Goal: Task Accomplishment & Management: Manage account settings

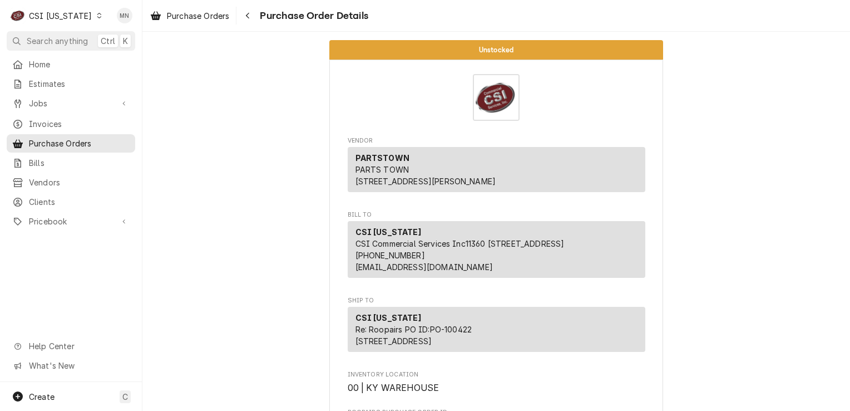
click at [80, 16] on div "CSI [US_STATE]" at bounding box center [60, 16] width 63 height 12
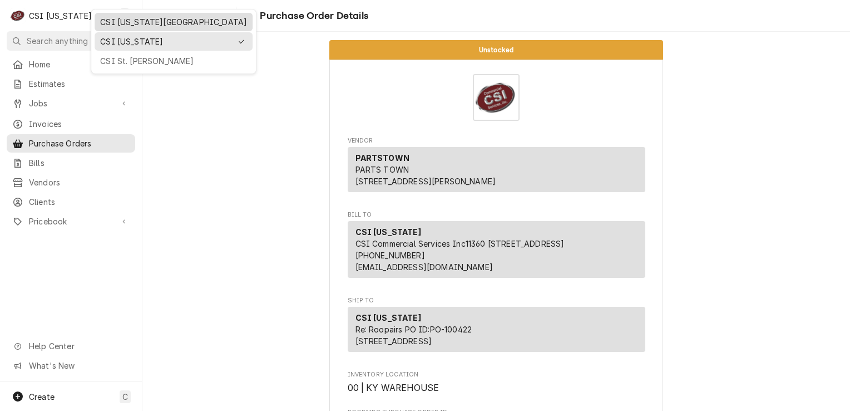
click at [113, 28] on div "CSI [US_STATE][GEOGRAPHIC_DATA]" at bounding box center [174, 22] width 154 height 14
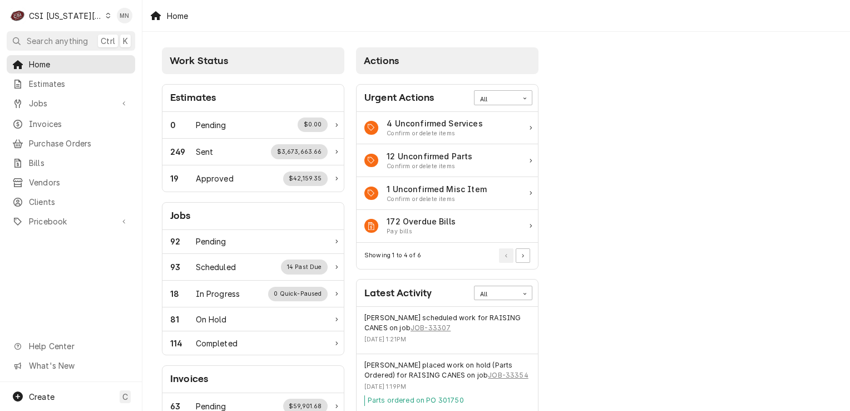
click at [64, 12] on div "CSI Kansas City" at bounding box center [65, 16] width 73 height 12
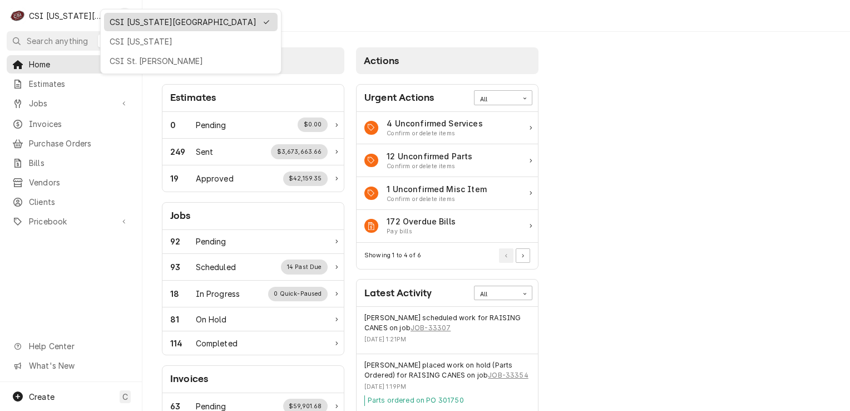
click at [134, 21] on div "CSI Kansas City" at bounding box center [183, 22] width 147 height 12
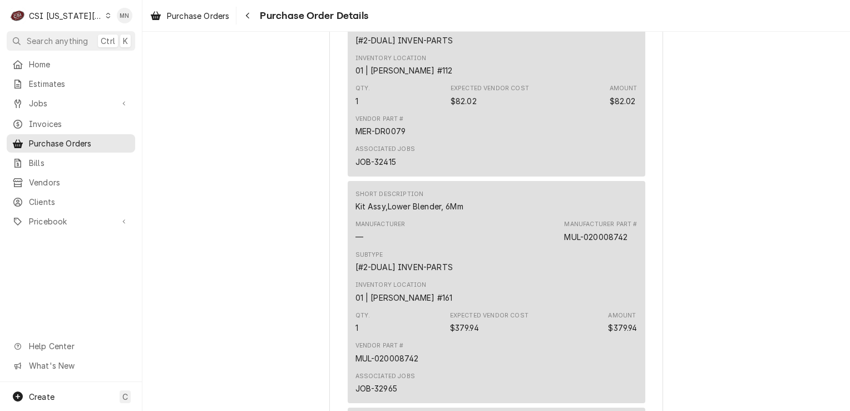
scroll to position [1335, 0]
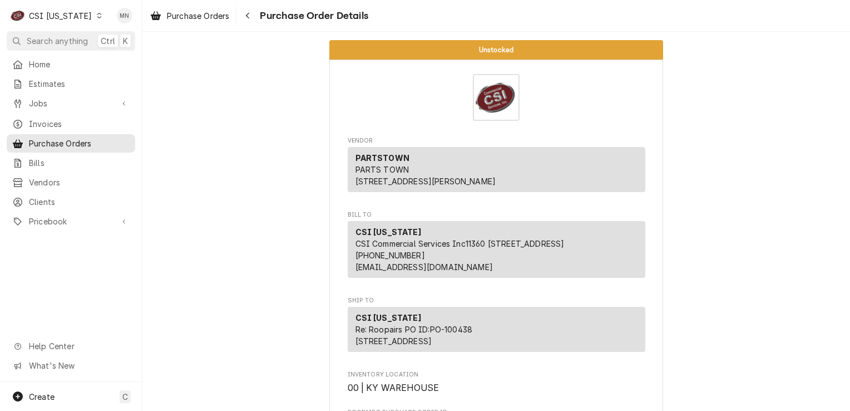
click at [97, 15] on icon "Dynamic Content Wrapper" at bounding box center [99, 16] width 5 height 6
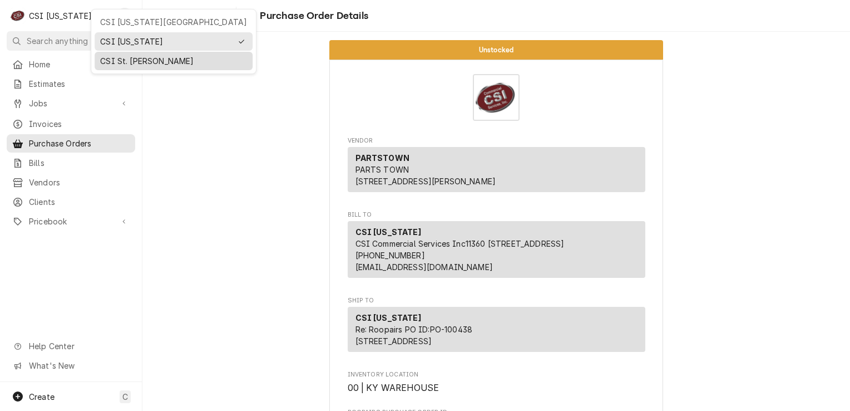
click at [121, 61] on div "CSI St. [PERSON_NAME]" at bounding box center [173, 61] width 147 height 12
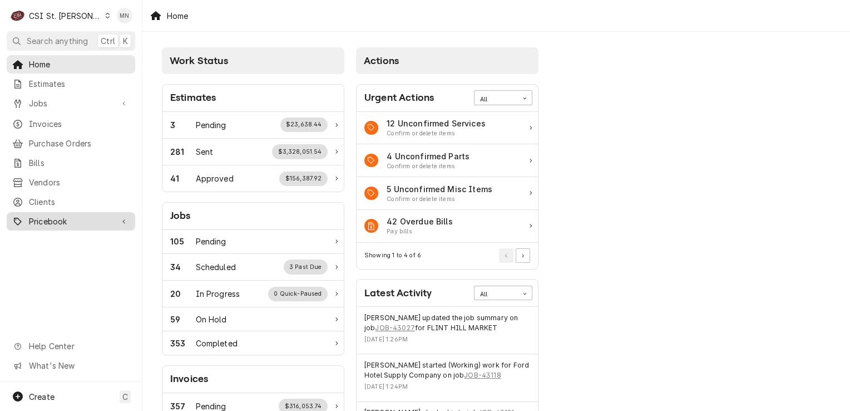
click at [43, 215] on span "Pricebook" at bounding box center [71, 221] width 84 height 12
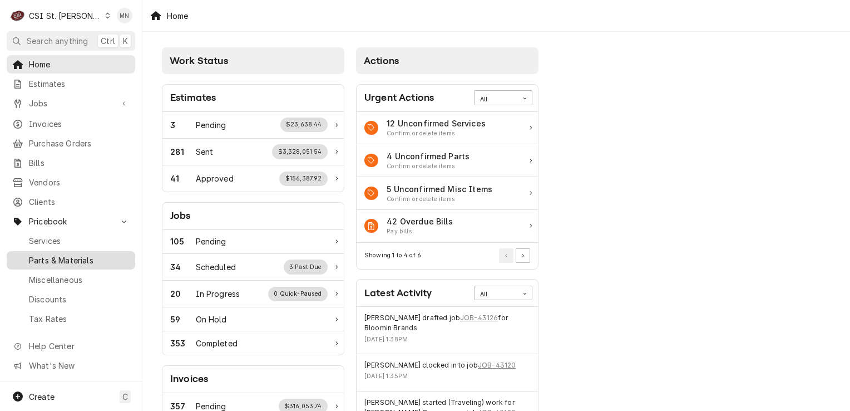
click at [60, 255] on span "Parts & Materials" at bounding box center [79, 260] width 101 height 12
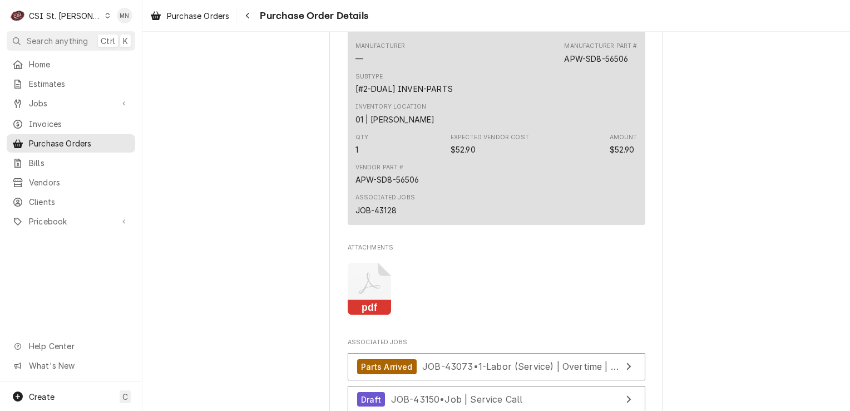
scroll to position [2281, 0]
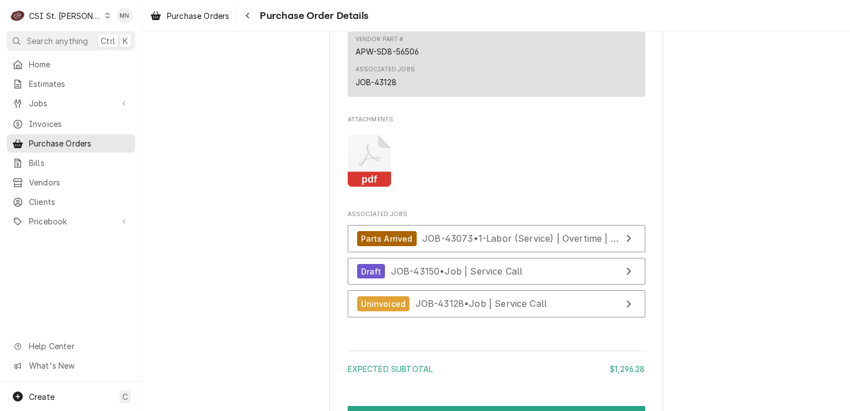
click at [369, 187] on icon "Attachments" at bounding box center [370, 161] width 44 height 53
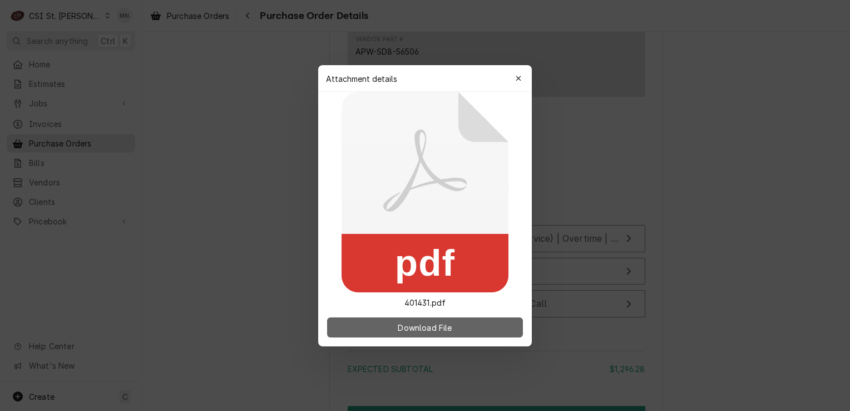
click at [428, 324] on span "Download File" at bounding box center [424, 327] width 58 height 12
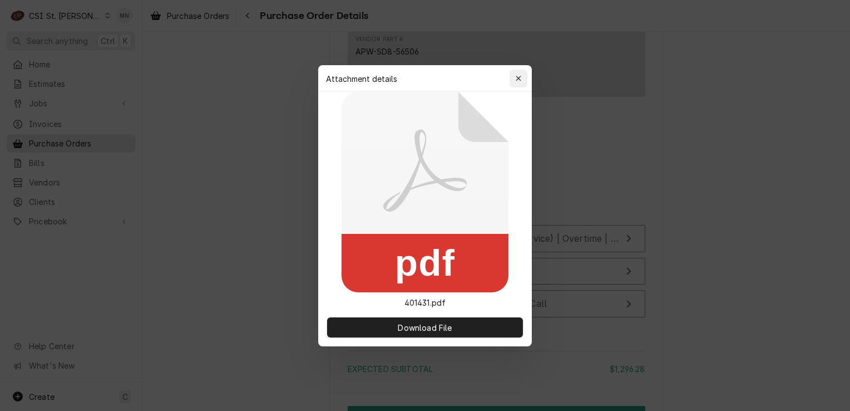
click at [511, 79] on button "button" at bounding box center [519, 79] width 18 height 18
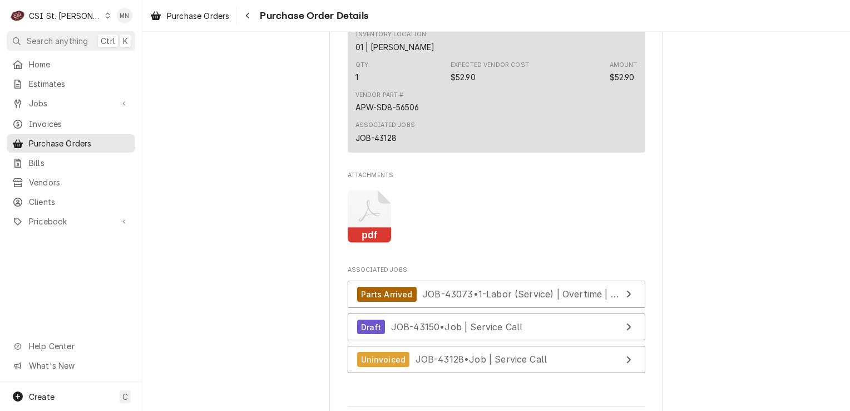
scroll to position [2336, 0]
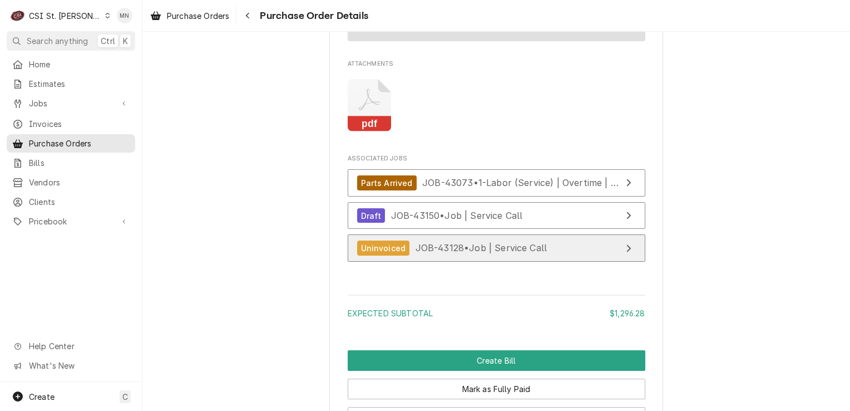
click at [444, 253] on span "JOB-43128 • Job | Service Call" at bounding box center [482, 247] width 132 height 11
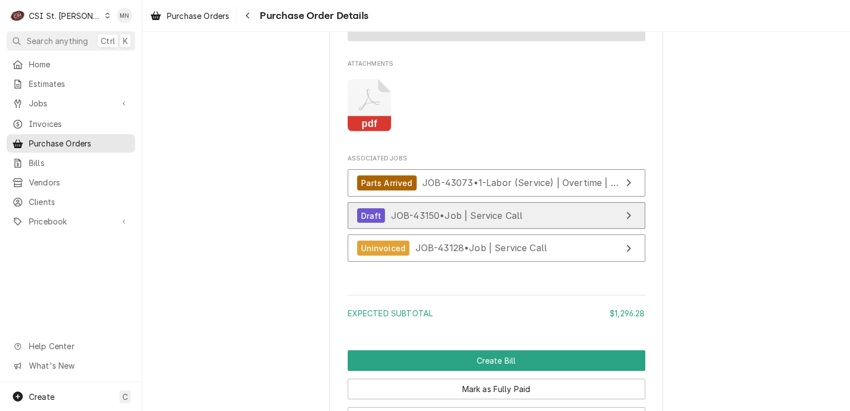
click at [444, 221] on span "JOB-43150 • Job | Service Call" at bounding box center [457, 215] width 132 height 11
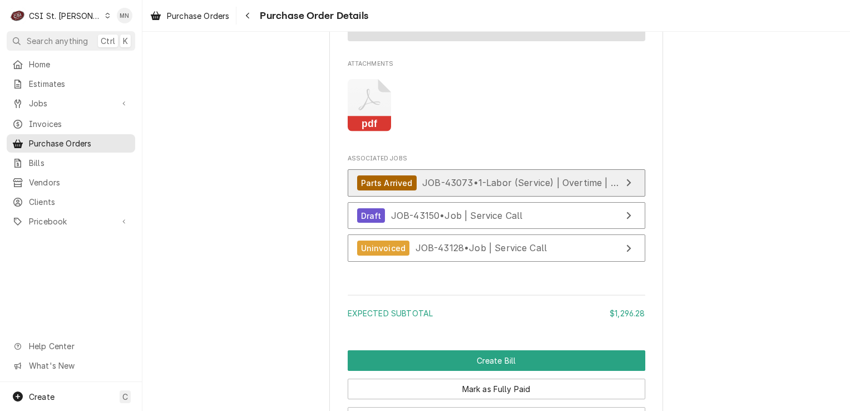
click at [453, 190] on div "Parts Arrived JOB-43073 • 1-Labor (Service) | Overtime | Incurred" at bounding box center [489, 182] width 264 height 15
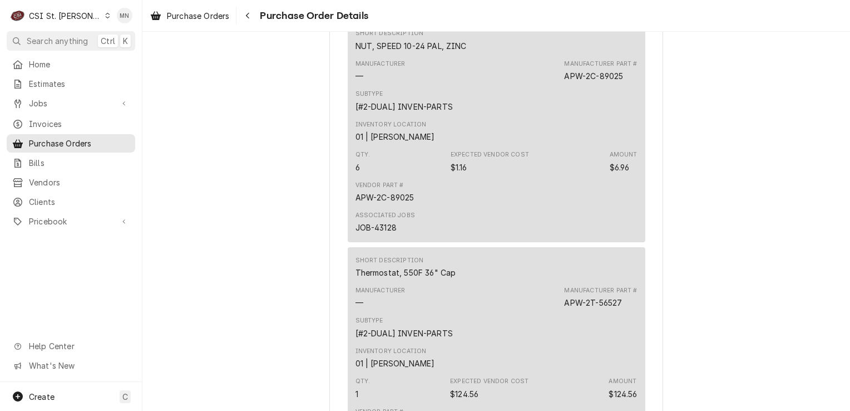
scroll to position [1613, 0]
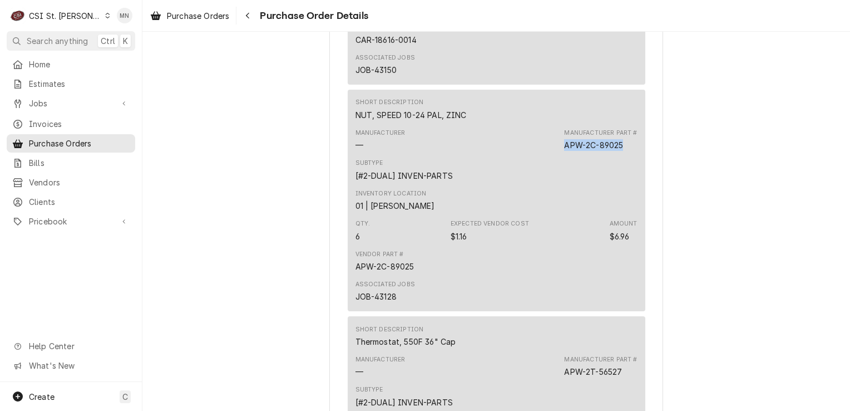
drag, startPoint x: 620, startPoint y: 181, endPoint x: 561, endPoint y: 181, distance: 59.0
click at [561, 155] on div "Manufacturer — Manufacturer Part # APW-2C-89025" at bounding box center [496, 140] width 282 height 30
copy div "APW-2C-89025"
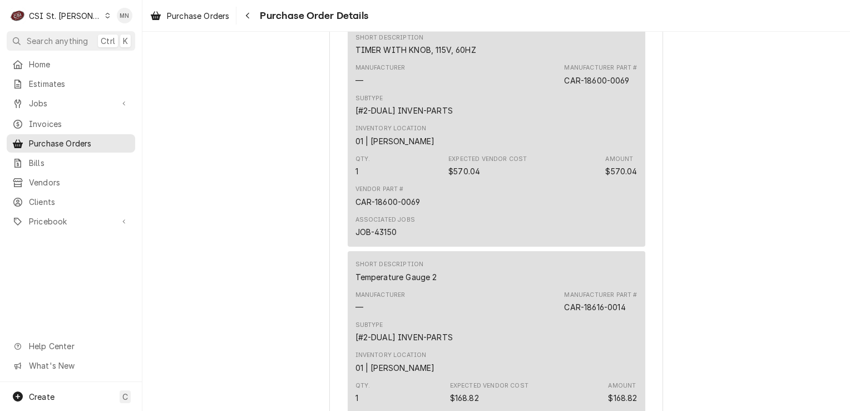
scroll to position [1224, 0]
drag, startPoint x: 628, startPoint y: 117, endPoint x: 561, endPoint y: 117, distance: 67.3
click at [561, 91] on div "Manufacturer — Manufacturer Part # CAR-18600-0069" at bounding box center [496, 76] width 282 height 30
drag, startPoint x: 561, startPoint y: 117, endPoint x: 567, endPoint y: 117, distance: 6.7
copy div "CAR-18600-0069"
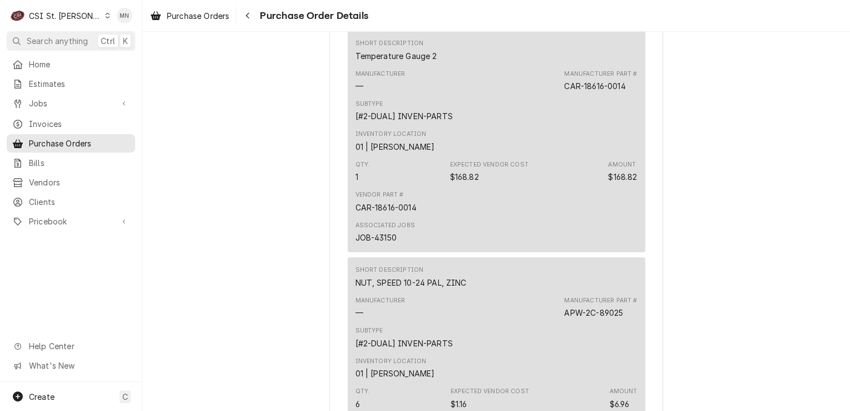
scroll to position [1446, 0]
drag, startPoint x: 625, startPoint y: 122, endPoint x: 556, endPoint y: 123, distance: 69.0
click at [556, 95] on div "Manufacturer — Manufacturer Part # CAR-18616-0014" at bounding box center [496, 80] width 282 height 30
drag, startPoint x: 556, startPoint y: 123, endPoint x: 569, endPoint y: 122, distance: 12.8
copy div "CAR-18616-0014"
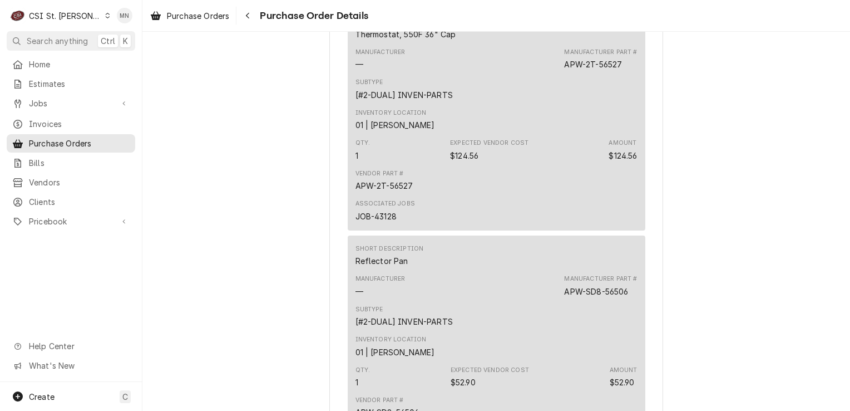
scroll to position [1891, 0]
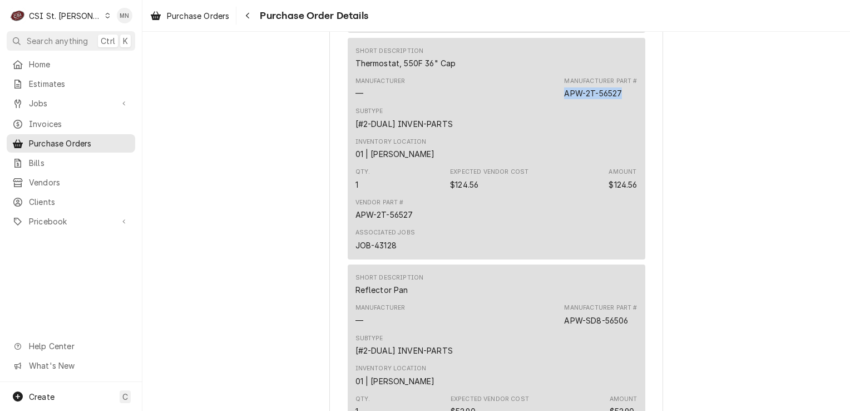
drag, startPoint x: 621, startPoint y: 128, endPoint x: 561, endPoint y: 130, distance: 60.6
click at [564, 99] on div "Manufacturer Part # APW-2T-56527" at bounding box center [600, 88] width 73 height 22
drag, startPoint x: 561, startPoint y: 130, endPoint x: 571, endPoint y: 132, distance: 10.9
copy div "APW-2T-56527"
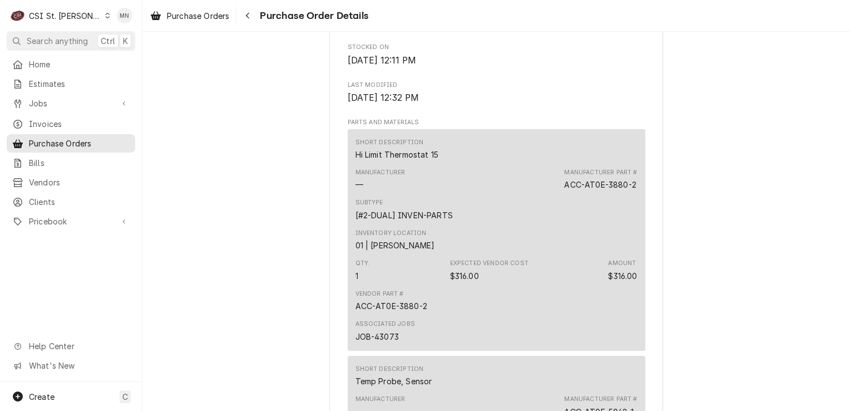
scroll to position [668, 0]
drag, startPoint x: 632, startPoint y: 219, endPoint x: 560, endPoint y: 219, distance: 71.8
click at [560, 194] on div "Manufacturer — Manufacturer Part # ACC-AT0E-3880-2" at bounding box center [496, 179] width 282 height 30
copy div "ACC-AT0E-3880-2"
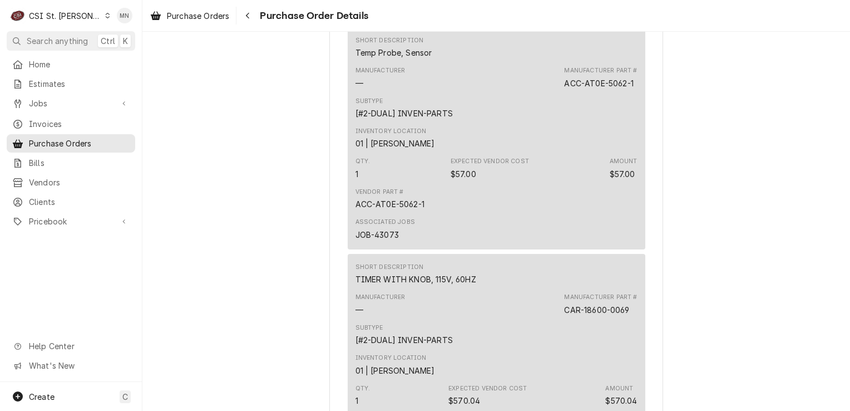
scroll to position [1001, 0]
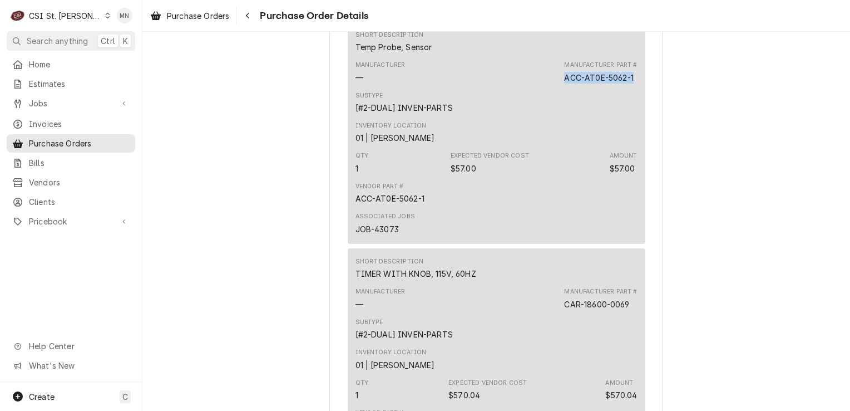
drag, startPoint x: 632, startPoint y: 114, endPoint x: 563, endPoint y: 116, distance: 68.4
click at [564, 83] on div "Manufacturer Part # ACC-AT0E-5062-1" at bounding box center [600, 72] width 73 height 22
copy div "ACC-AT0E-5062-1"
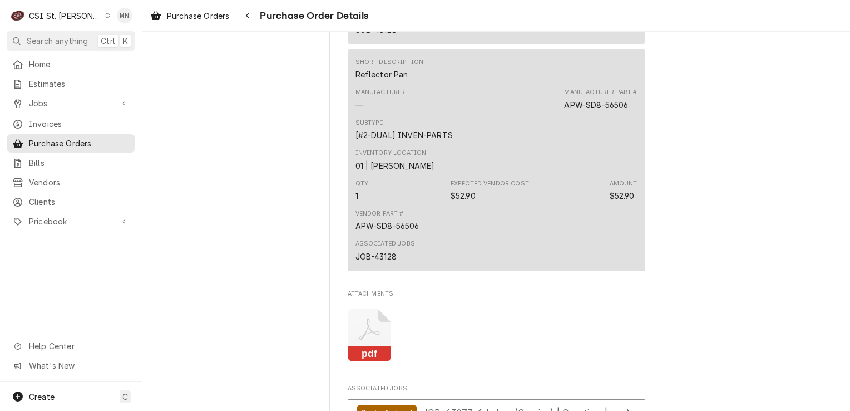
scroll to position [2114, 0]
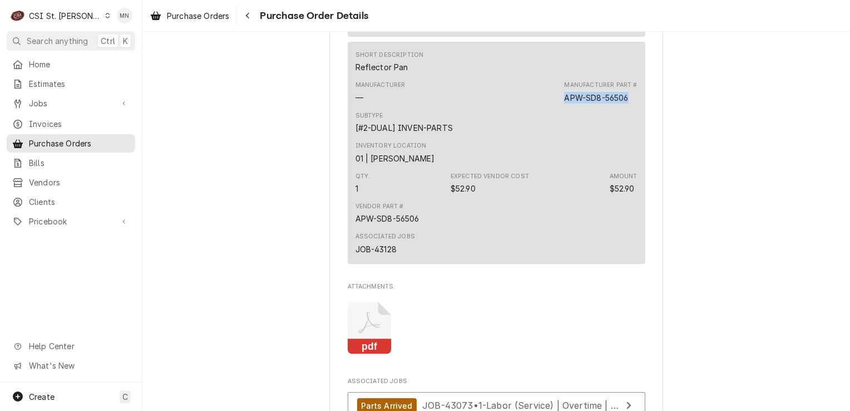
drag, startPoint x: 627, startPoint y: 135, endPoint x: 561, endPoint y: 136, distance: 66.8
click at [561, 107] on div "Manufacturer — Manufacturer Part # APW-SD8-56506" at bounding box center [496, 92] width 282 height 30
copy div "APW-SD8-56506"
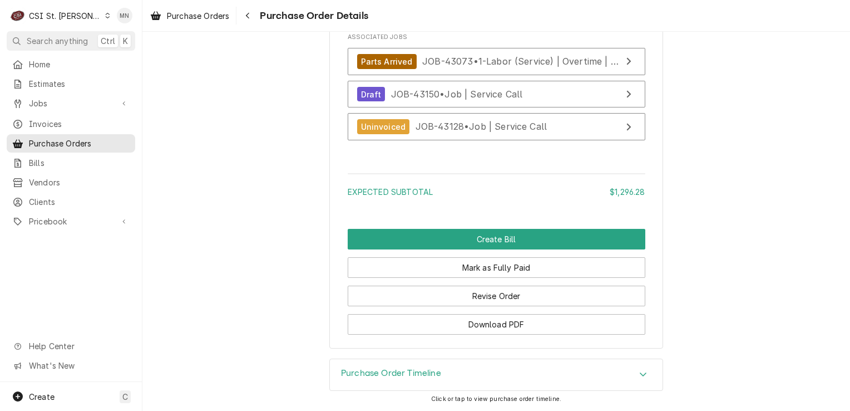
scroll to position [2490, 0]
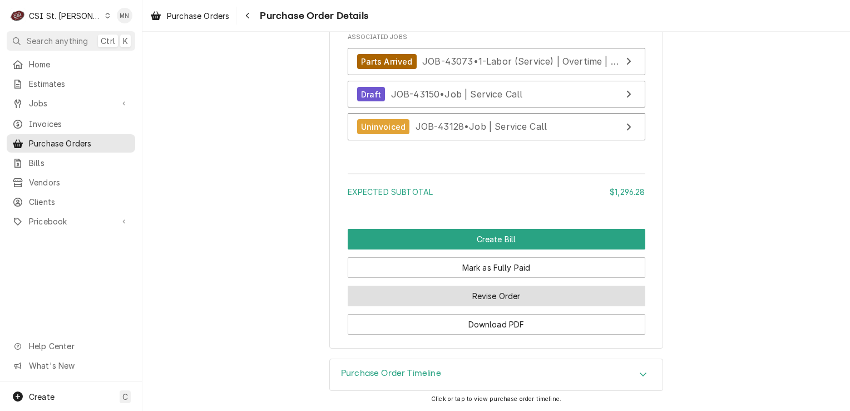
click at [489, 292] on button "Revise Order" at bounding box center [497, 295] width 298 height 21
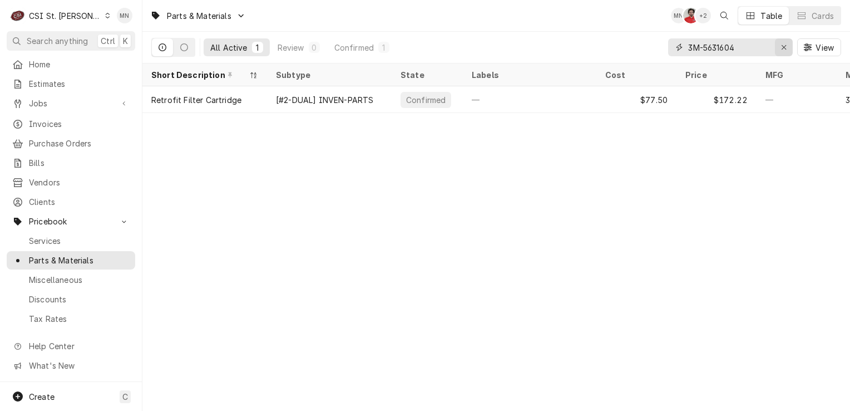
click at [788, 48] on div "Erase input" at bounding box center [783, 47] width 11 height 11
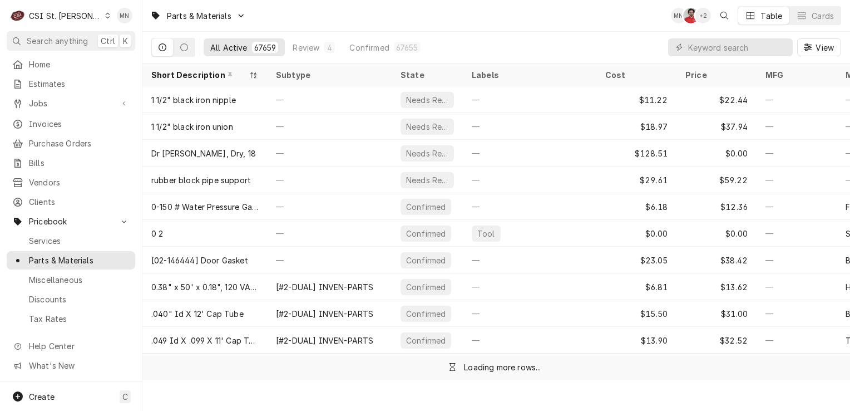
drag, startPoint x: 680, startPoint y: 45, endPoint x: 613, endPoint y: 29, distance: 69.1
click at [613, 29] on div "Parts & Materials MN NF + 2 Table Cards" at bounding box center [496, 15] width 708 height 31
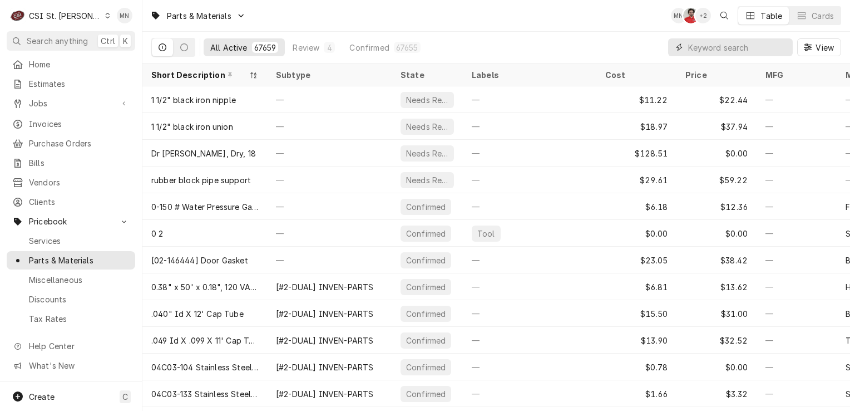
click at [688, 44] on input "Dynamic Content Wrapper" at bounding box center [737, 47] width 99 height 18
paste input "APW-2C-89025"
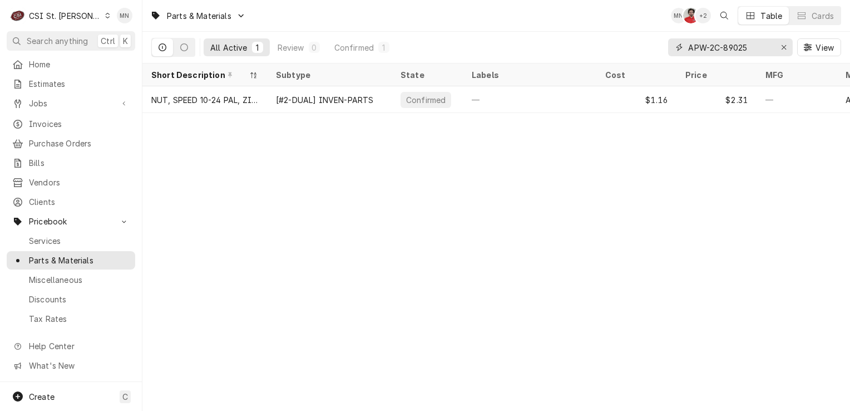
type input "APW-2C-89025"
click at [784, 49] on icon "Erase input" at bounding box center [784, 47] width 6 height 8
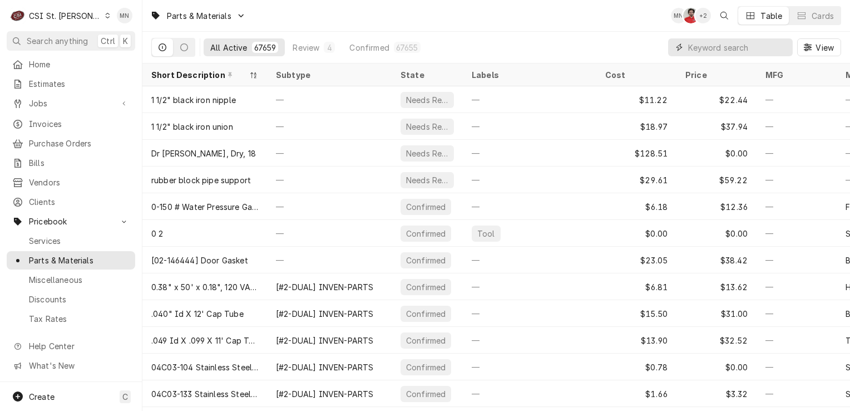
paste input "CAR-18600-0069"
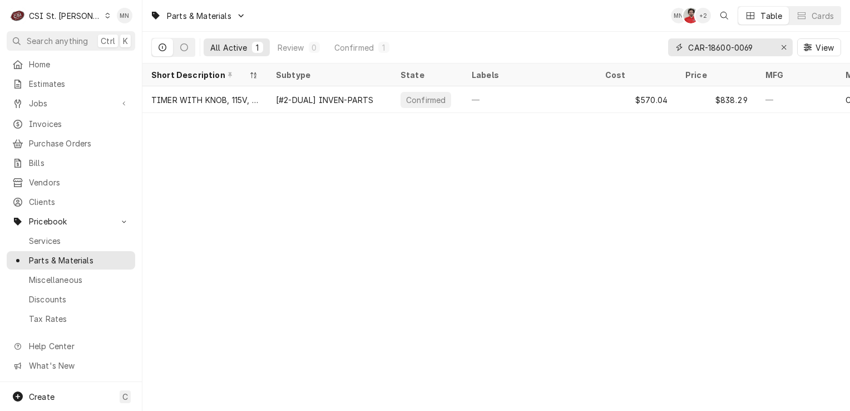
drag, startPoint x: 770, startPoint y: 42, endPoint x: 667, endPoint y: 41, distance: 102.9
click at [667, 41] on div "All Active 1 Review 0 Confirmed 1 CAR-18600-0069 View" at bounding box center [496, 47] width 690 height 31
paste input "16-0014"
type input "CAR-18616-0014"
click at [781, 50] on icon "Erase input" at bounding box center [784, 47] width 6 height 8
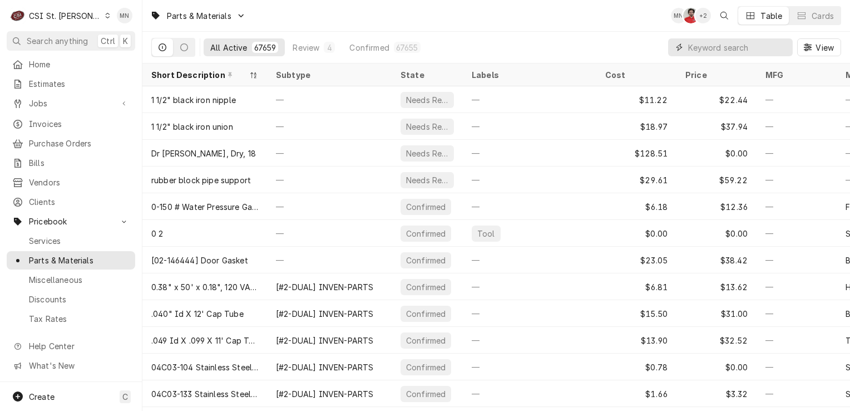
paste input "APW-2T-56527"
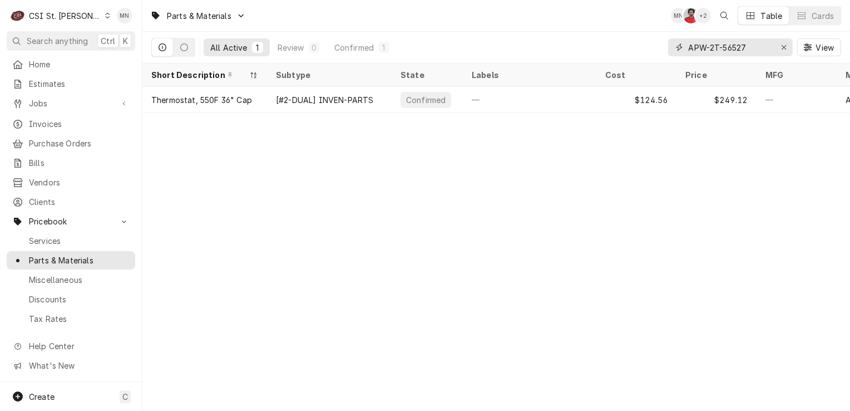
type input "APW-2T-56527"
drag, startPoint x: 778, startPoint y: 47, endPoint x: 748, endPoint y: 47, distance: 29.5
click at [778, 47] on div "Erase input" at bounding box center [783, 47] width 11 height 11
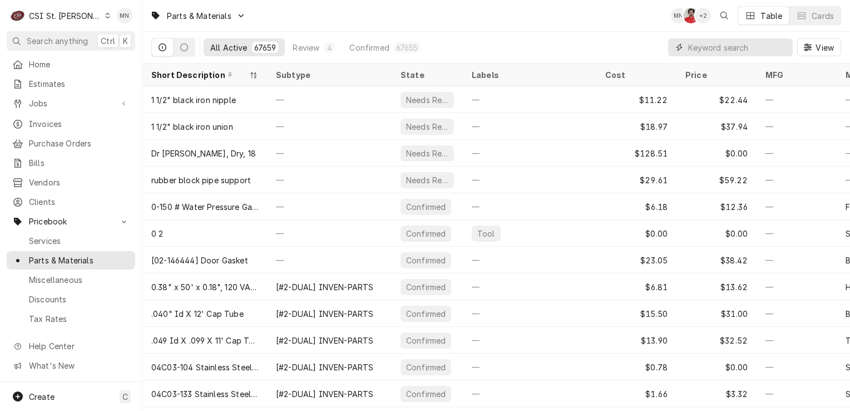
paste input "ACC-AT0E-3880-2"
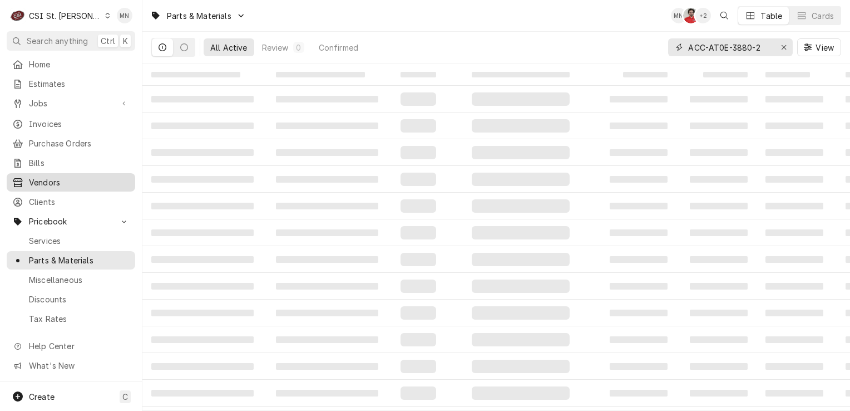
type input "ACC-AT0E-3880-2"
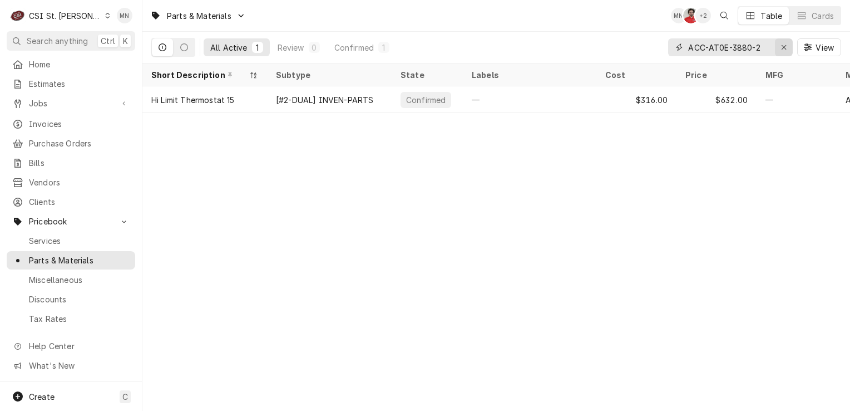
click at [787, 45] on div "Erase input" at bounding box center [783, 47] width 11 height 11
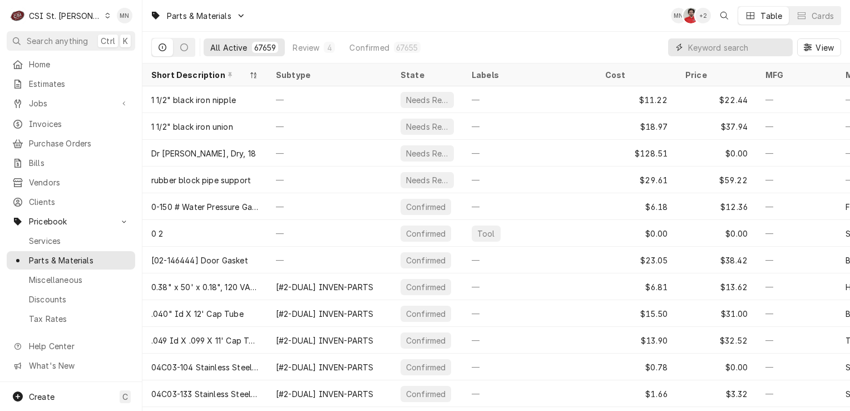
paste input "ACC-AT0E-5062-1"
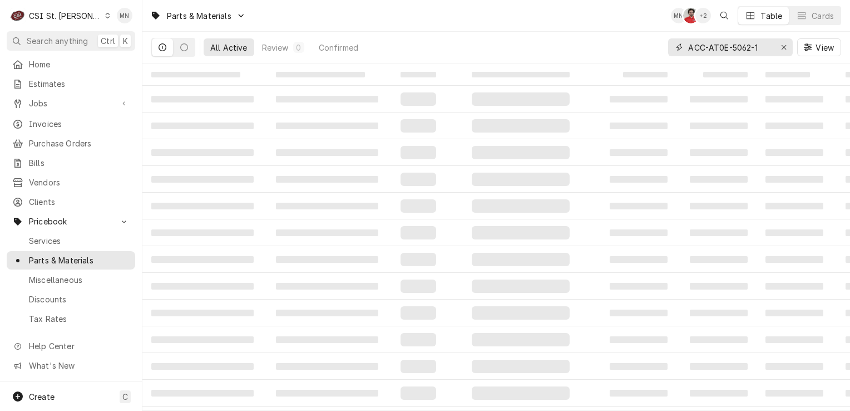
type input "ACC-AT0E-5062-1"
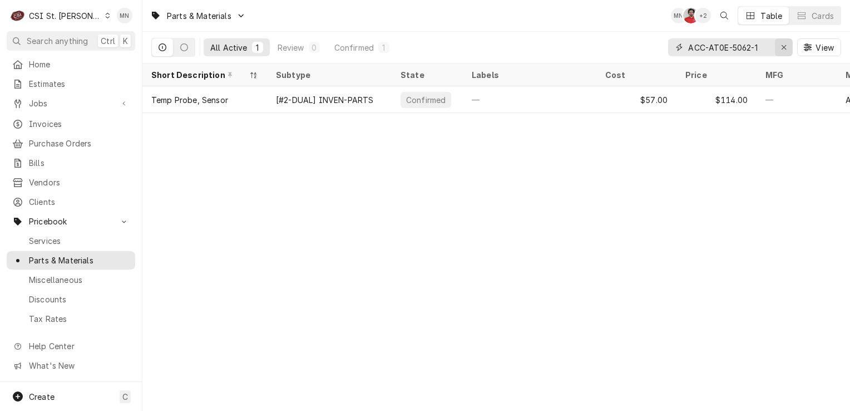
click at [783, 50] on icon "Erase input" at bounding box center [784, 47] width 6 height 8
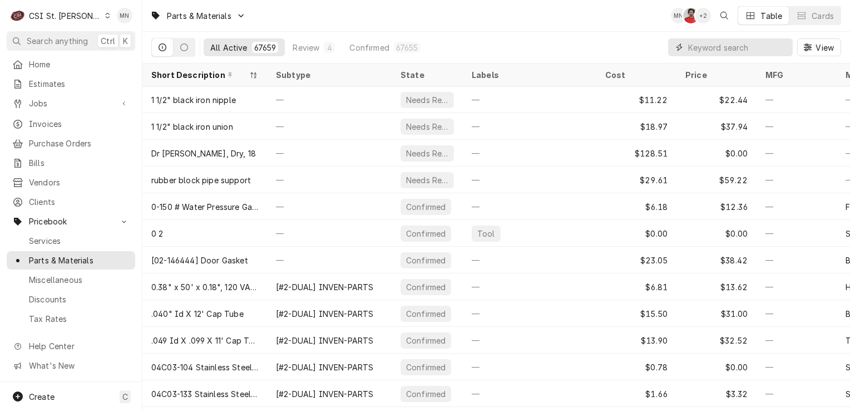
paste input "APW-SD8-56506"
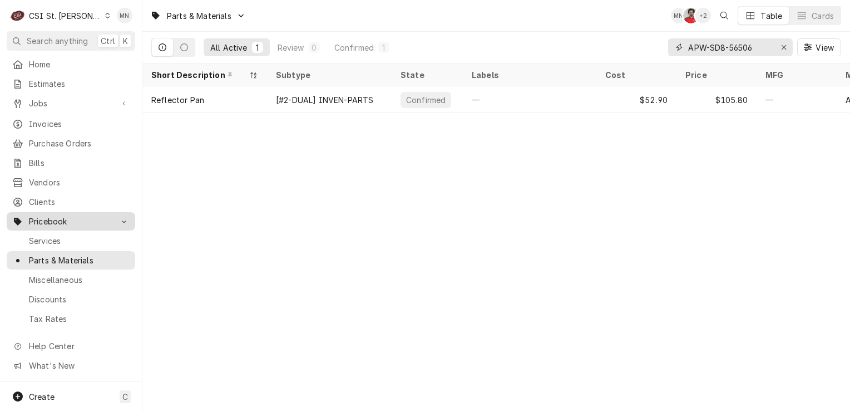
type input "APW-SD8-56506"
drag, startPoint x: 774, startPoint y: 45, endPoint x: 688, endPoint y: 51, distance: 87.0
click at [688, 51] on div "APW-SD8-56506" at bounding box center [730, 47] width 125 height 18
drag, startPoint x: 754, startPoint y: 44, endPoint x: 668, endPoint y: 42, distance: 86.2
click at [668, 42] on div "APW-SD8-56506" at bounding box center [730, 47] width 125 height 18
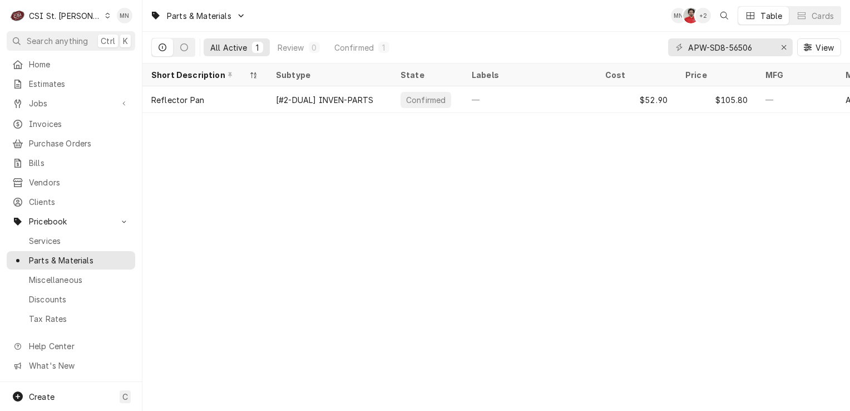
drag, startPoint x: 681, startPoint y: 44, endPoint x: 601, endPoint y: 38, distance: 80.8
click at [601, 38] on div "All Active 1 Review 0 Confirmed 1 APW-SD8-56506 View" at bounding box center [496, 47] width 690 height 31
click at [782, 48] on icon "Erase input" at bounding box center [784, 47] width 4 height 4
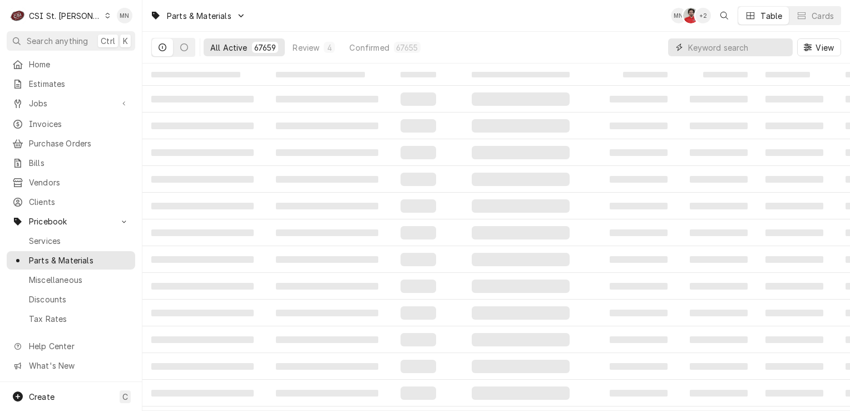
paste input "FOL-CARBONSTDCAPFILTER"
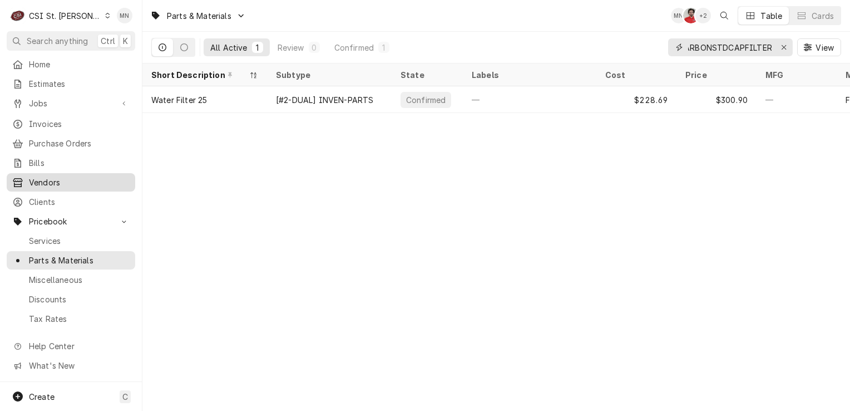
type input "FOL-CARBONSTDCAPFILTER"
click at [783, 48] on icon "Erase input" at bounding box center [784, 47] width 6 height 8
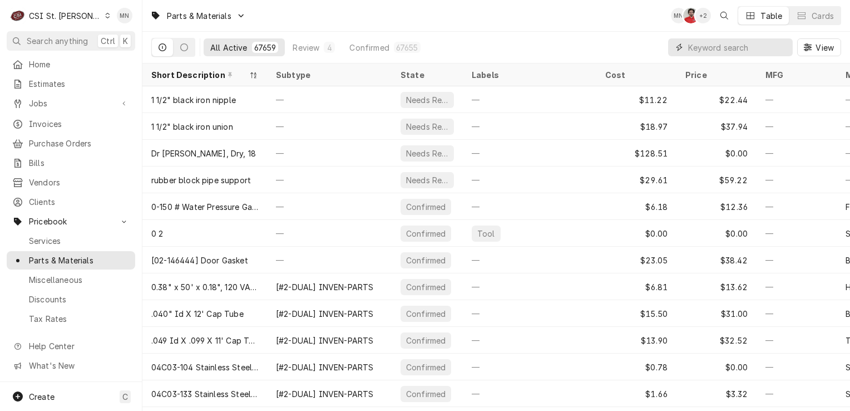
paste input "3M-5631604"
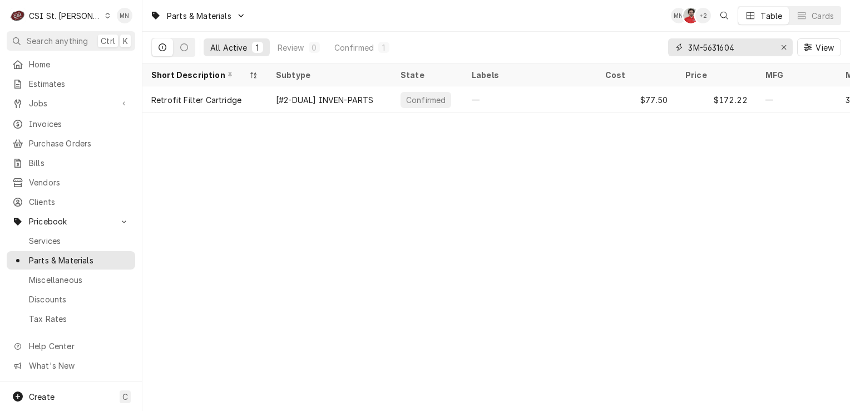
type input "3M-5631604"
click at [782, 45] on icon "Erase input" at bounding box center [784, 47] width 6 height 8
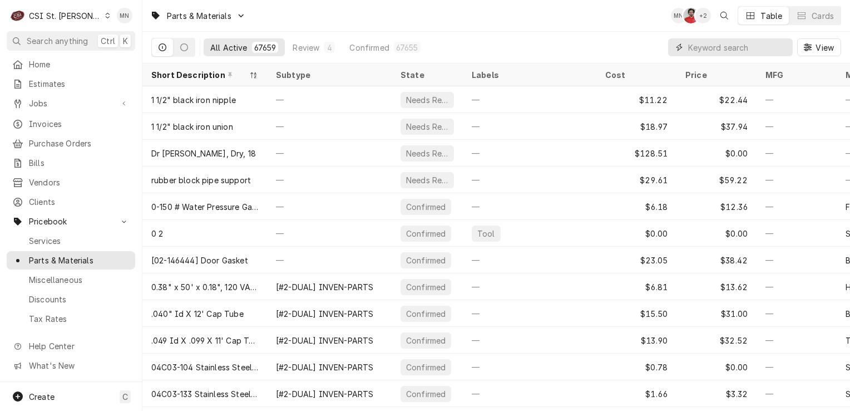
paste input "3M-5631602"
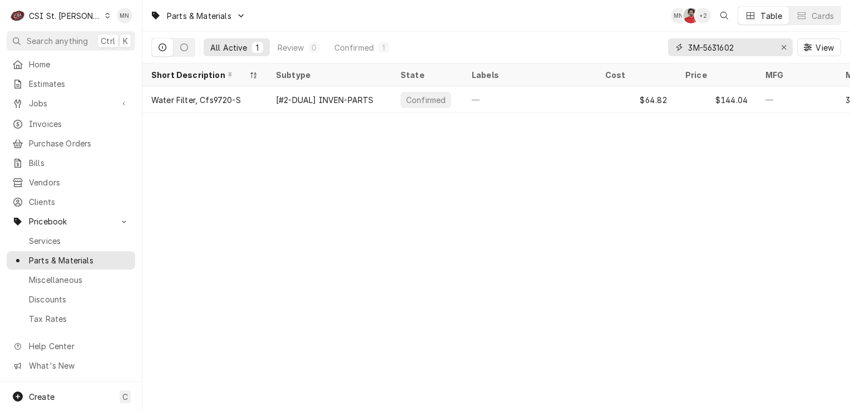
type input "3M-5631602"
click at [785, 47] on icon "Erase input" at bounding box center [784, 47] width 6 height 8
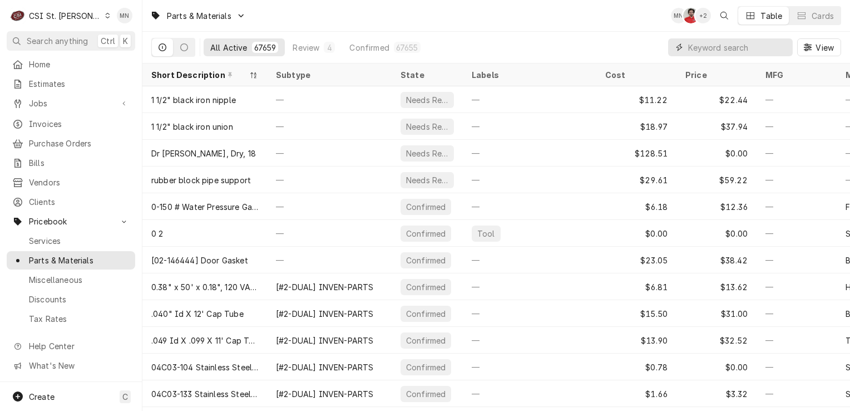
paste input "3M-5631602"
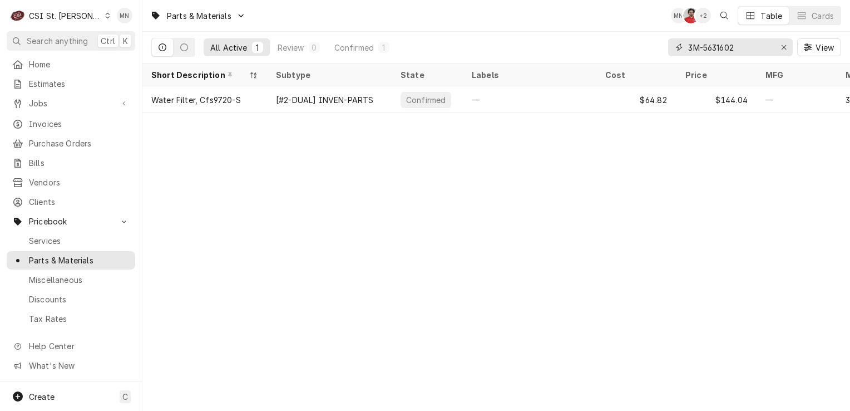
type input "3M-5631602"
click at [778, 43] on div "Erase input" at bounding box center [783, 47] width 11 height 11
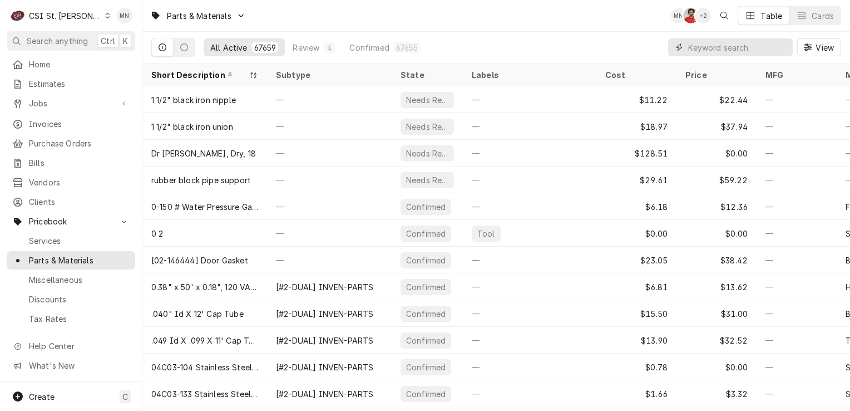
paste input "3M-5631602"
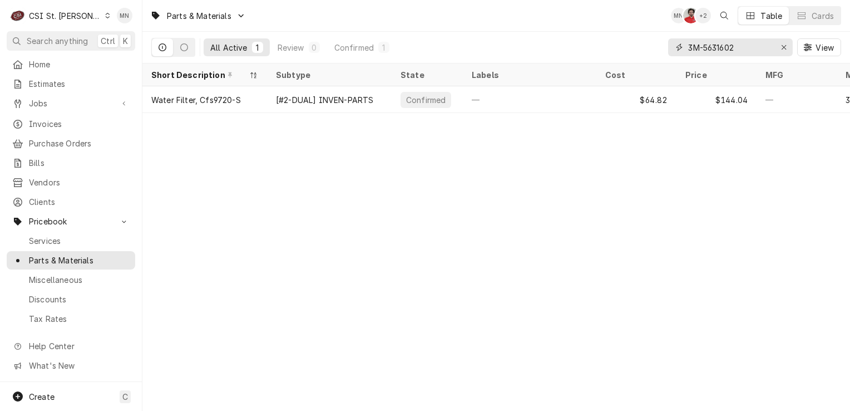
type input "3M-5631602"
click at [781, 50] on icon "Erase input" at bounding box center [784, 47] width 6 height 8
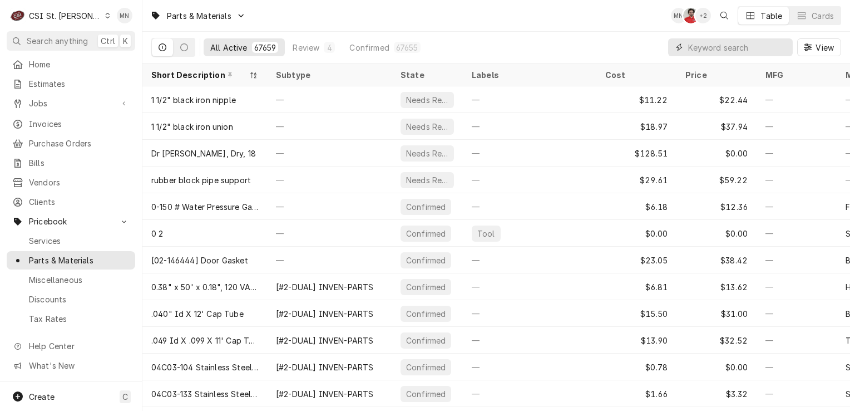
paste input "MAN-K00338"
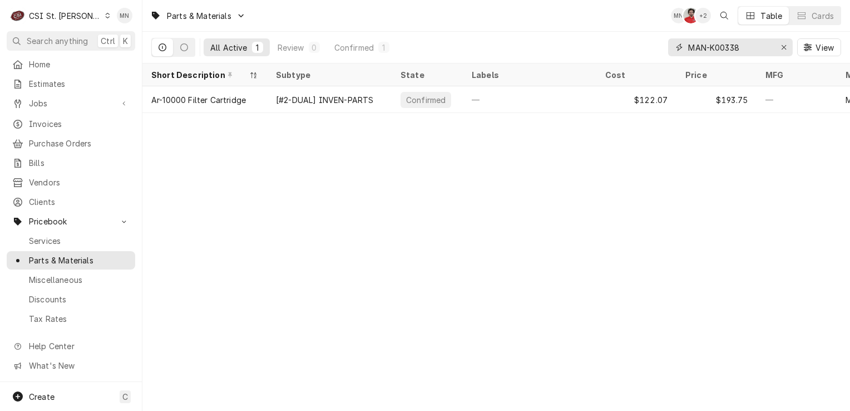
type input "MAN-K00338"
click at [775, 46] on button "Erase input" at bounding box center [784, 47] width 18 height 18
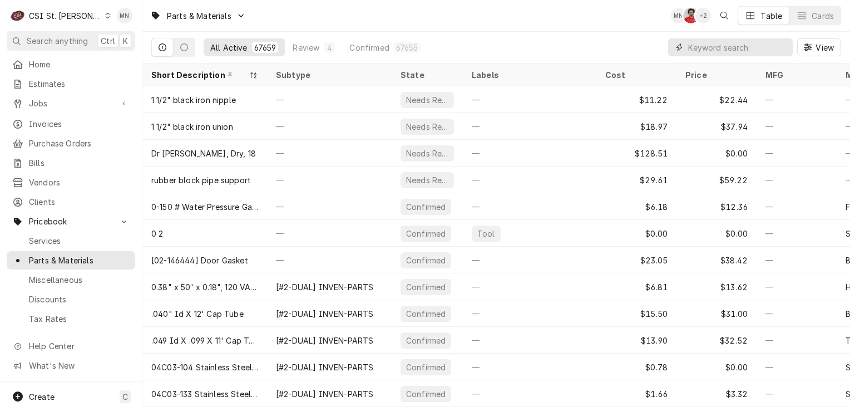
paste input "FOL-01570654"
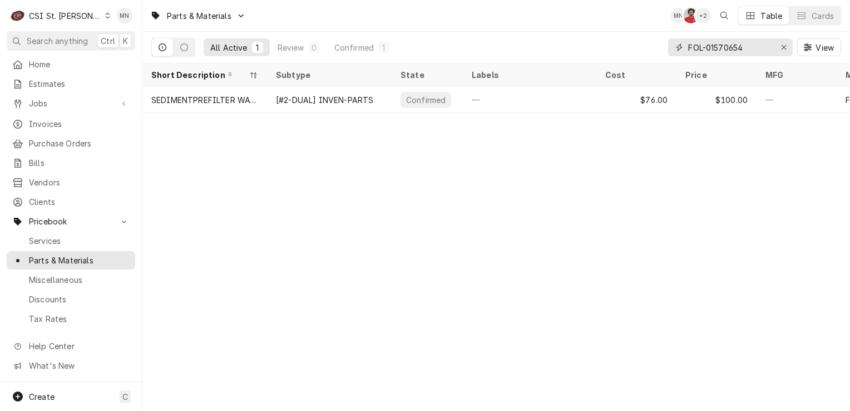
type input "FOL-01570654"
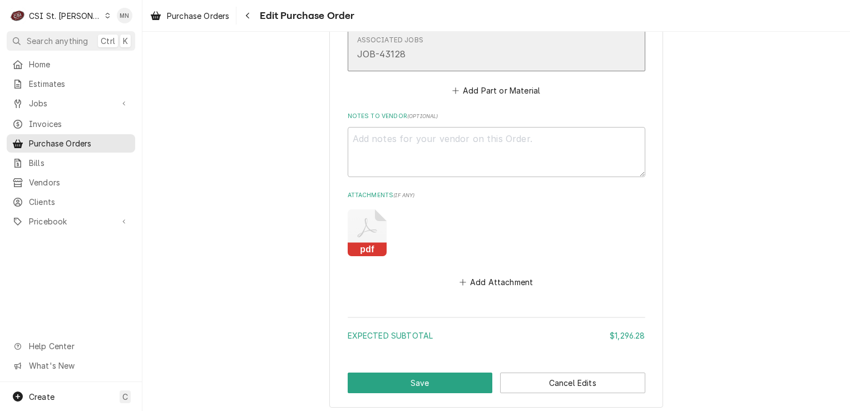
scroll to position [2353, 0]
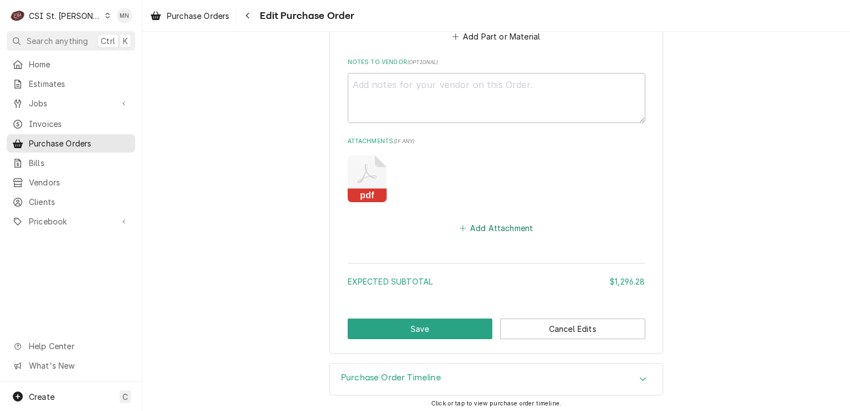
click at [481, 222] on button "Add Attachment" at bounding box center [496, 228] width 78 height 16
type textarea "x"
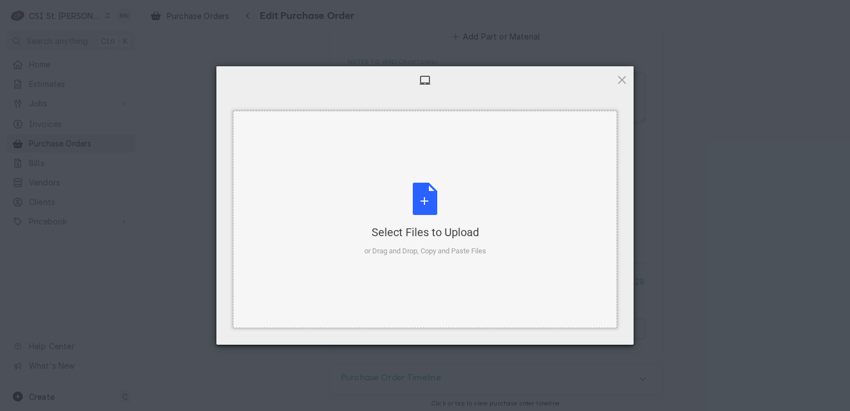
click at [444, 214] on div "Select Files to Upload or Drag and Drop, Copy and Paste Files" at bounding box center [425, 219] width 122 height 74
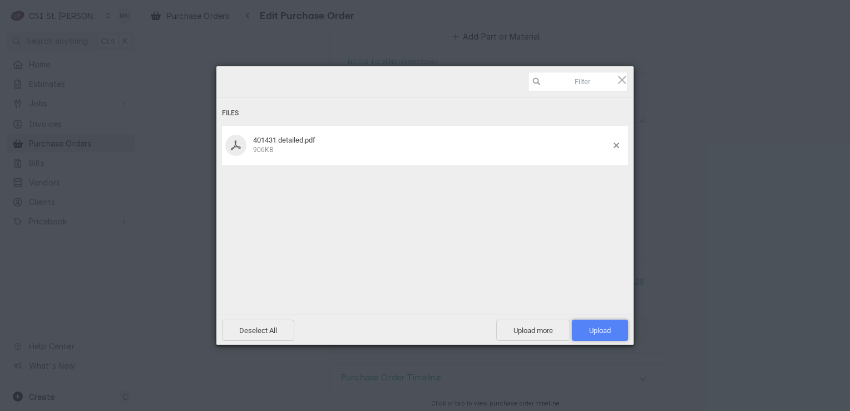
click at [601, 332] on span "Upload 1" at bounding box center [600, 330] width 22 height 8
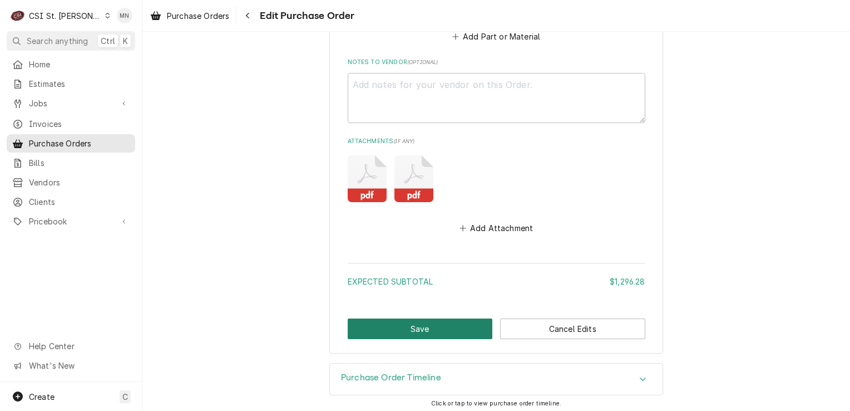
click at [434, 323] on button "Save" at bounding box center [420, 328] width 145 height 21
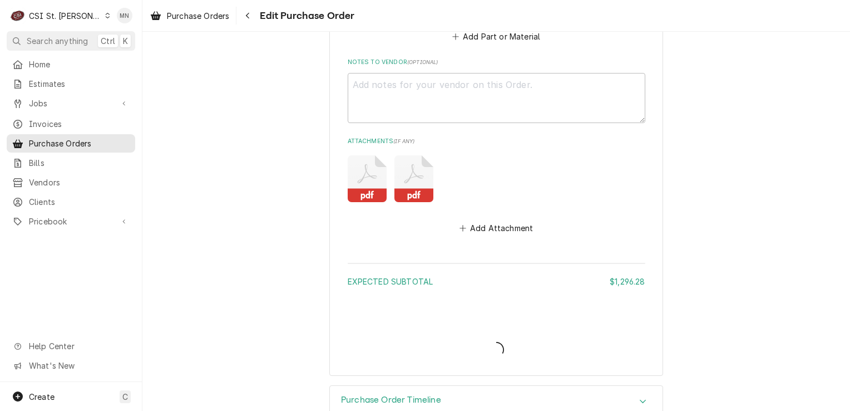
type textarea "x"
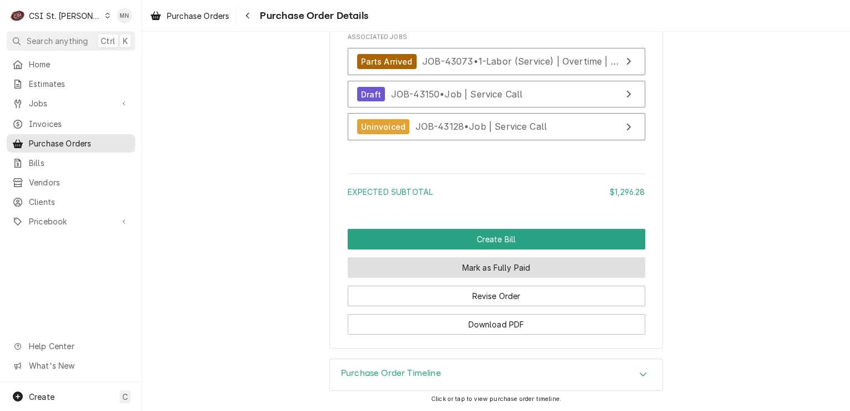
scroll to position [2490, 0]
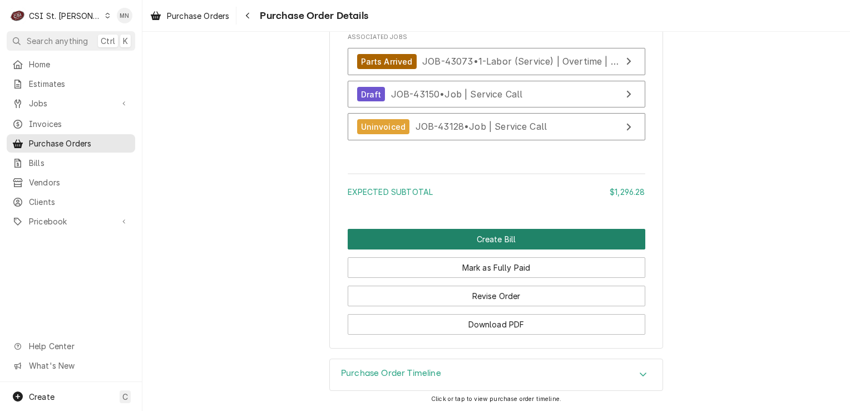
click at [467, 241] on button "Create Bill" at bounding box center [497, 239] width 298 height 21
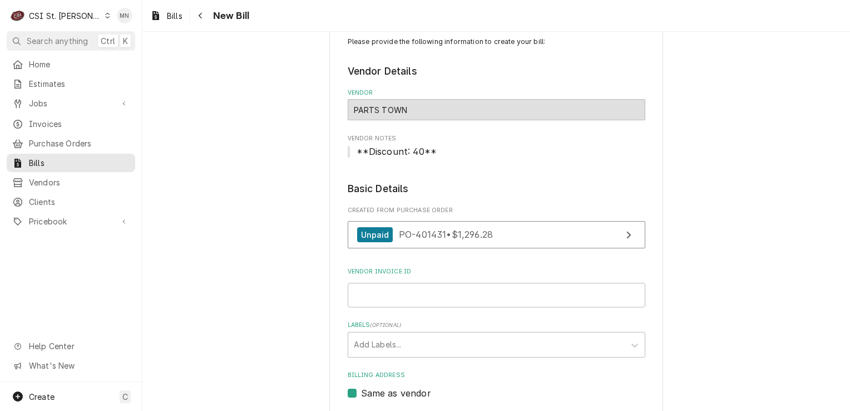
scroll to position [56, 0]
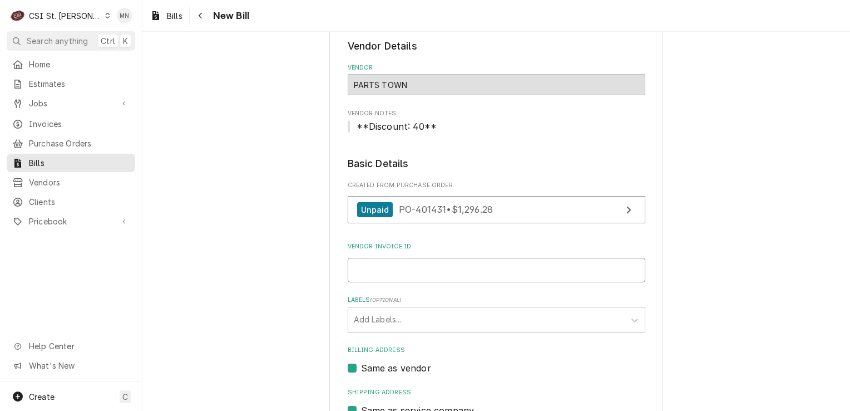
click at [380, 266] on input "Vendor Invoice ID" at bounding box center [497, 270] width 298 height 24
click at [375, 266] on input "Vendor Invoice ID" at bounding box center [497, 270] width 298 height 24
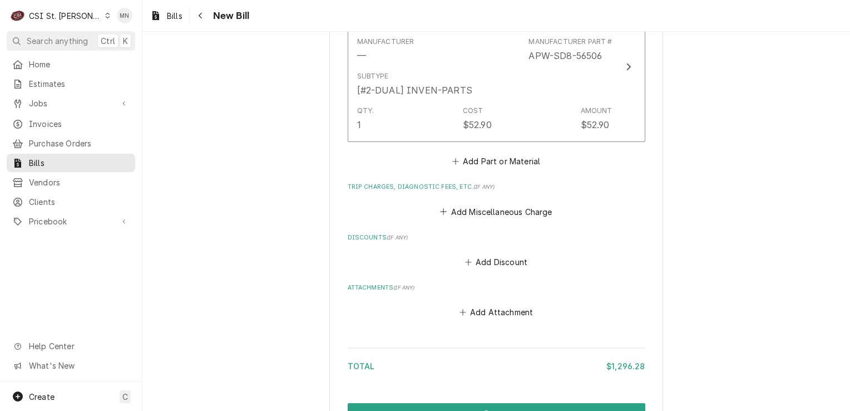
scroll to position [1780, 0]
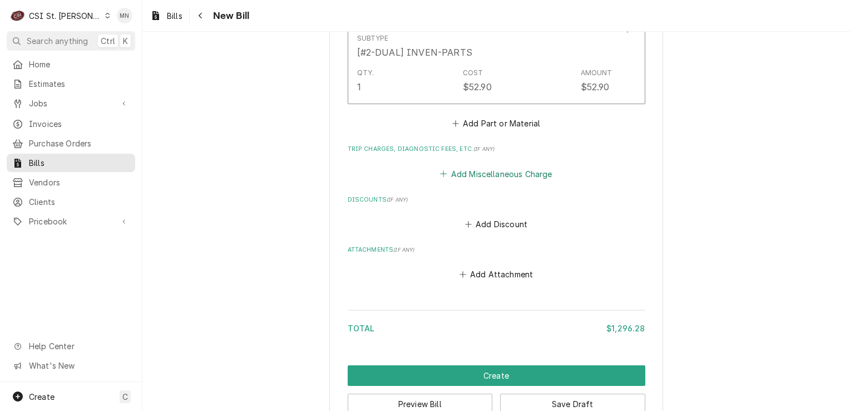
type input "2107145052"
click at [485, 170] on button "Add Miscellaneous Charge" at bounding box center [496, 174] width 116 height 16
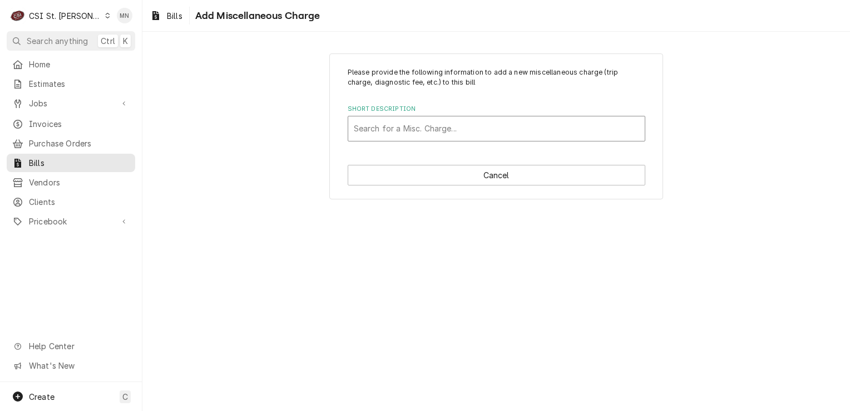
click at [407, 128] on div "Short Description" at bounding box center [496, 128] width 285 height 20
type input "ac"
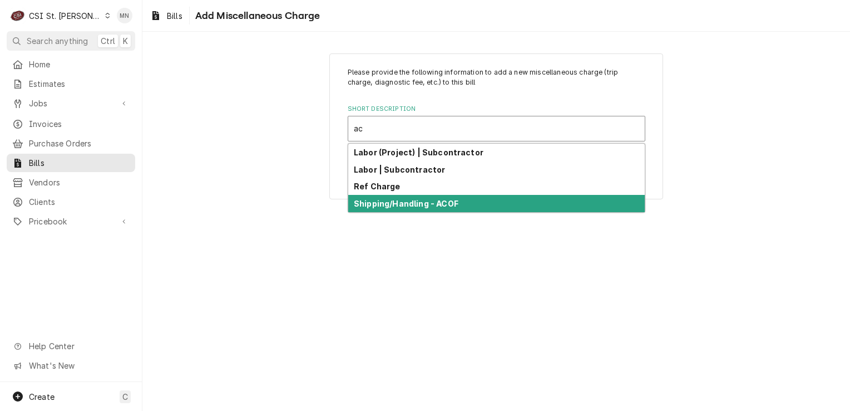
click at [398, 207] on div "Shipping/Handling - ACOF" at bounding box center [496, 203] width 296 height 17
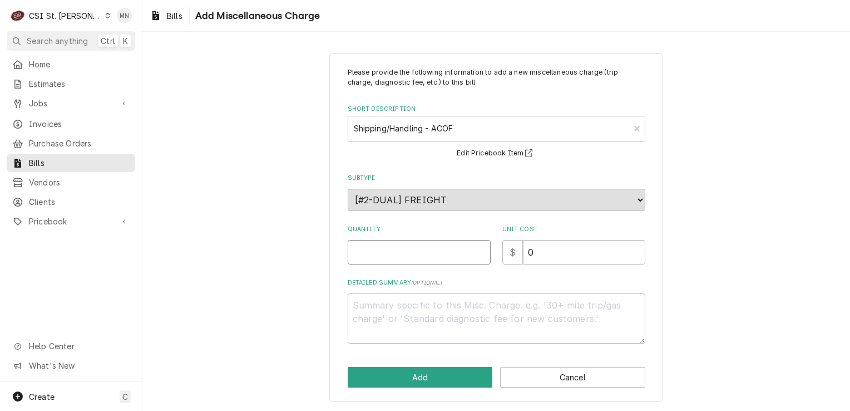
click at [394, 246] on input "Quantity" at bounding box center [419, 252] width 143 height 24
type textarea "x"
type input "1"
type textarea "x"
type input "2"
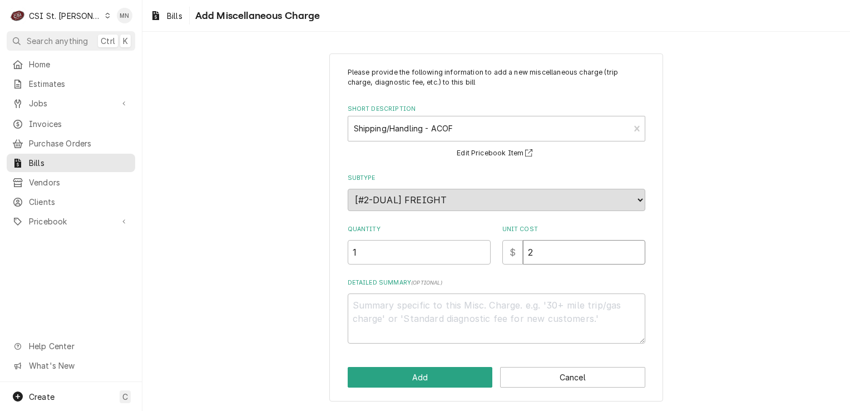
type textarea "x"
type input "23"
type textarea "x"
type input "23.4"
type textarea "x"
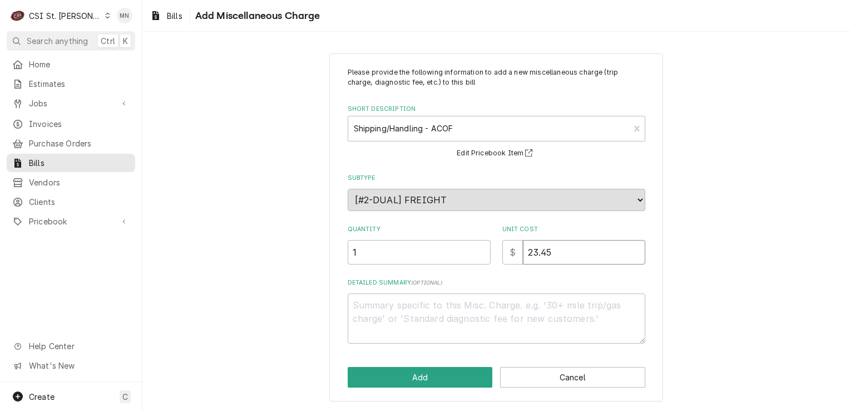
type input "23.45"
click at [372, 299] on textarea "Detailed Summary ( optional )" at bounding box center [497, 318] width 298 height 50
type textarea "x"
type textarea "P"
type textarea "x"
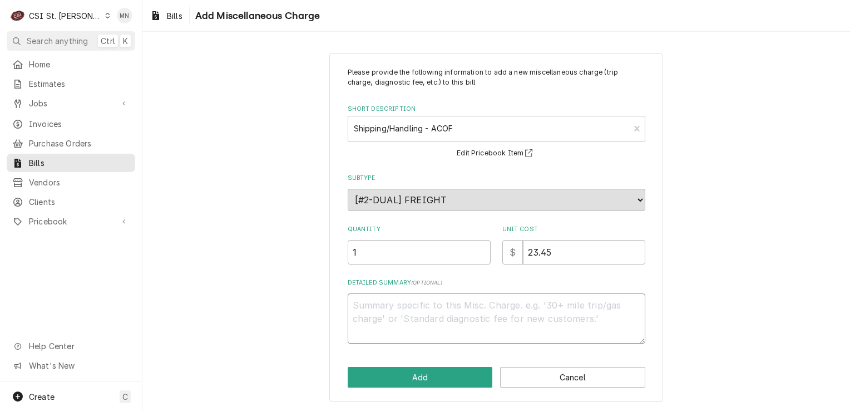
type textarea "x"
type textarea "A"
type textarea "x"
type textarea "AC"
type textarea "x"
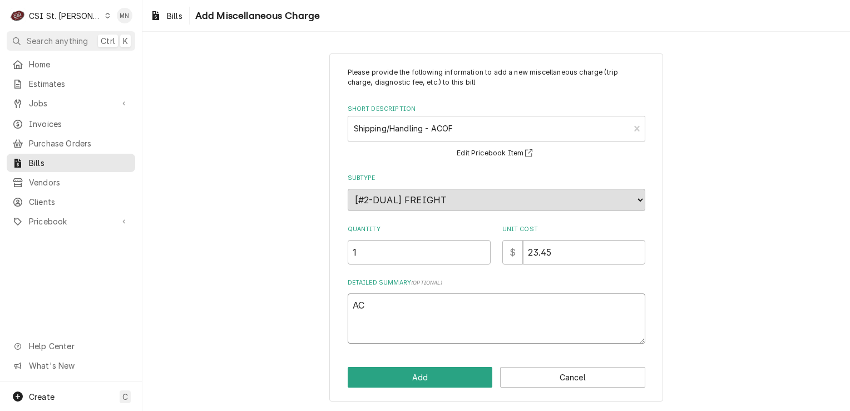
type textarea "ACO"
type textarea "x"
type textarea "ACOF"
type textarea "x"
type textarea "ACOF"
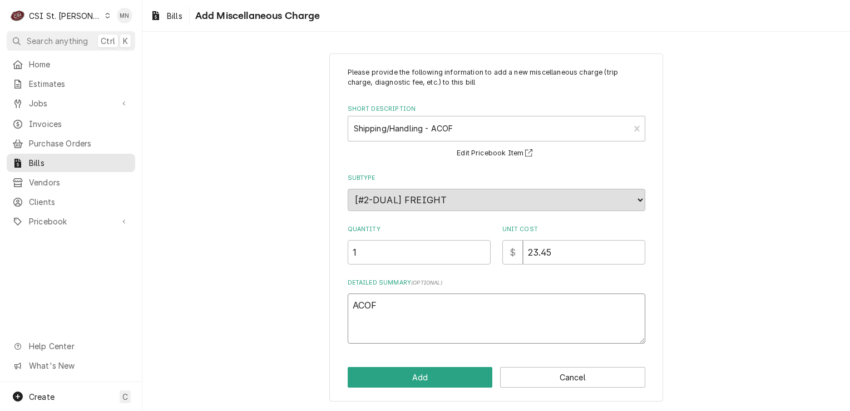
type textarea "x"
type textarea "ACOF $"
type textarea "x"
type textarea "ACOF $"
type textarea "x"
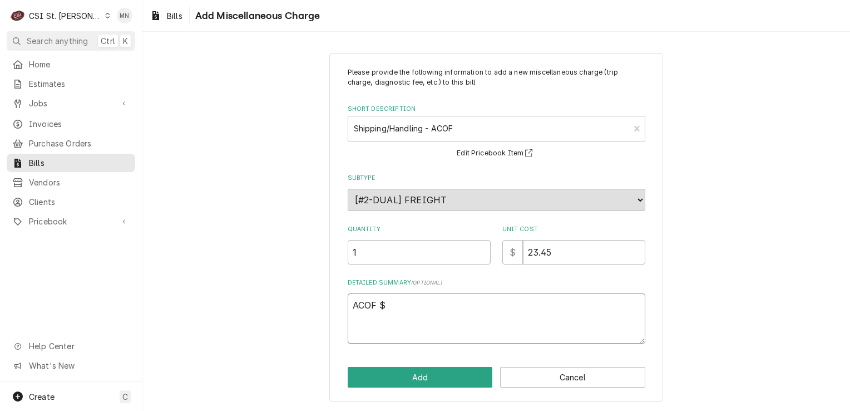
type textarea "ACOF $ 2"
type textarea "x"
type textarea "ACOF $ 23"
type textarea "x"
type textarea "ACOF $ 23."
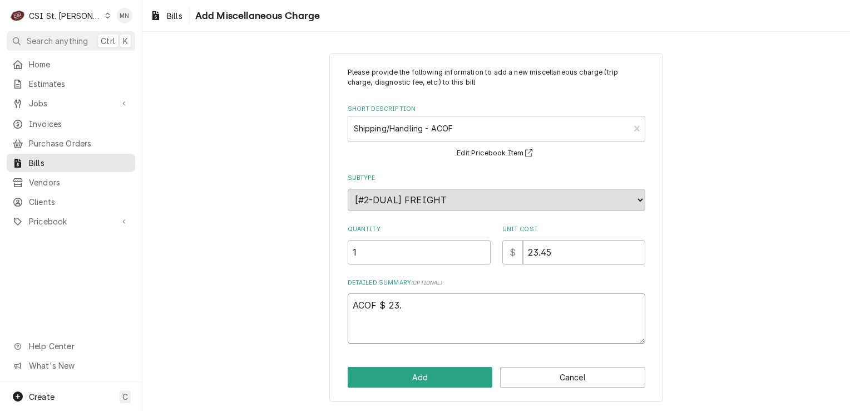
type textarea "x"
type textarea "ACOF $ 23.4"
type textarea "x"
type textarea "ACOF $ 23.45"
type textarea "x"
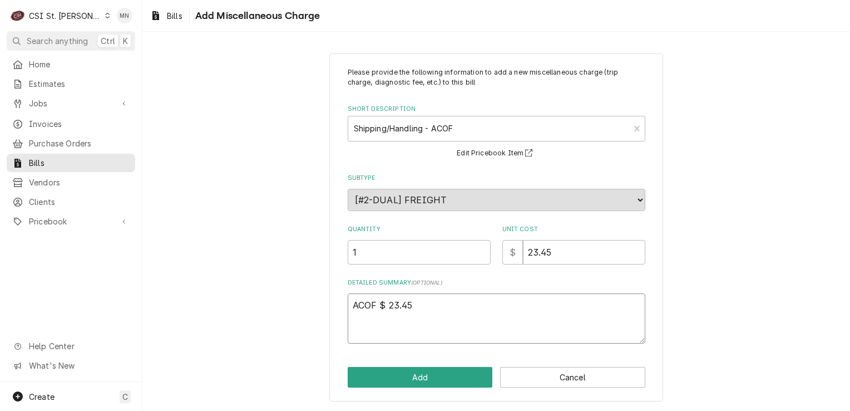
type textarea "ACOF $ 23.45"
type textarea "x"
type textarea "ACOF $ 23.45 P"
type textarea "x"
type textarea "ACOF $ 23.45 Pa"
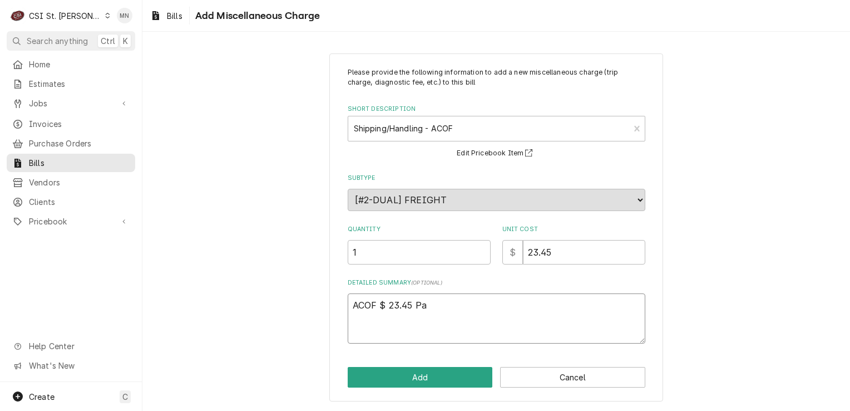
type textarea "x"
type textarea "ACOF $ 23.45 Par"
type textarea "x"
type textarea "ACOF $ 23.45 Part"
type textarea "x"
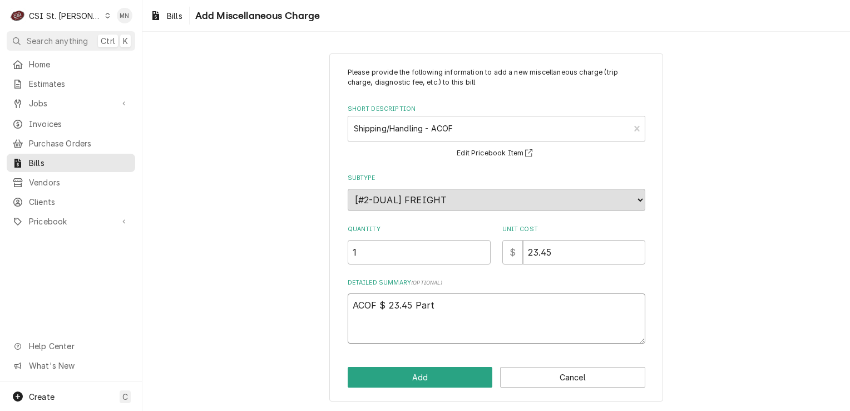
type textarea "ACOF $ 23.45 Parts"
type textarea "x"
type textarea "ACOF $ 23.45 Partst"
type textarea "x"
type textarea "ACOF $ 23.45 Partsto"
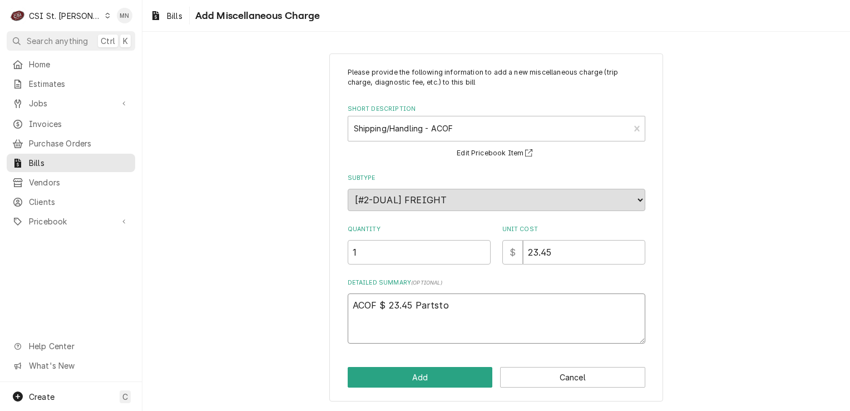
type textarea "x"
type textarea "ACOF $ 23.45 Partstow"
type textarea "x"
type textarea "ACOF $ 23.45 Partstown"
type textarea "x"
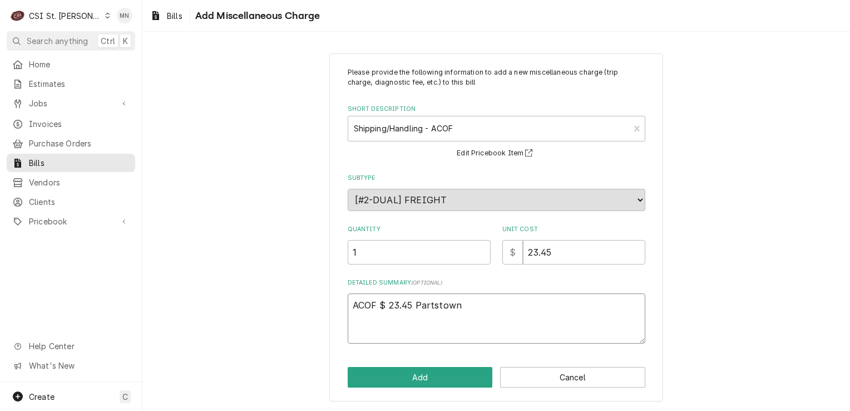
type textarea "ACOF $ 23.45 Partstown"
type textarea "x"
type textarea "ACOF $ 23.45 Partstown 2"
type textarea "x"
type textarea "ACOF $ 23.45 Partstown 21"
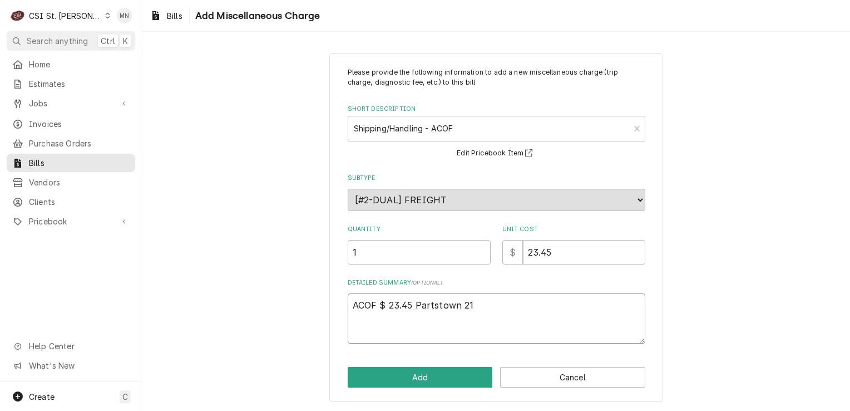
type textarea "x"
type textarea "ACOF $ 23.45 Partstown 210"
type textarea "x"
type textarea "ACOF $ 23.45 Partstown 2107"
type textarea "x"
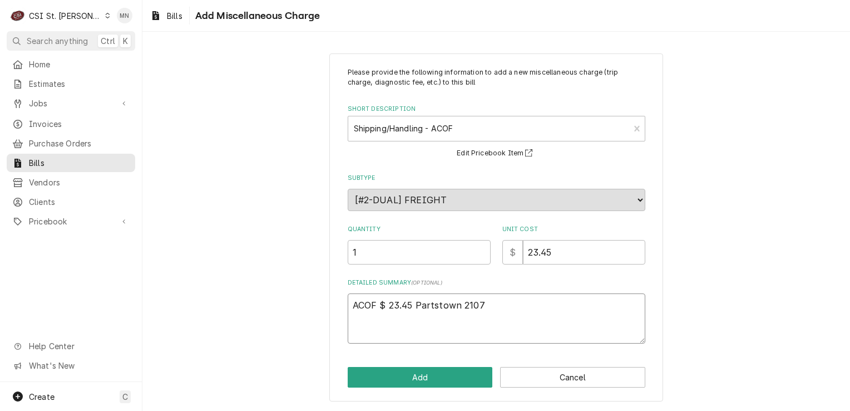
type textarea "ACOF $ 23.45 Partstown 21071"
type textarea "x"
type textarea "ACOF $ 23.45 Partstown 210714"
type textarea "x"
type textarea "ACOF $ 23.45 Partstown 2107145"
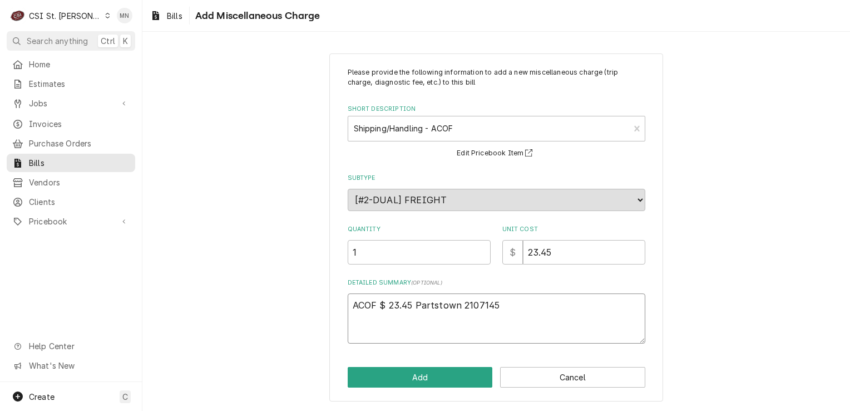
type textarea "x"
type textarea "ACOF $ 23.45 Partstown 21071450"
type textarea "x"
type textarea "ACOF $ 23.45 Partstown 210714505"
type textarea "x"
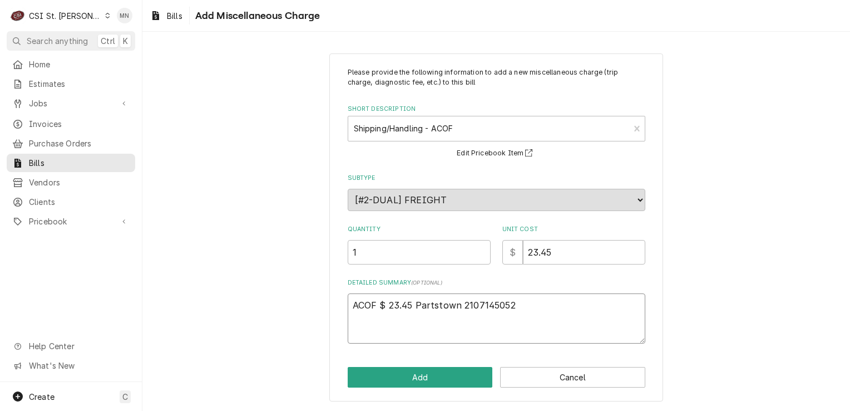
type textarea "ACOF $ 23.45 Partstown 2107145052"
click at [453, 389] on div "Please provide the following information to add a new miscellaneous charge (tri…" at bounding box center [496, 227] width 334 height 348
click at [451, 383] on button "Add" at bounding box center [420, 377] width 145 height 21
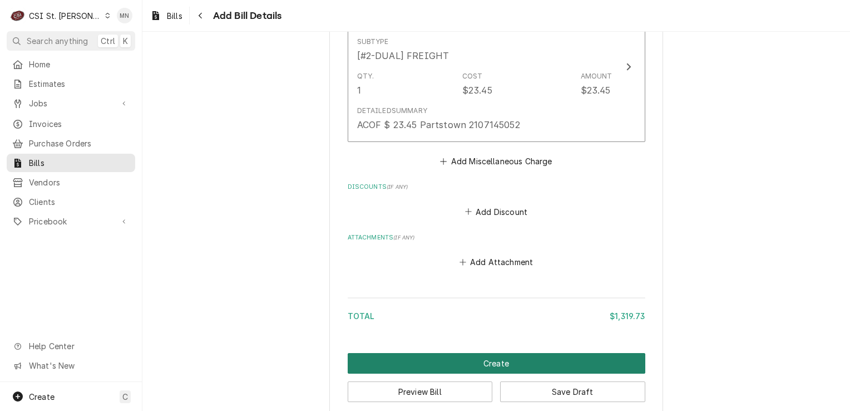
scroll to position [1959, 0]
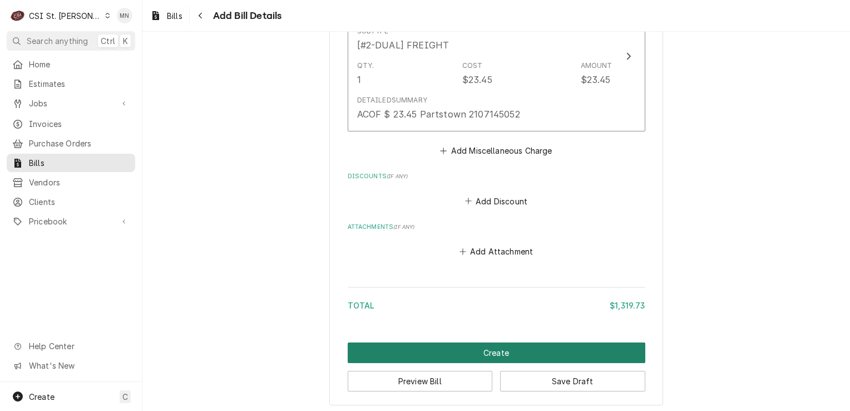
click at [498, 348] on button "Create" at bounding box center [497, 352] width 298 height 21
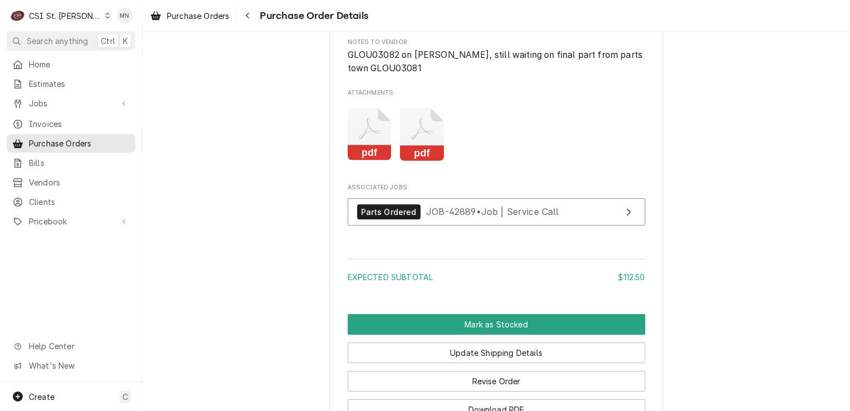
scroll to position [1279, 0]
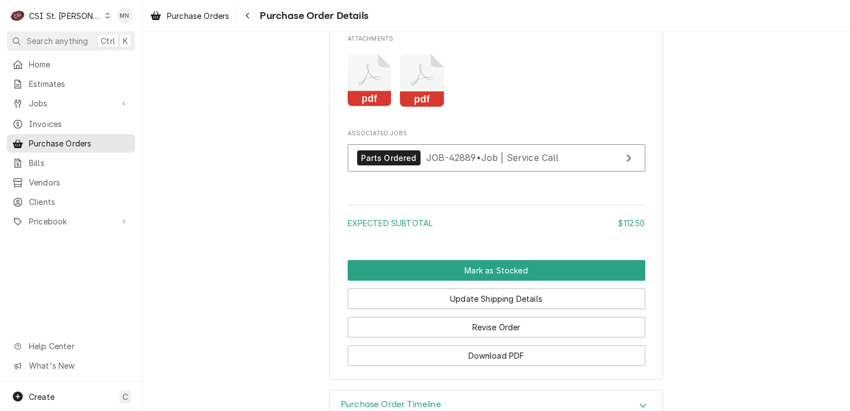
click at [358, 107] on icon "Attachments" at bounding box center [370, 80] width 44 height 53
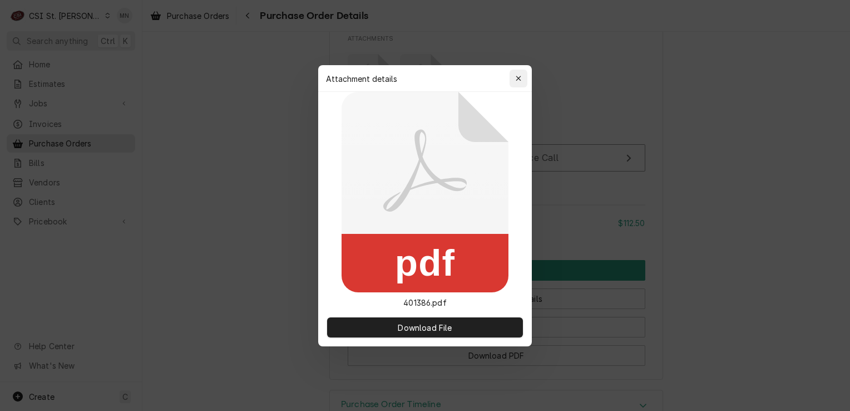
click at [525, 79] on button "button" at bounding box center [519, 79] width 18 height 18
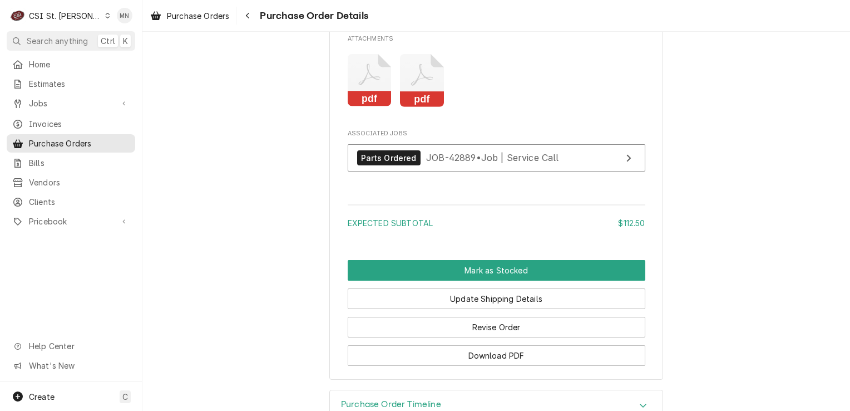
click at [424, 86] on icon "Attachments" at bounding box center [422, 75] width 22 height 22
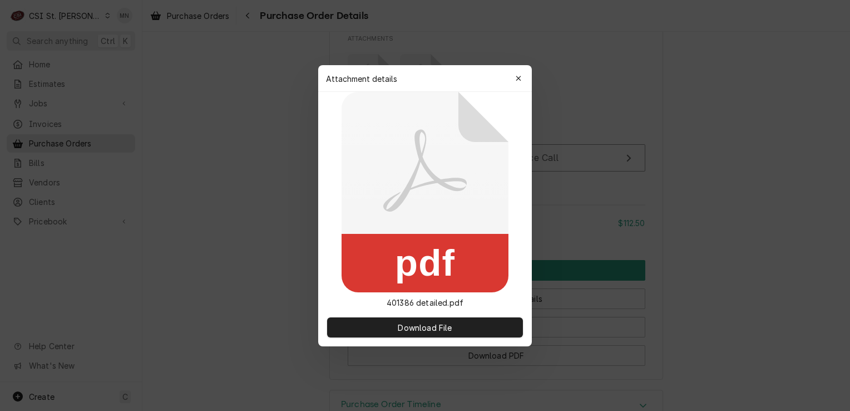
click at [518, 79] on icon "button" at bounding box center [519, 79] width 6 height 8
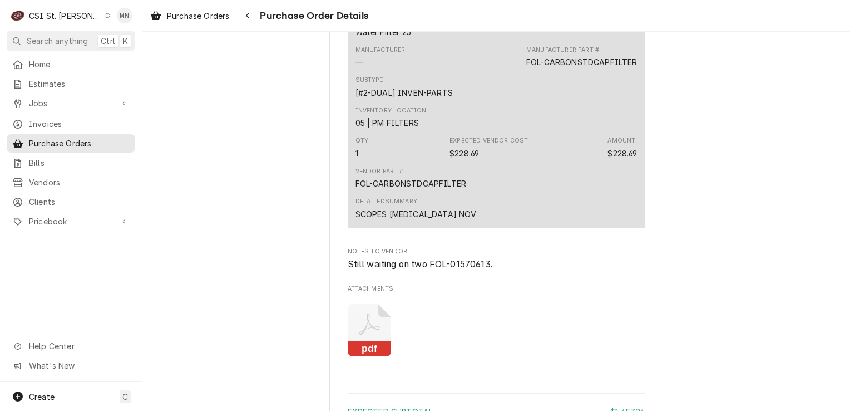
scroll to position [2058, 0]
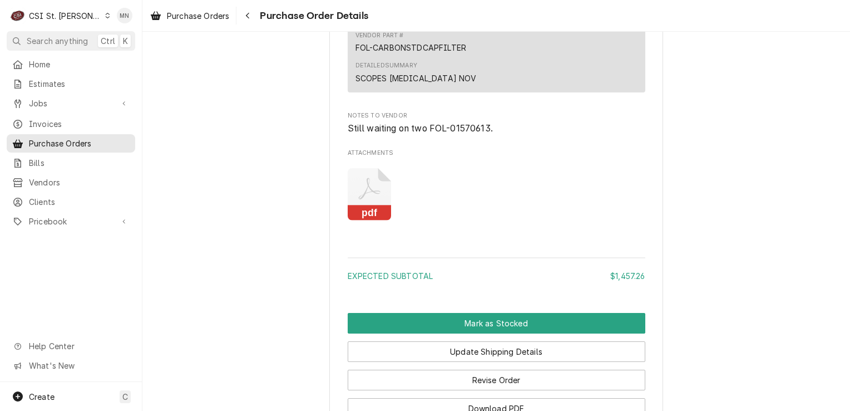
click at [357, 217] on icon "Attachments" at bounding box center [370, 194] width 44 height 53
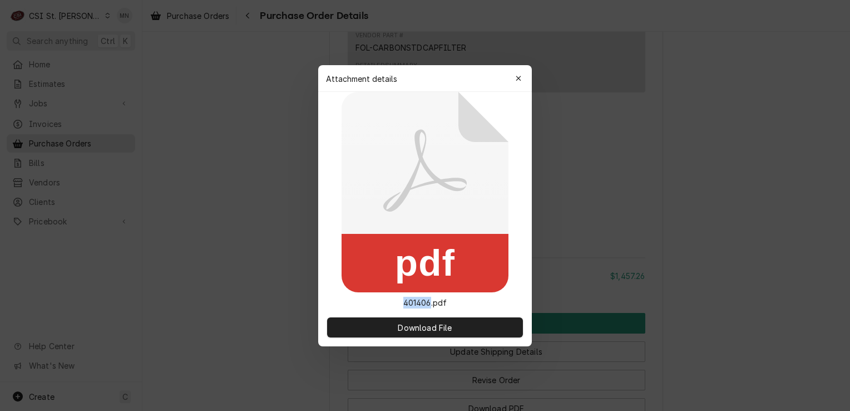
click at [357, 217] on icon at bounding box center [425, 192] width 167 height 200
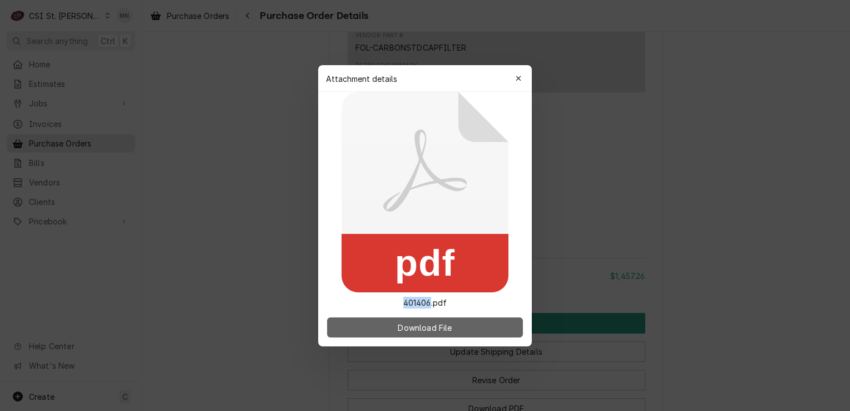
click at [414, 325] on span "Download File" at bounding box center [424, 327] width 58 height 12
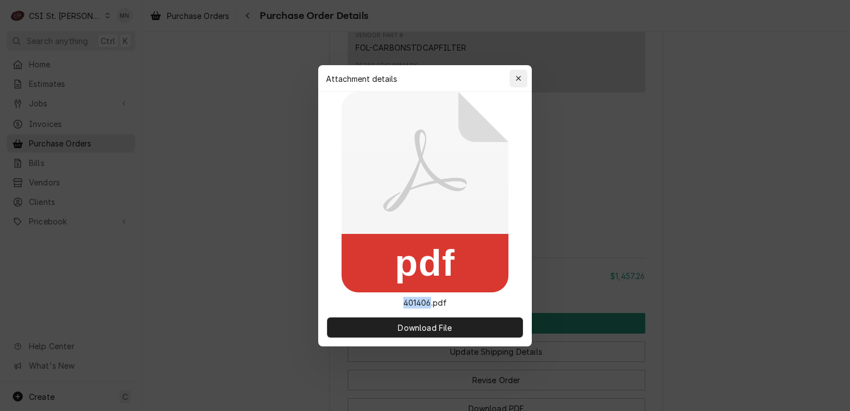
click at [519, 81] on icon "button" at bounding box center [519, 79] width 6 height 8
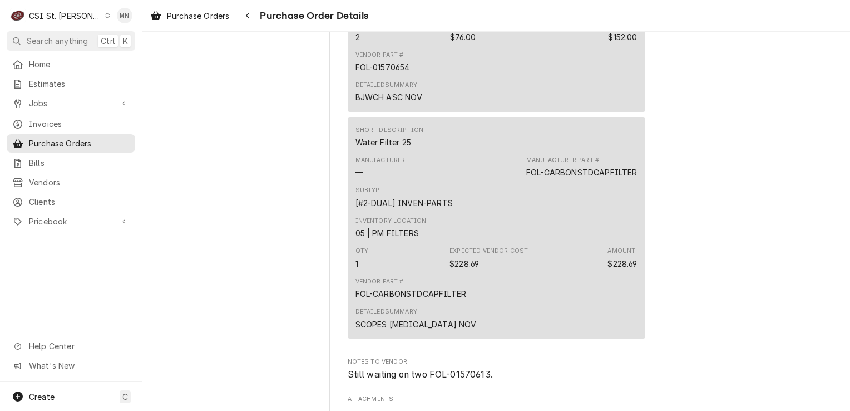
scroll to position [1897, 0]
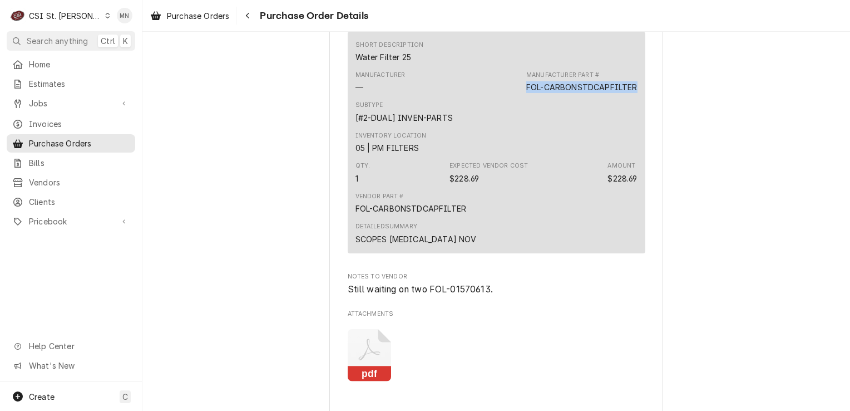
drag, startPoint x: 632, startPoint y: 121, endPoint x: 523, endPoint y: 123, distance: 109.6
click at [526, 93] on div "FOL-CARBONSTDCAPFILTER" at bounding box center [581, 87] width 111 height 12
drag, startPoint x: 523, startPoint y: 123, endPoint x: 534, endPoint y: 125, distance: 11.2
copy div "FOL-CARBONSTDCAPFILTER"
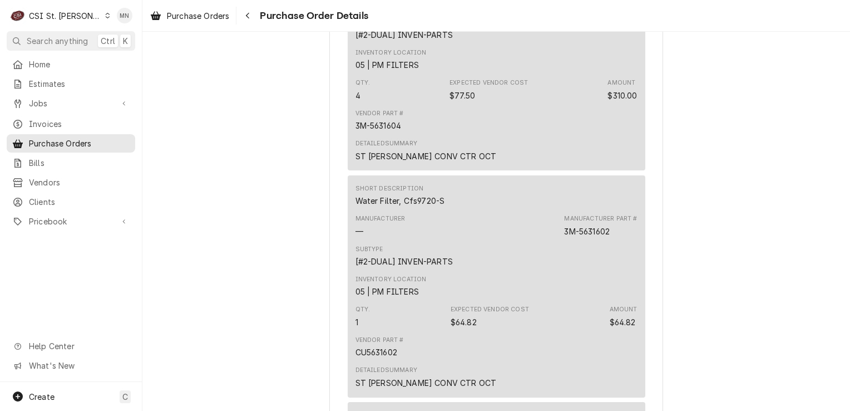
scroll to position [840, 0]
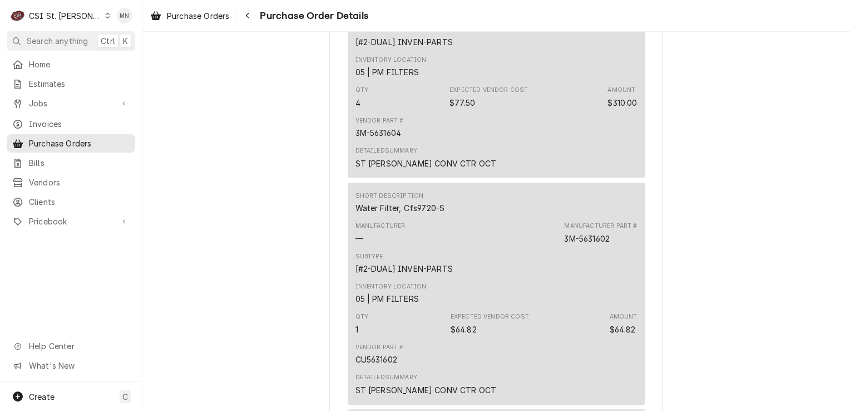
drag, startPoint x: 612, startPoint y: 46, endPoint x: 561, endPoint y: 47, distance: 51.2
click at [564, 17] on div "Manufacturer Part # 3M-5631604" at bounding box center [600, 6] width 73 height 22
copy div "3M-5631604"
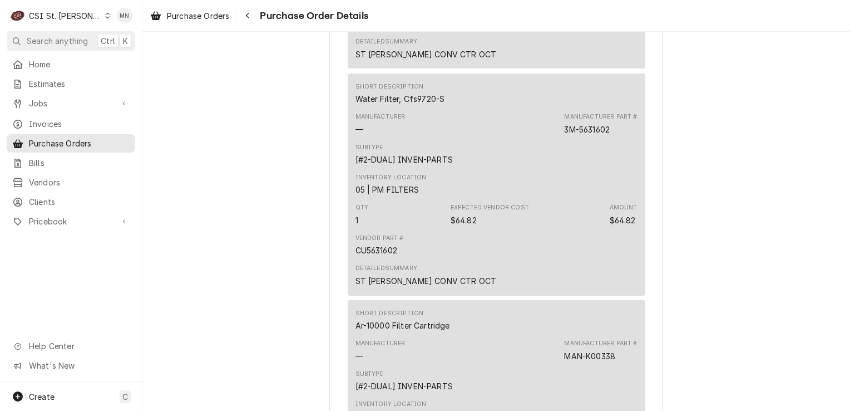
scroll to position [952, 0]
drag, startPoint x: 615, startPoint y: 164, endPoint x: 561, endPoint y: 165, distance: 54.0
click at [564, 132] on div "Manufacturer Part # 3M-5631602" at bounding box center [600, 121] width 73 height 22
copy div "3M-5631602"
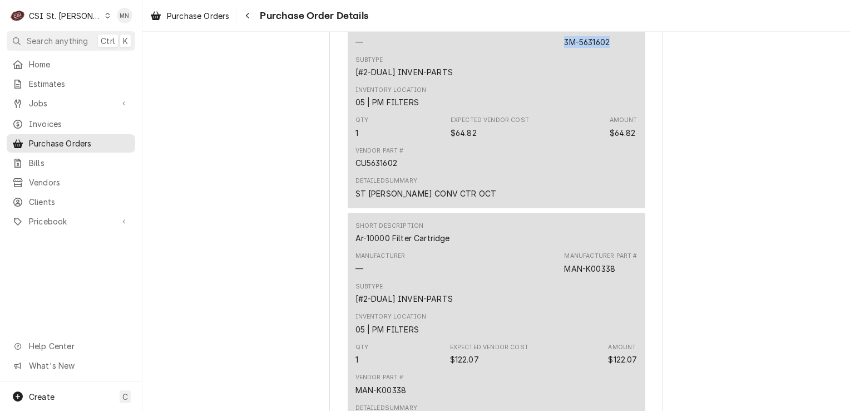
scroll to position [1174, 0]
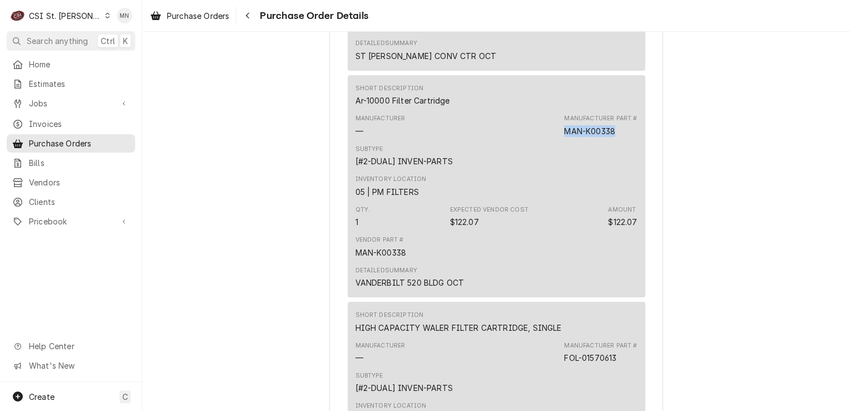
drag, startPoint x: 617, startPoint y: 165, endPoint x: 560, endPoint y: 166, distance: 57.9
click at [560, 140] on div "Manufacturer — Manufacturer Part # MAN-K00338" at bounding box center [496, 125] width 282 height 30
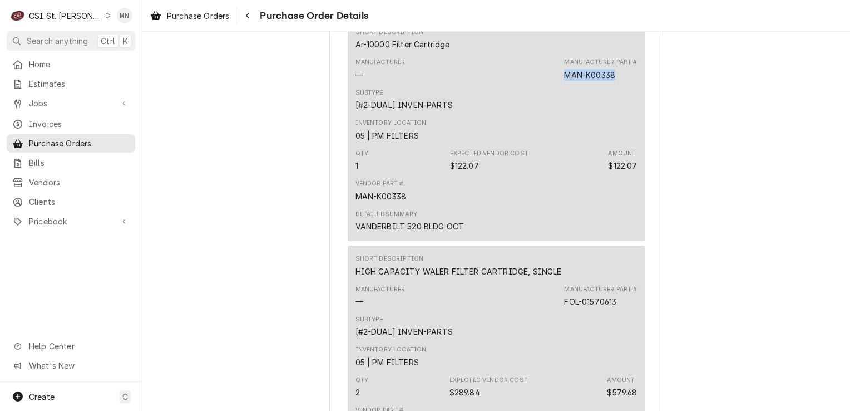
scroll to position [1230, 0]
copy div "MAN-K00338"
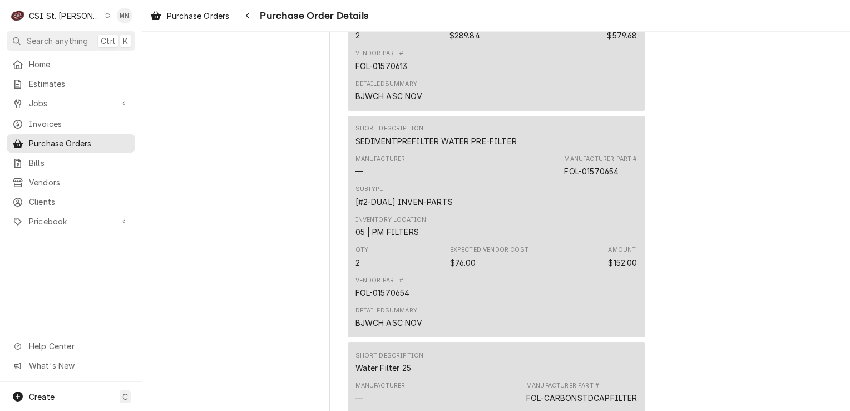
scroll to position [1619, 0]
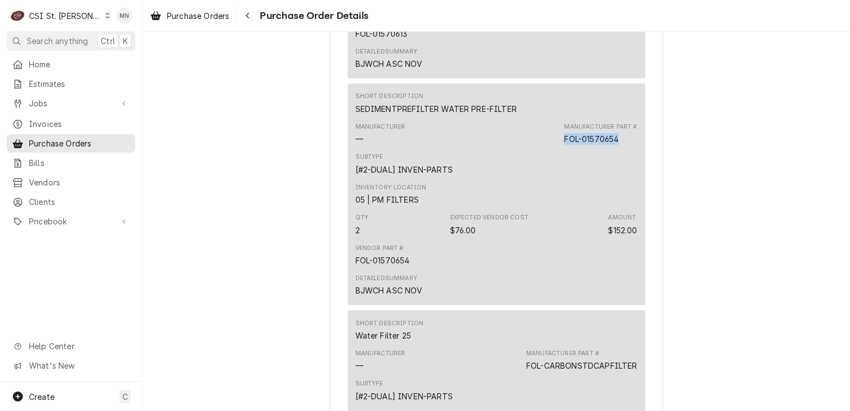
drag, startPoint x: 616, startPoint y: 172, endPoint x: 554, endPoint y: 172, distance: 61.7
click at [554, 149] on div "Manufacturer — Manufacturer Part # FOL-01570654" at bounding box center [496, 133] width 282 height 30
drag, startPoint x: 554, startPoint y: 172, endPoint x: 565, endPoint y: 172, distance: 11.1
copy div "FOL-01570654"
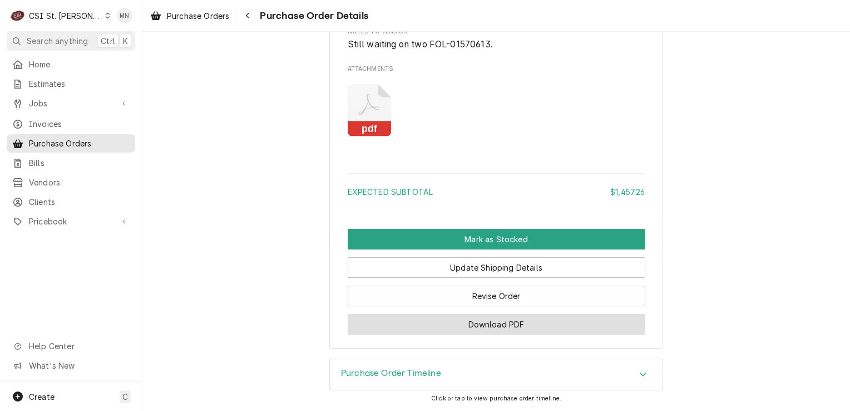
scroll to position [2176, 0]
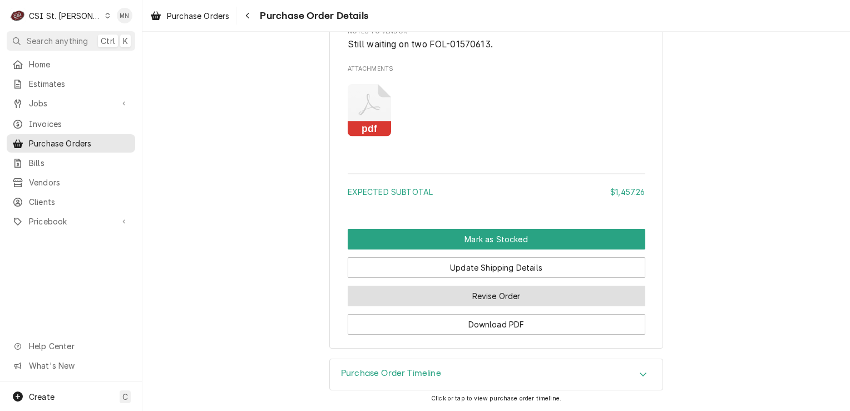
click at [493, 299] on button "Revise Order" at bounding box center [497, 295] width 298 height 21
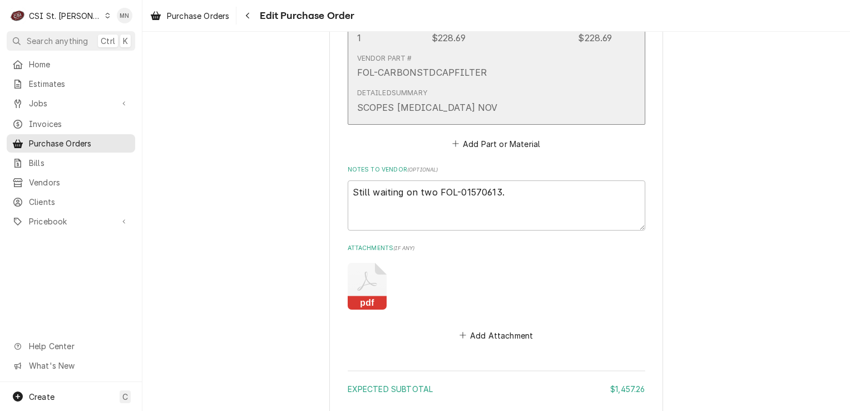
scroll to position [2058, 0]
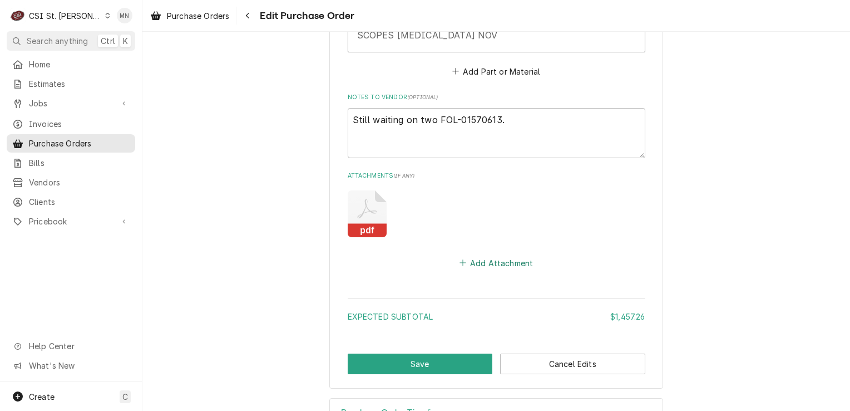
click at [498, 261] on button "Add Attachment" at bounding box center [496, 263] width 78 height 16
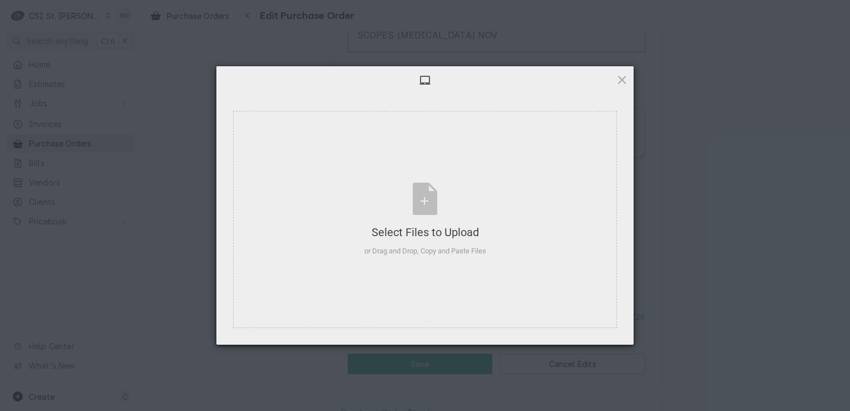
type textarea "x"
click at [427, 215] on div "Select Files to Upload or Drag and Drop, Copy and Paste Files" at bounding box center [425, 219] width 122 height 74
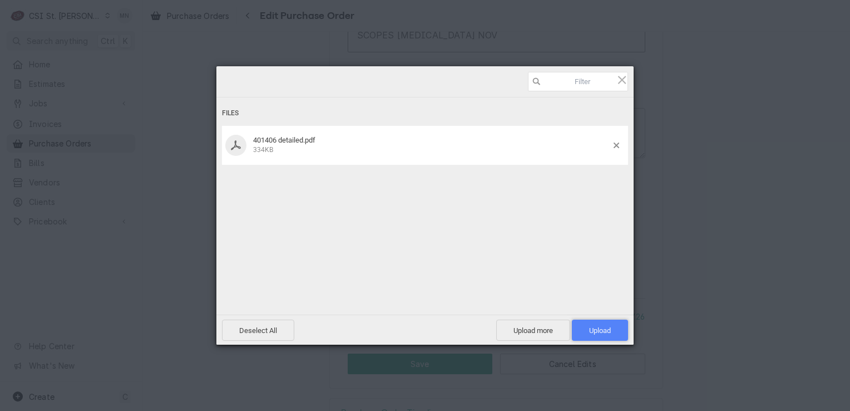
click at [606, 328] on span "Upload 1" at bounding box center [600, 330] width 22 height 8
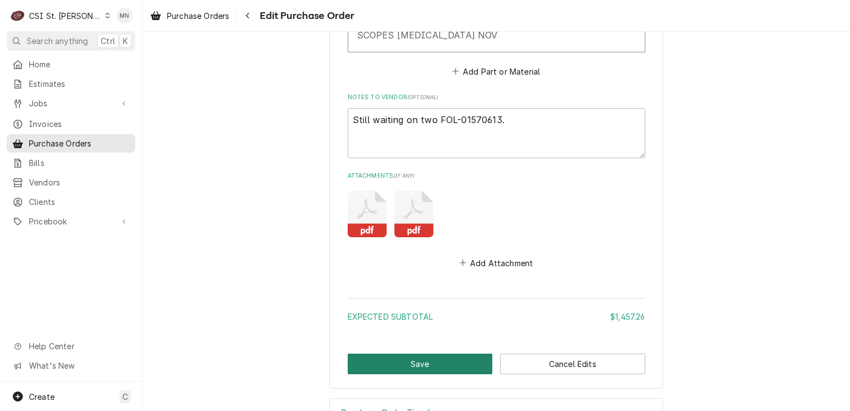
click at [405, 365] on button "Save" at bounding box center [420, 363] width 145 height 21
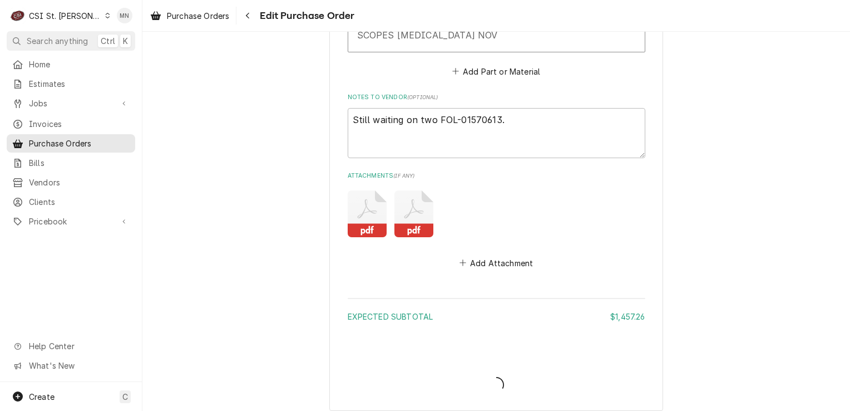
type textarea "x"
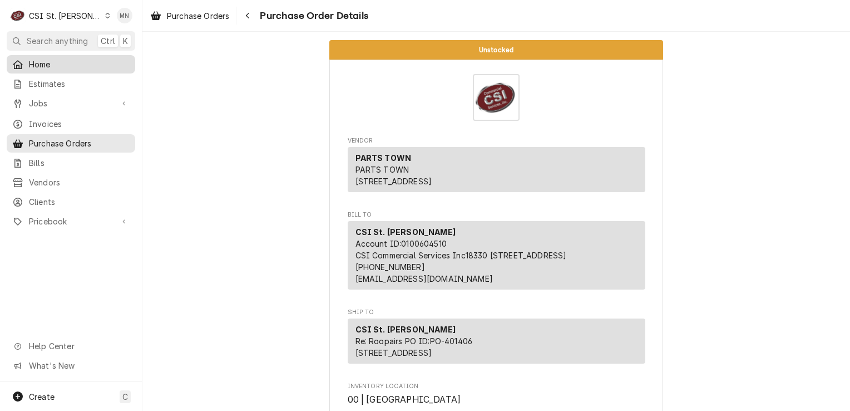
click at [33, 63] on span "Home" at bounding box center [79, 64] width 101 height 12
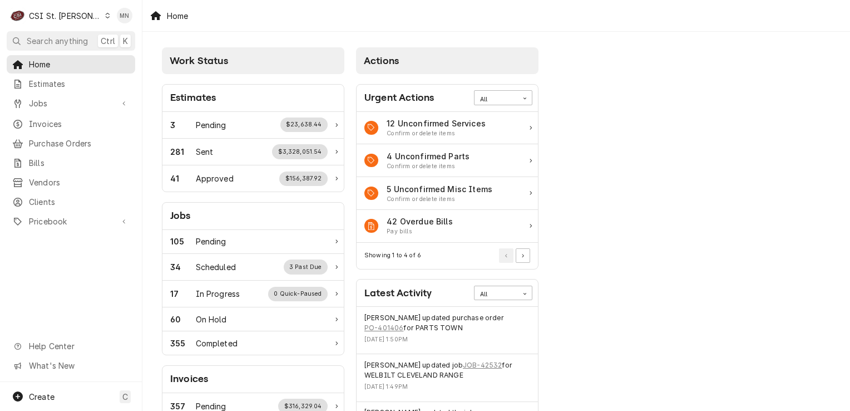
click at [105, 15] on div "Dynamic Content Wrapper" at bounding box center [108, 16] width 6 height 8
click at [113, 19] on div "CSI [US_STATE][GEOGRAPHIC_DATA]" at bounding box center [170, 22] width 147 height 12
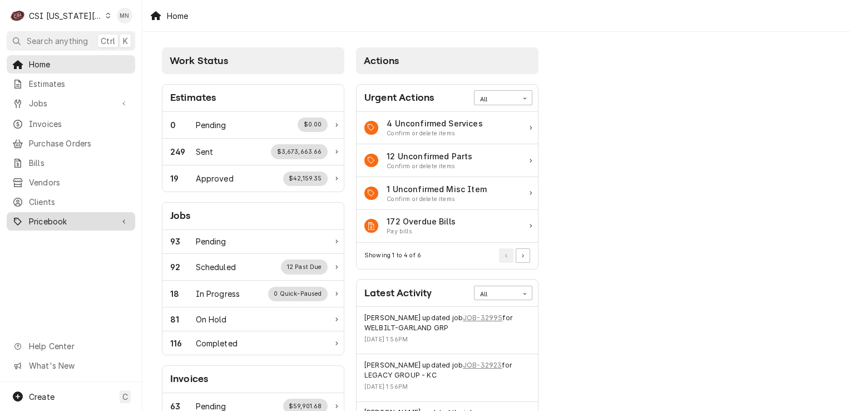
click at [56, 215] on span "Pricebook" at bounding box center [71, 221] width 84 height 12
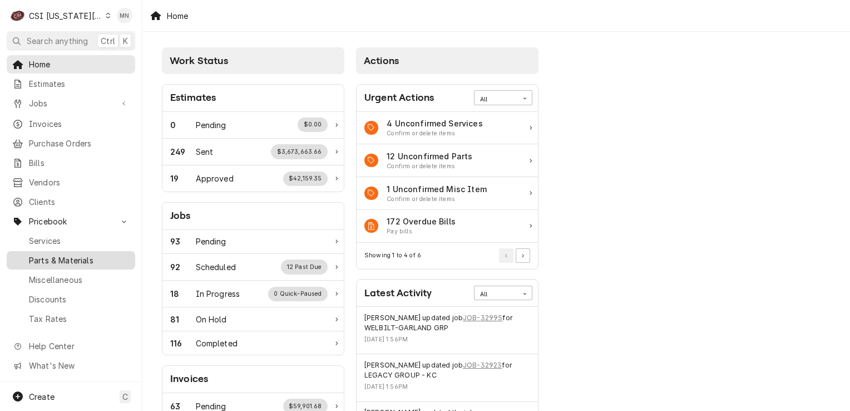
click at [68, 256] on span "Parts & Materials" at bounding box center [79, 260] width 101 height 12
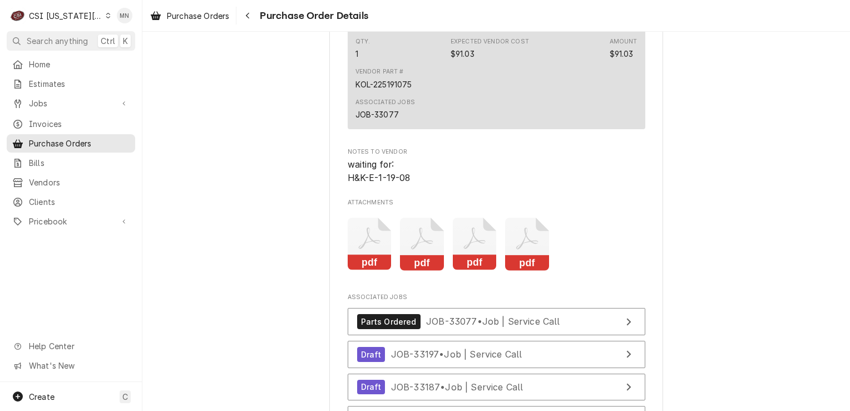
scroll to position [2614, 0]
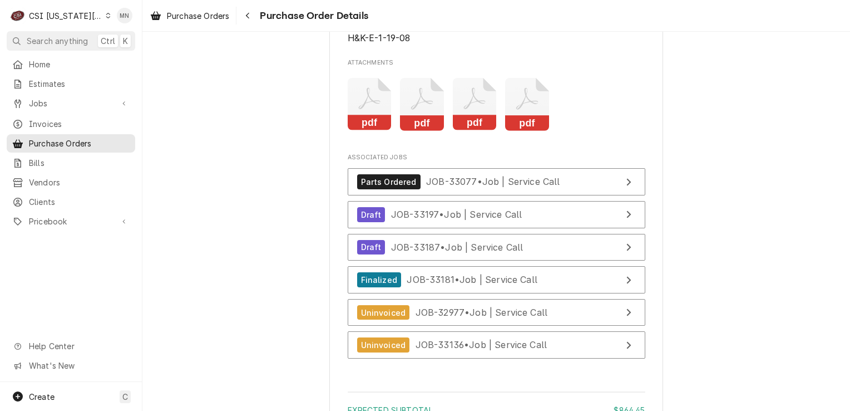
click at [467, 110] on icon "Attachments" at bounding box center [474, 99] width 22 height 22
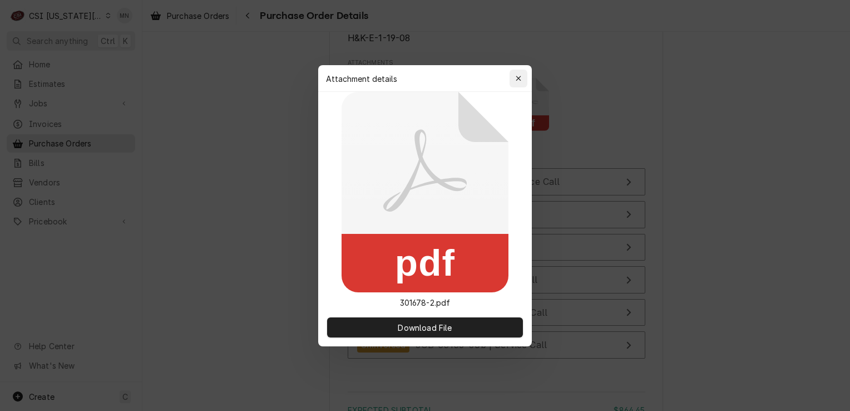
click at [513, 78] on div "button" at bounding box center [518, 78] width 11 height 11
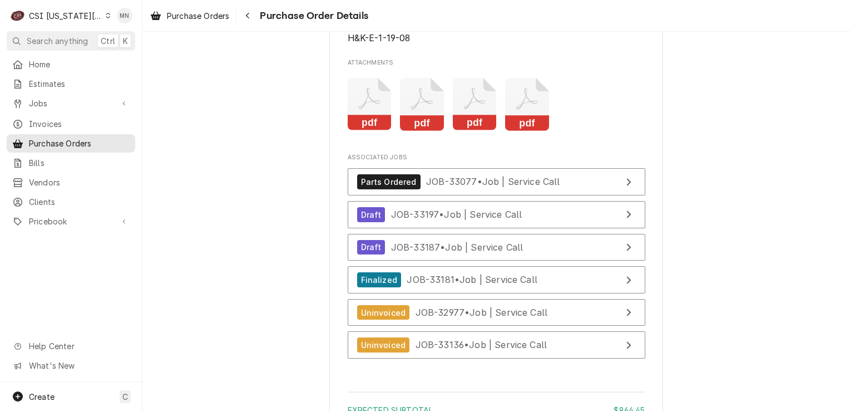
click at [521, 131] on icon "Attachments" at bounding box center [527, 104] width 44 height 53
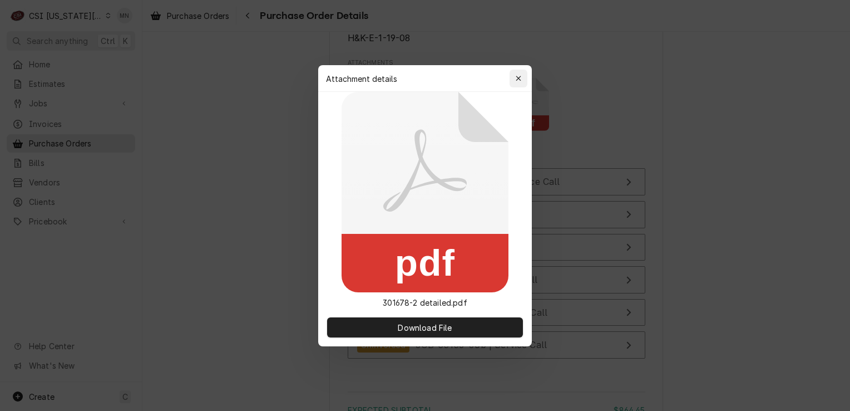
click at [521, 76] on icon "button" at bounding box center [519, 79] width 6 height 8
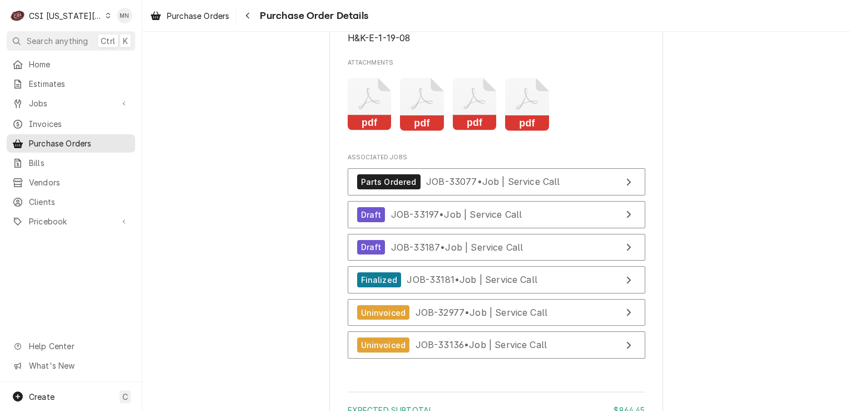
click at [420, 131] on icon "Attachments" at bounding box center [422, 104] width 44 height 53
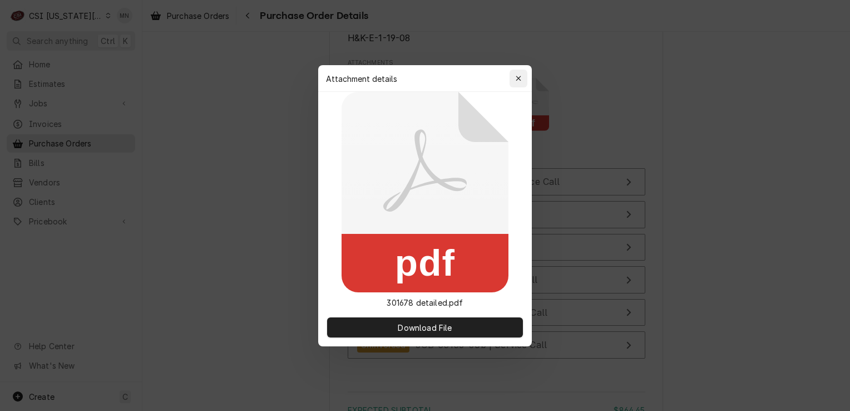
click at [513, 73] on div "button" at bounding box center [518, 78] width 11 height 11
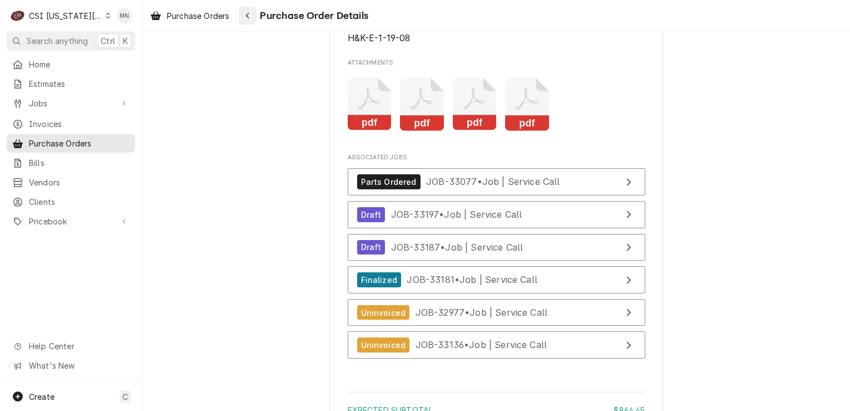
click at [249, 14] on icon "Navigate back" at bounding box center [247, 16] width 5 height 8
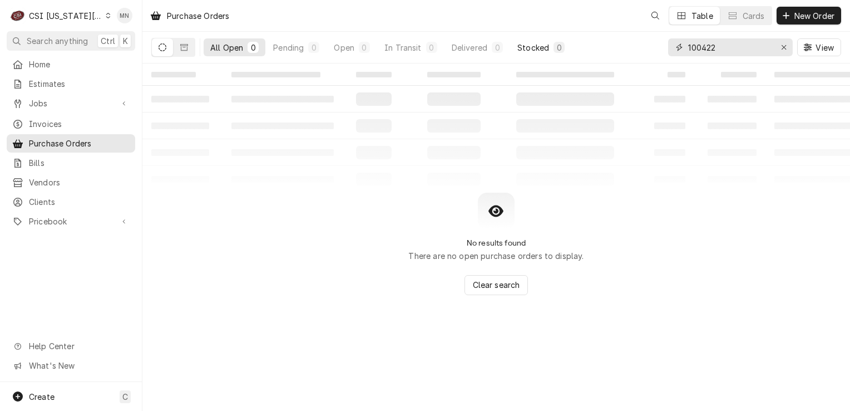
drag, startPoint x: 730, startPoint y: 47, endPoint x: 527, endPoint y: 47, distance: 203.0
click at [537, 47] on div "All Open 0 Pending 0 Open 0 In Transit 0 Delivered 0 Stocked 0 100422 View" at bounding box center [496, 47] width 690 height 31
type input "301742"
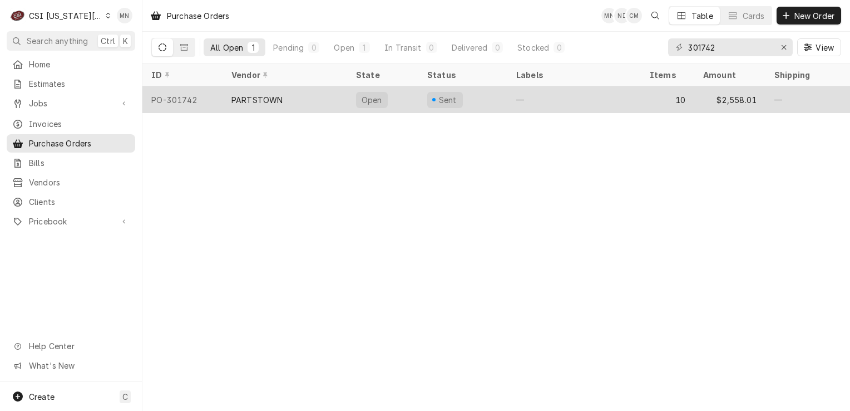
click at [220, 96] on div "PO-301742" at bounding box center [182, 99] width 80 height 27
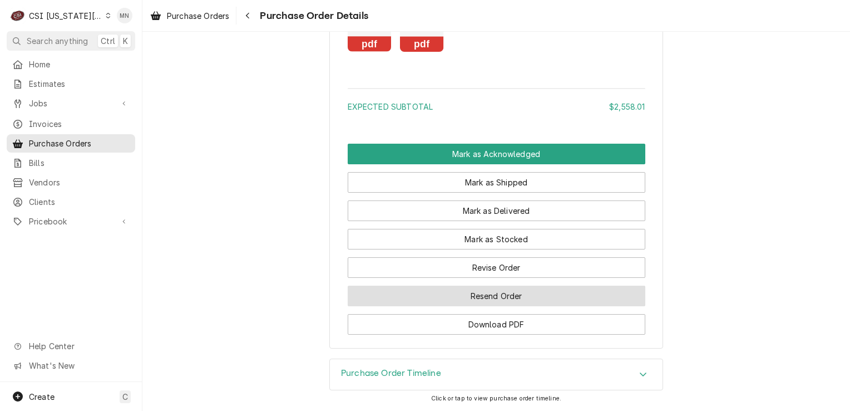
scroll to position [3006, 0]
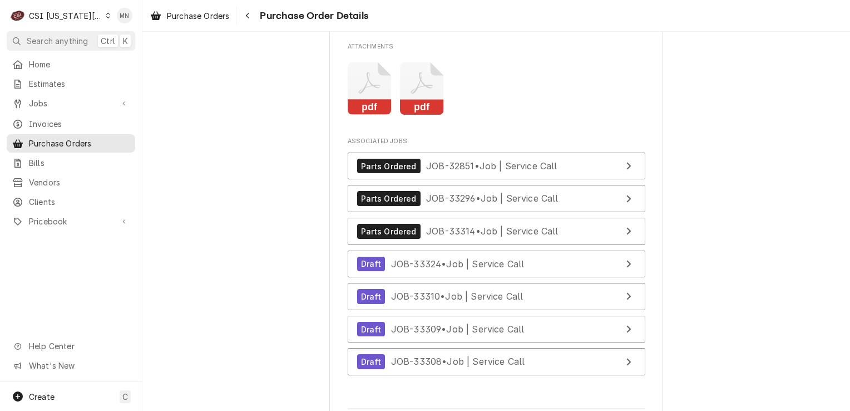
scroll to position [2837, 0]
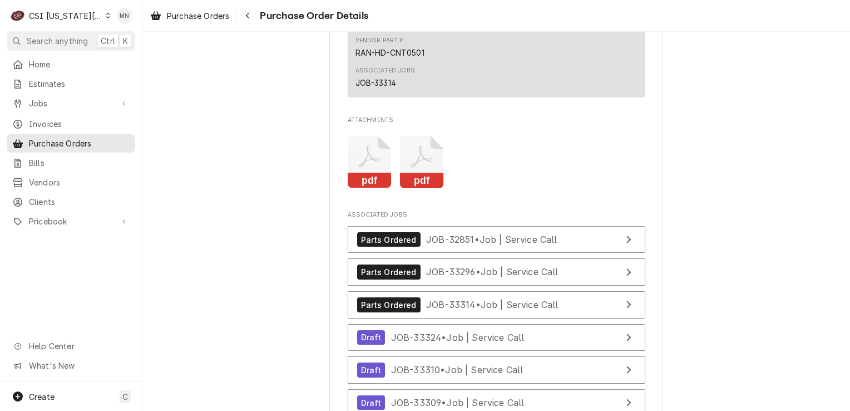
click at [374, 167] on icon "Attachments" at bounding box center [369, 156] width 22 height 22
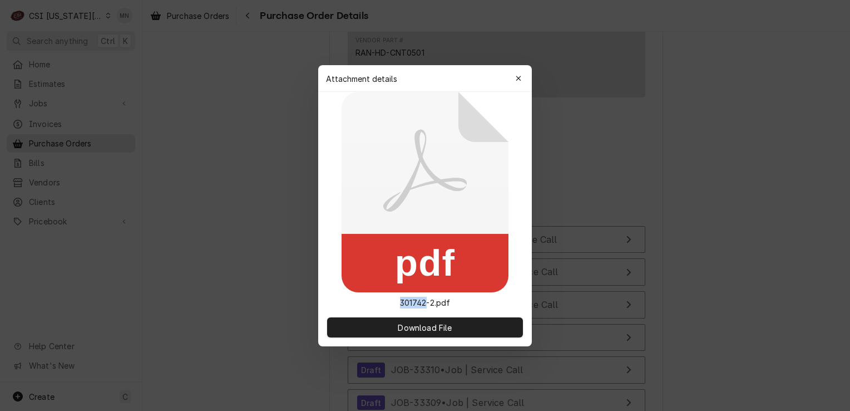
click at [374, 193] on icon at bounding box center [425, 192] width 167 height 200
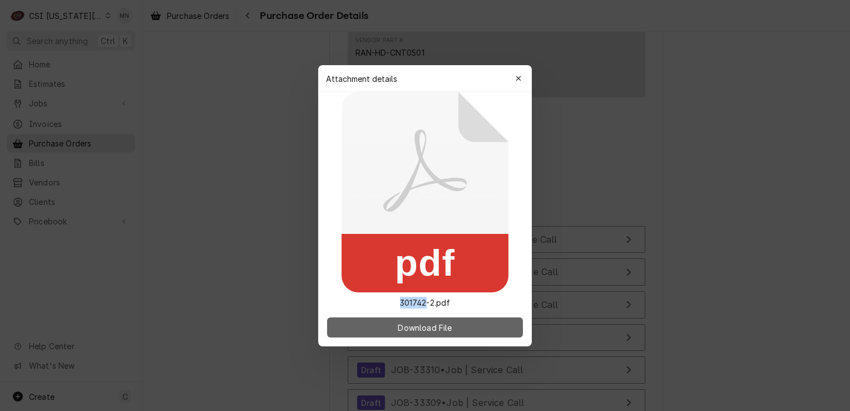
click at [379, 322] on button "Download File" at bounding box center [425, 327] width 196 height 20
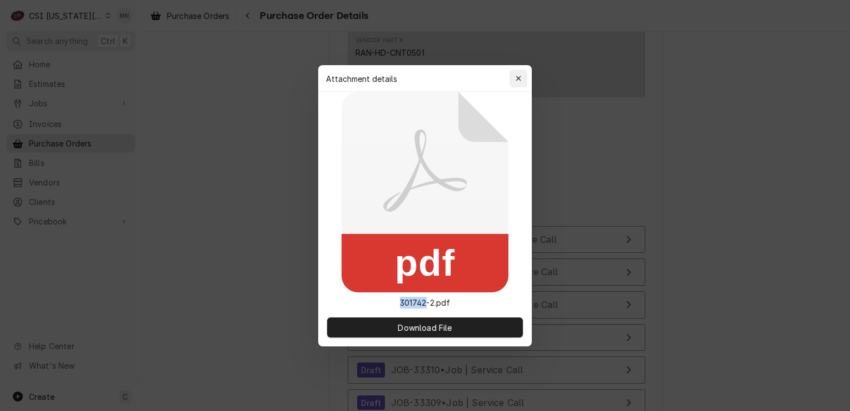
click at [513, 76] on div "button" at bounding box center [518, 78] width 11 height 11
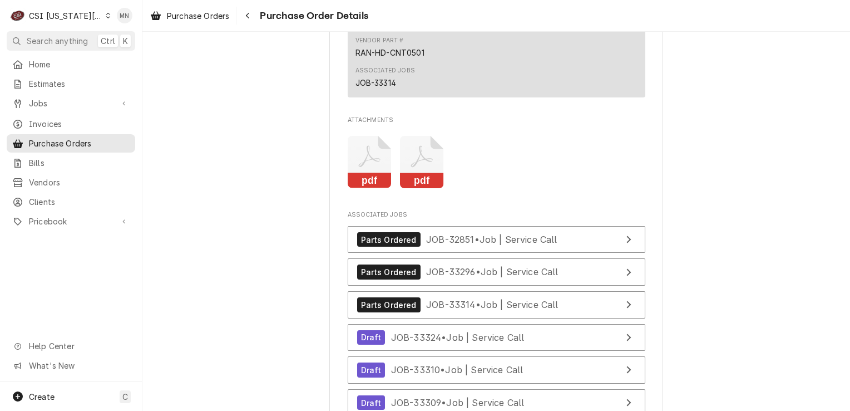
click at [423, 180] on icon "Attachments" at bounding box center [422, 162] width 44 height 53
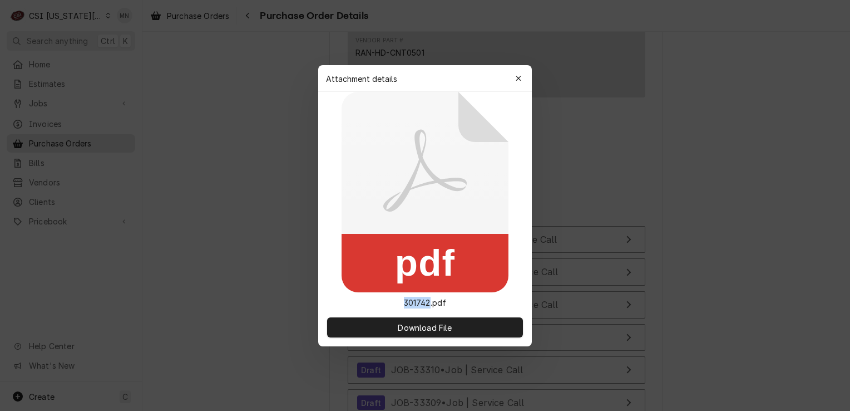
click at [424, 180] on icon at bounding box center [425, 192] width 167 height 200
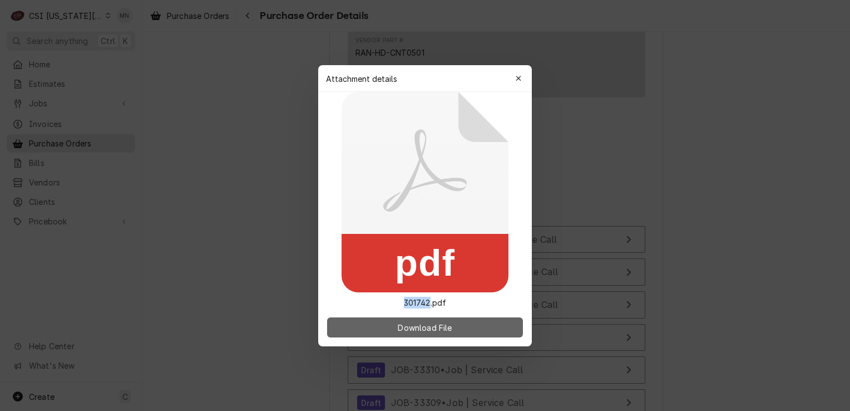
click at [387, 328] on button "Download File" at bounding box center [425, 327] width 196 height 20
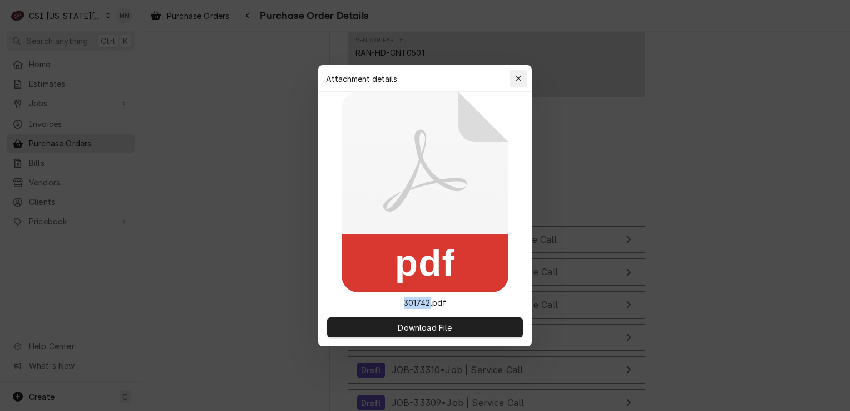
click at [520, 76] on icon "button" at bounding box center [518, 78] width 5 height 5
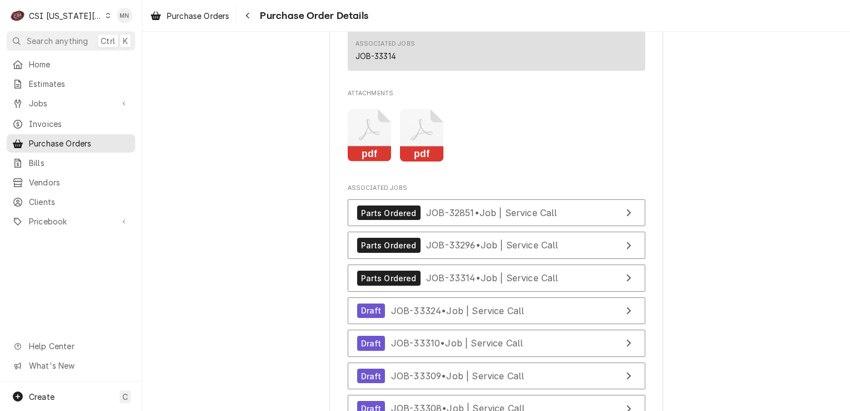
scroll to position [2948, 0]
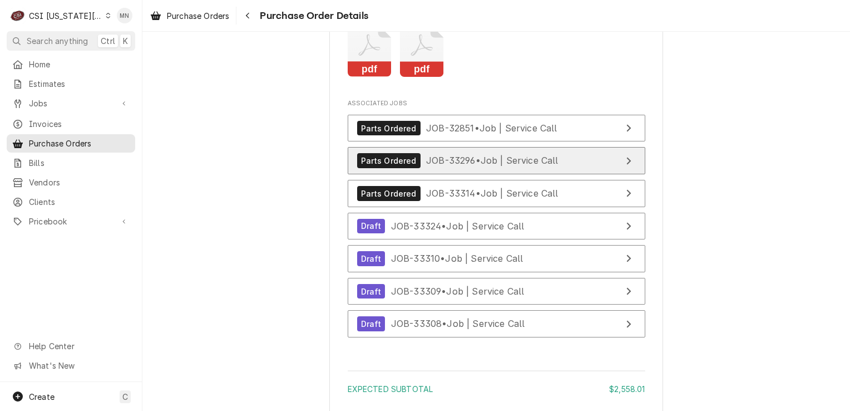
click at [472, 168] on div "Parts Ordered JOB-33296 • Job | Service Call" at bounding box center [457, 160] width 201 height 15
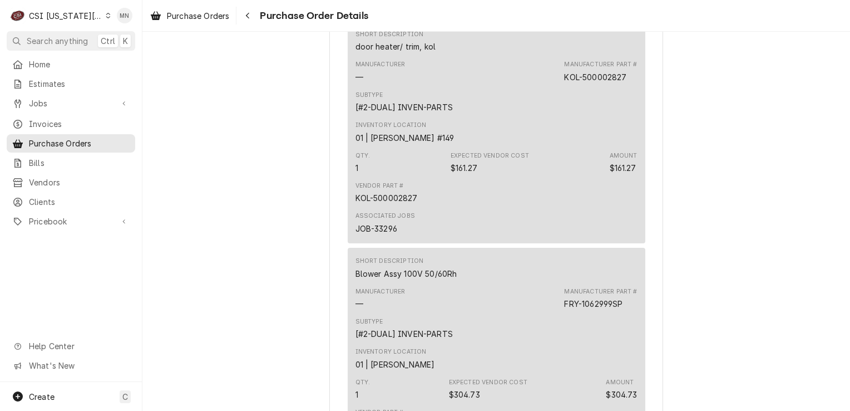
scroll to position [1947, 0]
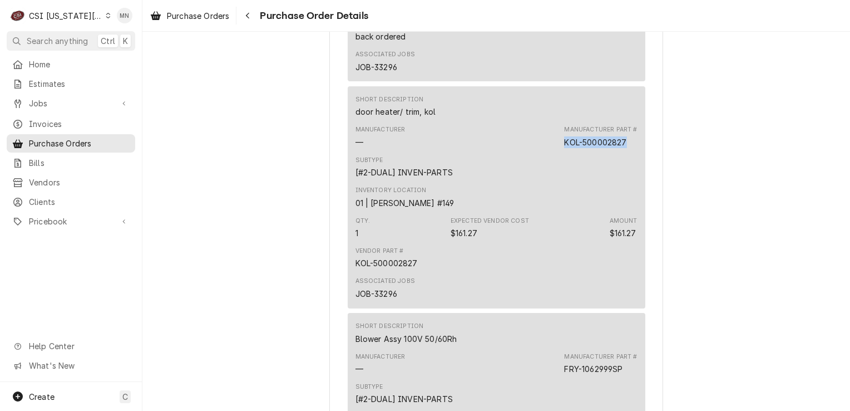
drag, startPoint x: 624, startPoint y: 178, endPoint x: 562, endPoint y: 182, distance: 62.5
click at [564, 147] on div "Manufacturer Part # KOL-500002827" at bounding box center [600, 136] width 73 height 22
copy div "KOL-500002827"
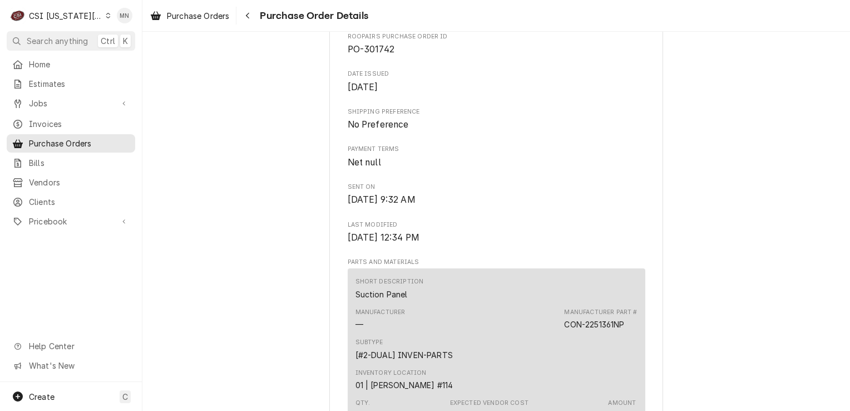
scroll to position [445, 0]
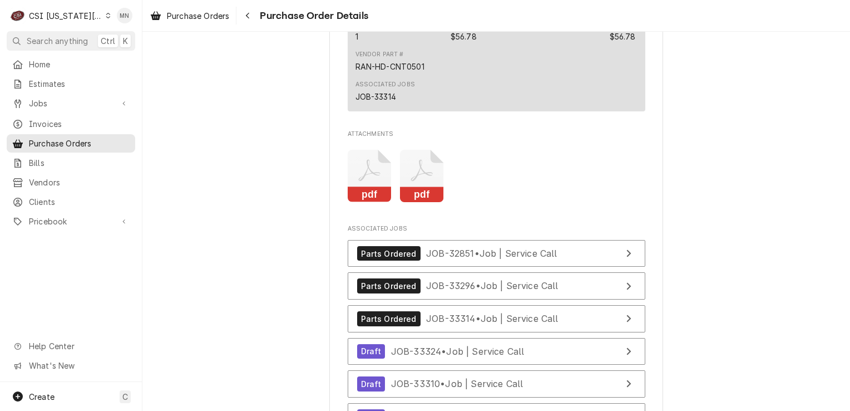
scroll to position [2948, 0]
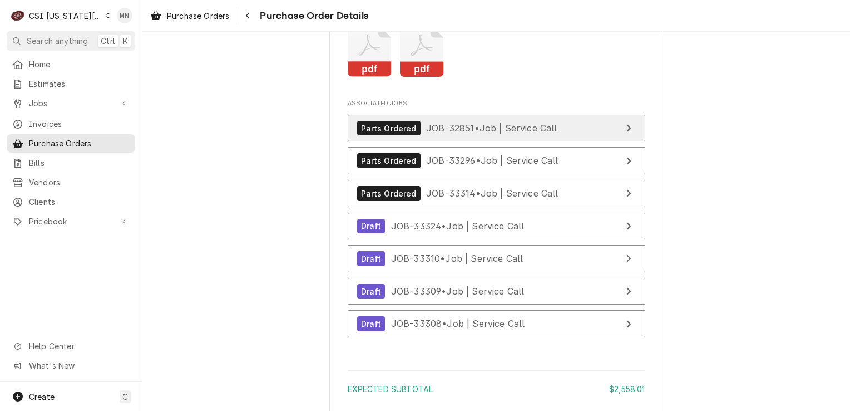
click at [527, 134] on span "JOB-32851 • Job | Service Call" at bounding box center [491, 127] width 131 height 11
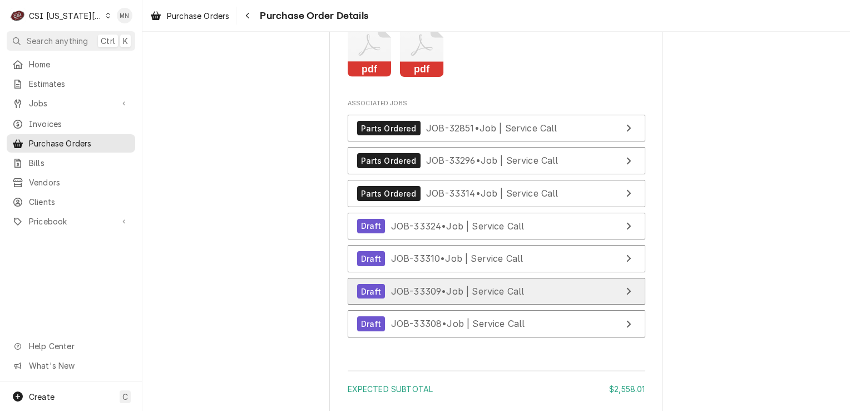
click at [450, 299] on div "Draft JOB-33309 • Job | Service Call" at bounding box center [440, 291] width 167 height 15
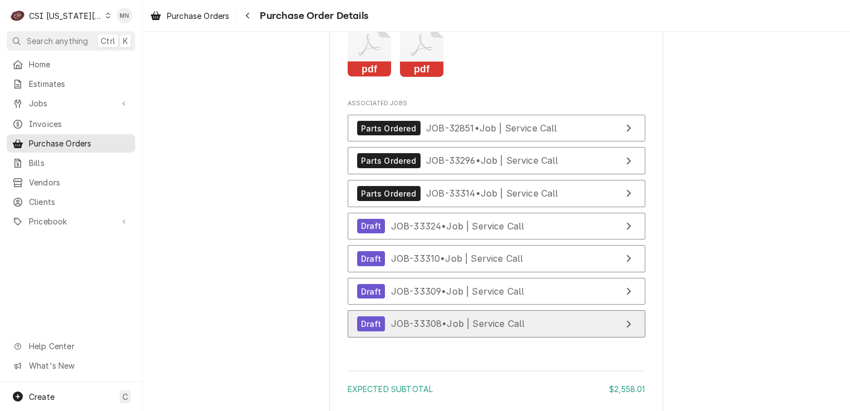
click at [438, 329] on span "JOB-33308 • Job | Service Call" at bounding box center [458, 323] width 134 height 11
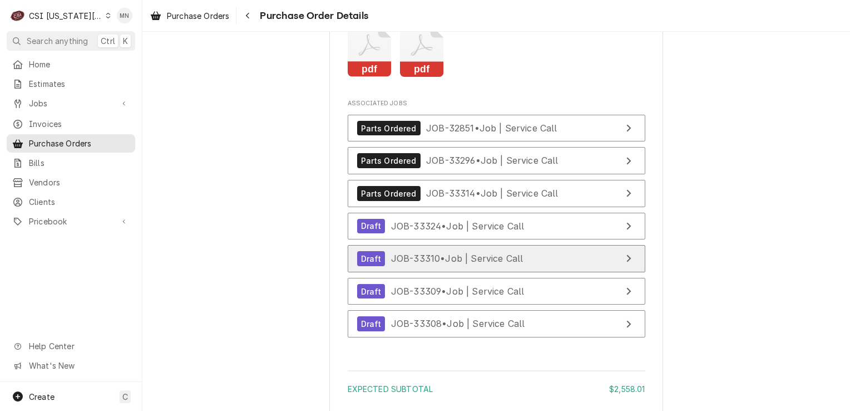
click at [502, 266] on div "Draft JOB-33310 • Job | Service Call" at bounding box center [440, 258] width 166 height 15
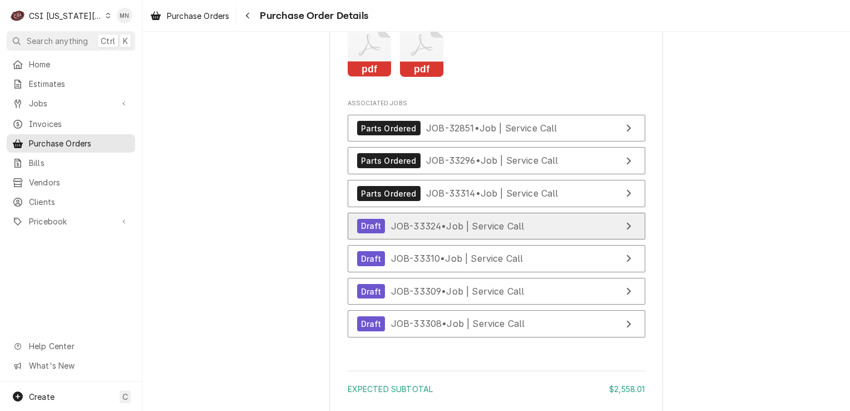
click at [452, 231] on span "JOB-33324 • Job | Service Call" at bounding box center [458, 225] width 134 height 11
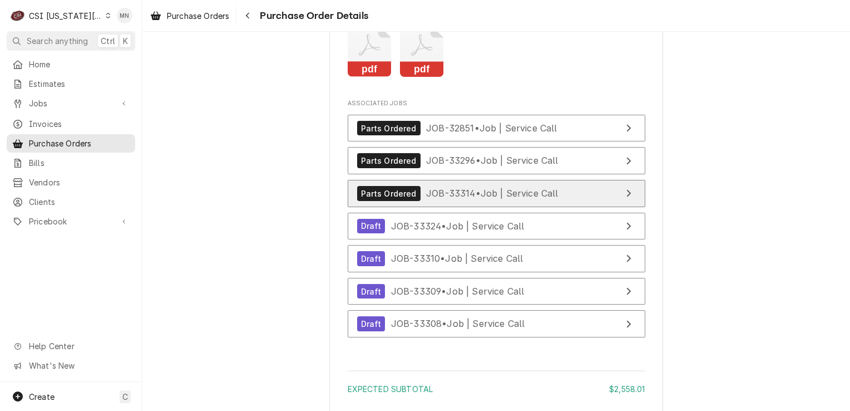
click at [464, 199] on span "JOB-33314 • Job | Service Call" at bounding box center [492, 192] width 132 height 11
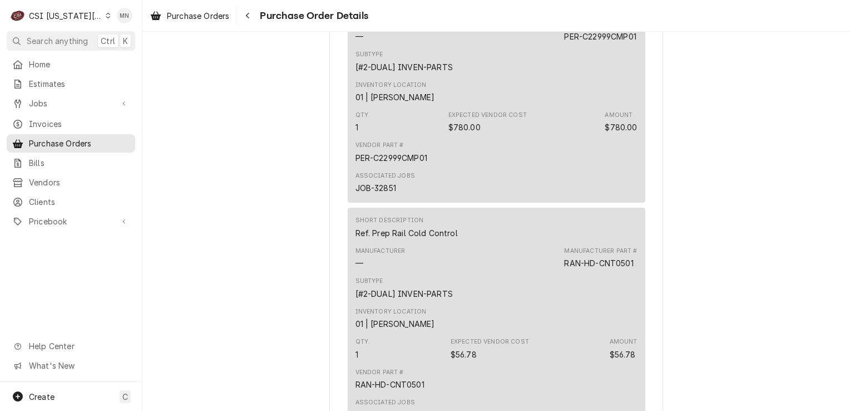
scroll to position [2503, 0]
drag, startPoint x: 632, startPoint y: 72, endPoint x: 560, endPoint y: 75, distance: 71.8
click at [564, 45] on div "PER-C22999CMP01" at bounding box center [600, 39] width 72 height 12
copy div "PER-C22999CMP01"
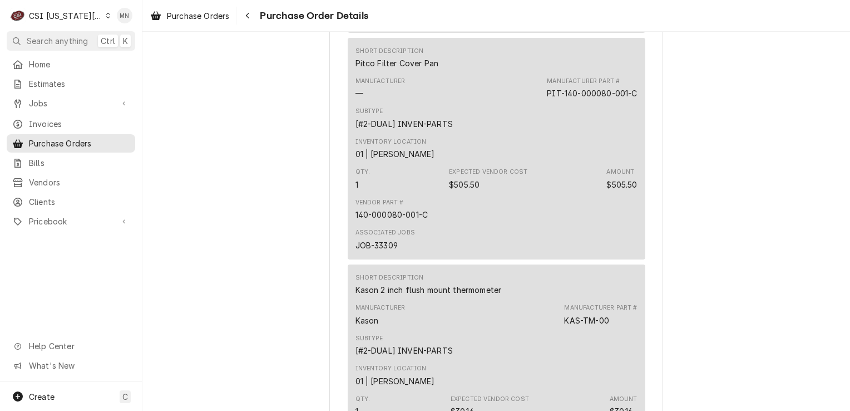
scroll to position [1057, 0]
drag, startPoint x: 632, startPoint y: 129, endPoint x: 543, endPoint y: 132, distance: 89.1
click at [547, 101] on div "PIT-140-000080-001-C" at bounding box center [592, 96] width 90 height 12
copy div "PIT-140-000080-001-C"
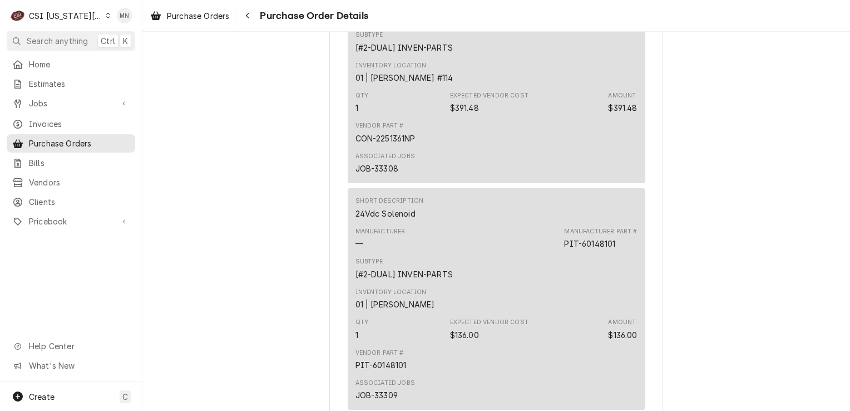
scroll to position [556, 0]
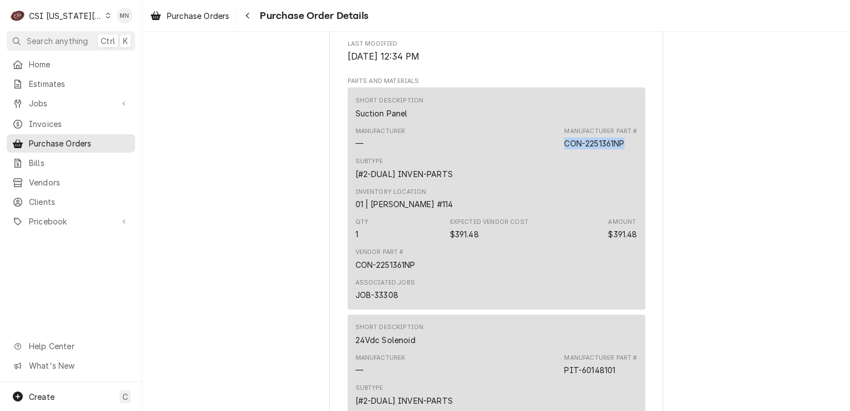
drag, startPoint x: 624, startPoint y: 179, endPoint x: 561, endPoint y: 180, distance: 62.9
click at [564, 149] on div "Manufacturer Part # CON-2251361NP" at bounding box center [600, 138] width 73 height 22
copy div "CON-2251361NP"
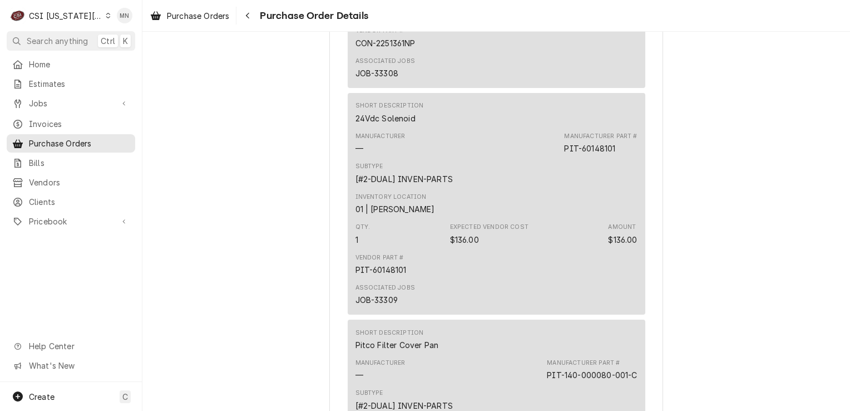
scroll to position [779, 0]
drag, startPoint x: 617, startPoint y: 183, endPoint x: 559, endPoint y: 184, distance: 57.9
click at [559, 157] on div "Manufacturer — Manufacturer Part # PIT-60148101" at bounding box center [496, 142] width 282 height 30
drag, startPoint x: 559, startPoint y: 184, endPoint x: 565, endPoint y: 183, distance: 5.6
copy div "PIT-60148101"
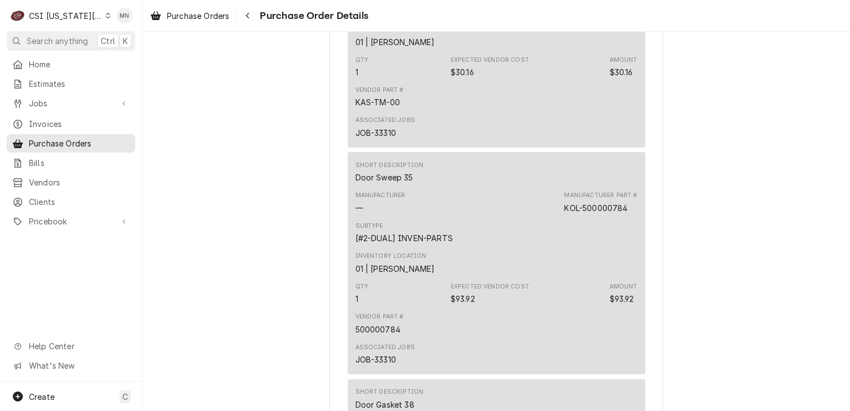
scroll to position [1446, 0]
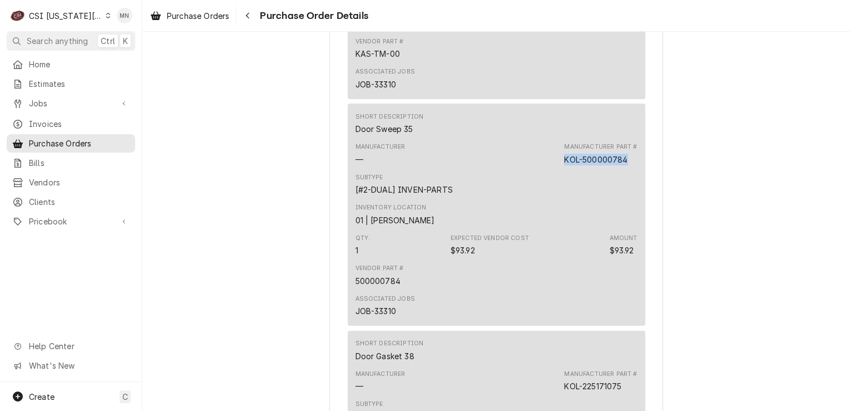
drag, startPoint x: 623, startPoint y: 195, endPoint x: 563, endPoint y: 190, distance: 60.2
click at [564, 165] on div "KOL-500000784" at bounding box center [595, 160] width 63 height 12
drag, startPoint x: 563, startPoint y: 190, endPoint x: 568, endPoint y: 191, distance: 5.7
copy div "KOL-500000784"
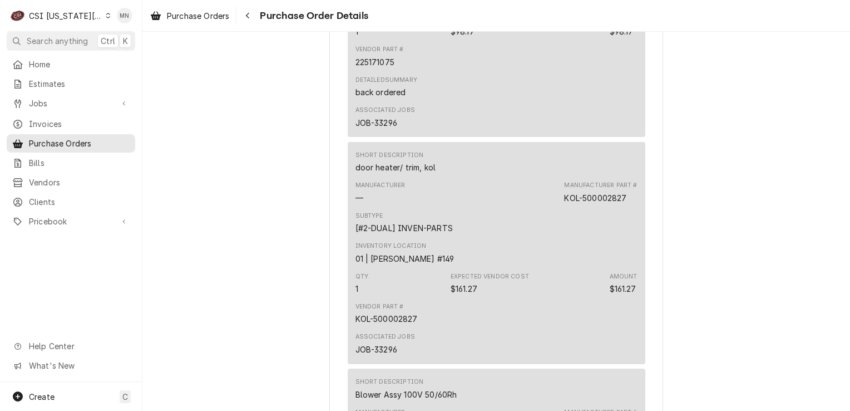
scroll to position [2114, 0]
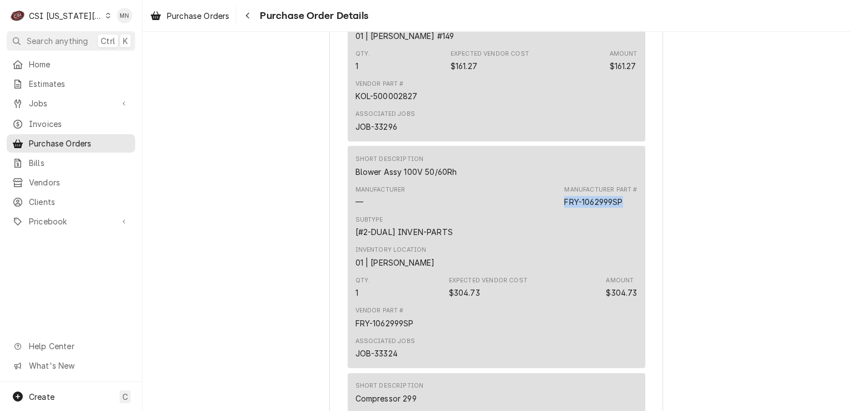
drag, startPoint x: 619, startPoint y: 236, endPoint x: 561, endPoint y: 237, distance: 57.9
click at [564, 207] on div "FRY-1062999SP" at bounding box center [593, 202] width 58 height 12
copy div "FRY-1062999SP"
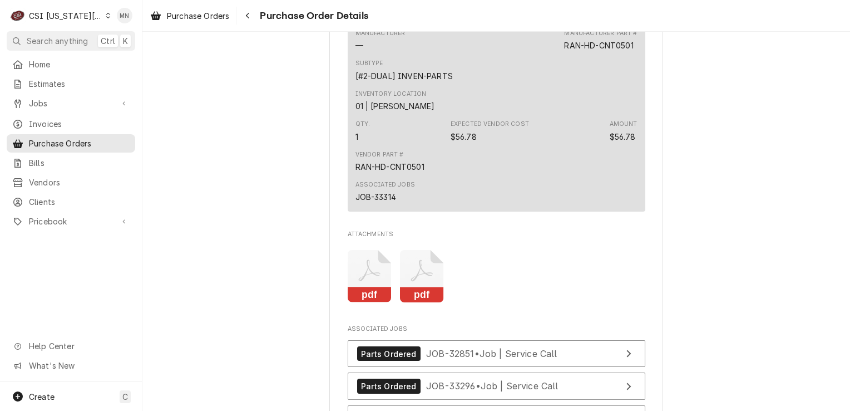
scroll to position [2670, 0]
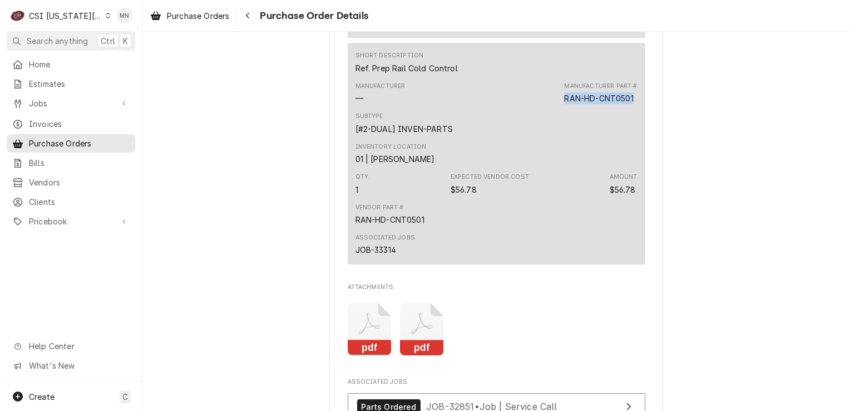
drag, startPoint x: 632, startPoint y: 134, endPoint x: 560, endPoint y: 135, distance: 71.8
click at [560, 108] on div "Manufacturer — Manufacturer Part # RAN-HD-CNT0501" at bounding box center [496, 93] width 282 height 30
drag, startPoint x: 560, startPoint y: 135, endPoint x: 570, endPoint y: 136, distance: 9.5
copy div "RAN-HD-CNT0501"
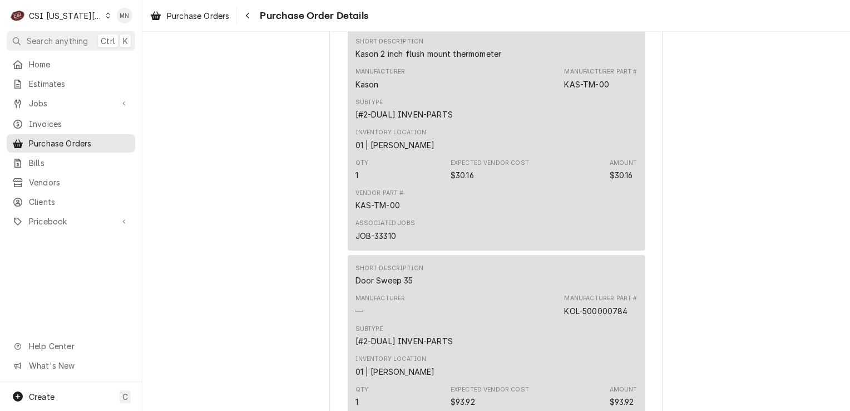
scroll to position [1279, 0]
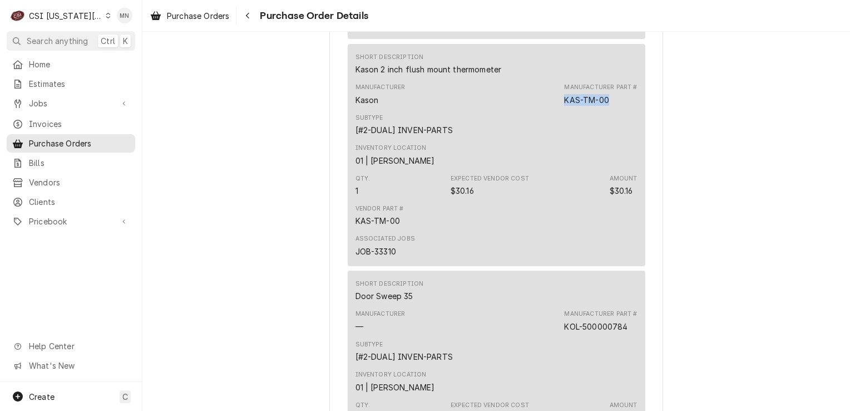
drag, startPoint x: 605, startPoint y: 136, endPoint x: 561, endPoint y: 136, distance: 43.9
click at [564, 106] on div "KAS-TM-00" at bounding box center [586, 100] width 45 height 12
copy div "KAS-TM-00"
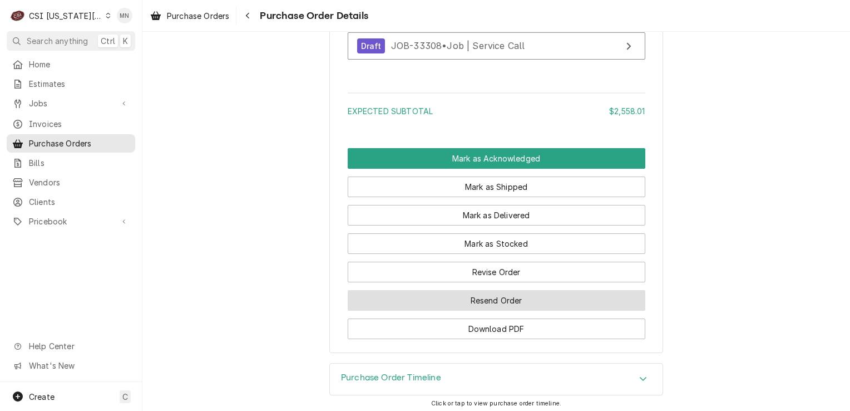
scroll to position [3226, 0]
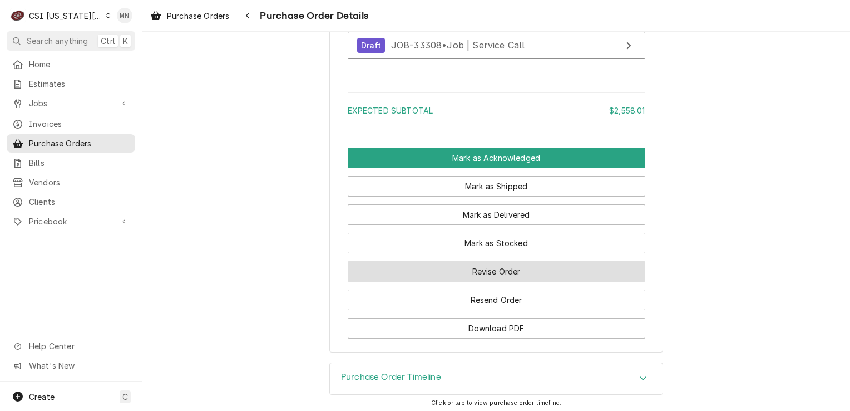
click at [494, 281] on button "Revise Order" at bounding box center [497, 271] width 298 height 21
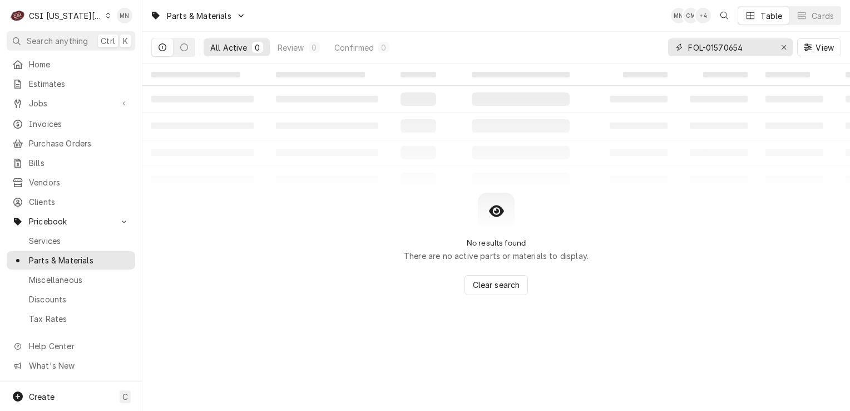
drag, startPoint x: 750, startPoint y: 45, endPoint x: 662, endPoint y: 44, distance: 88.5
click at [662, 44] on div "All Active 0 Review 0 Confirmed 0 FOL-01570654 View" at bounding box center [496, 47] width 690 height 31
paste input "KOL-500002827"
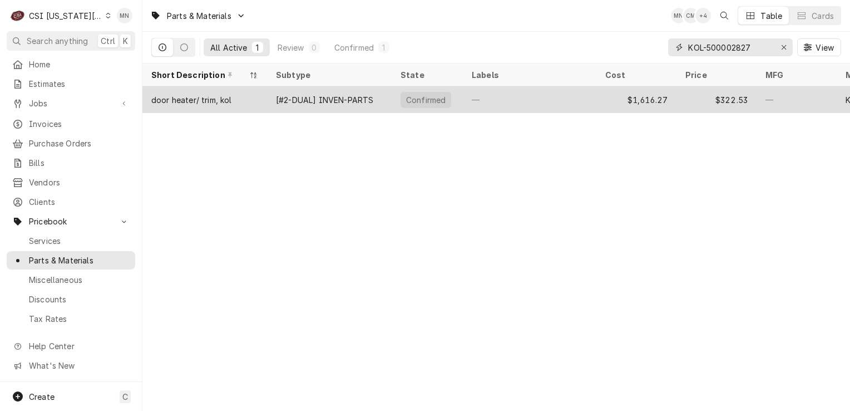
type input "KOL-500002827"
click at [312, 100] on div "[#2-DUAL] INVEN-PARTS" at bounding box center [324, 100] width 97 height 12
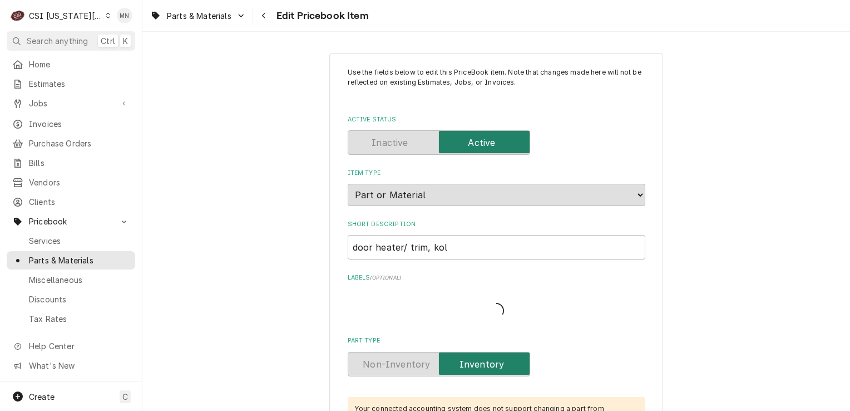
type textarea "x"
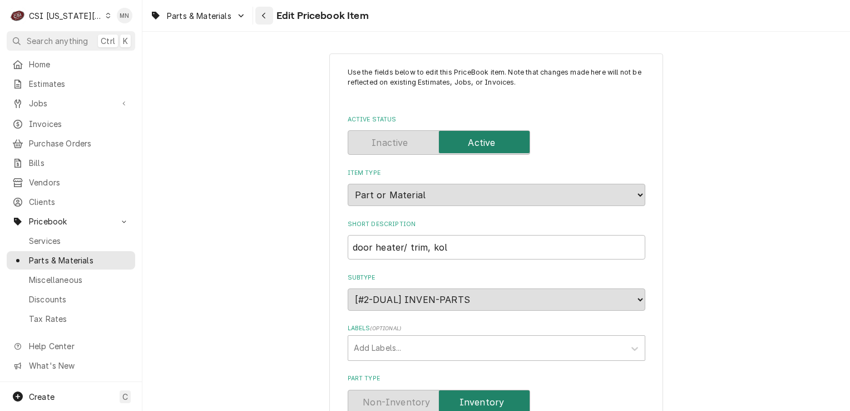
click at [271, 14] on button "Navigate back" at bounding box center [264, 16] width 18 height 18
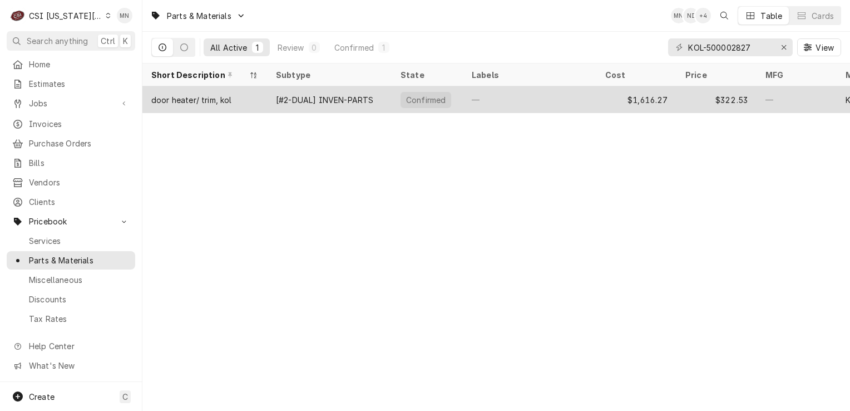
click at [368, 103] on div "[#2-DUAL] INVEN-PARTS" at bounding box center [329, 99] width 125 height 27
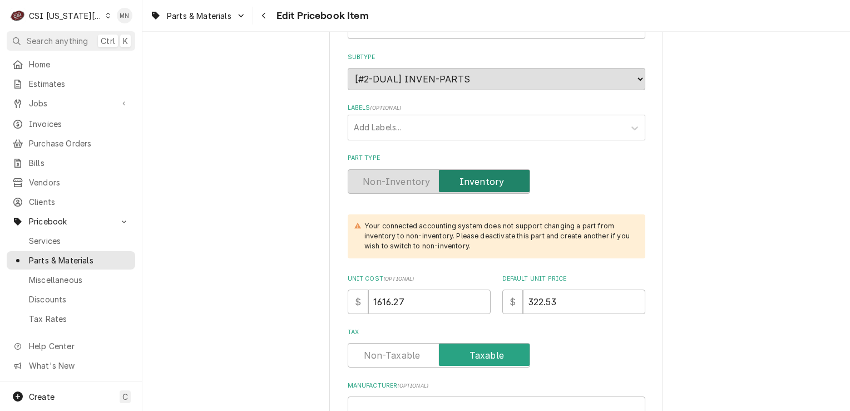
scroll to position [223, 0]
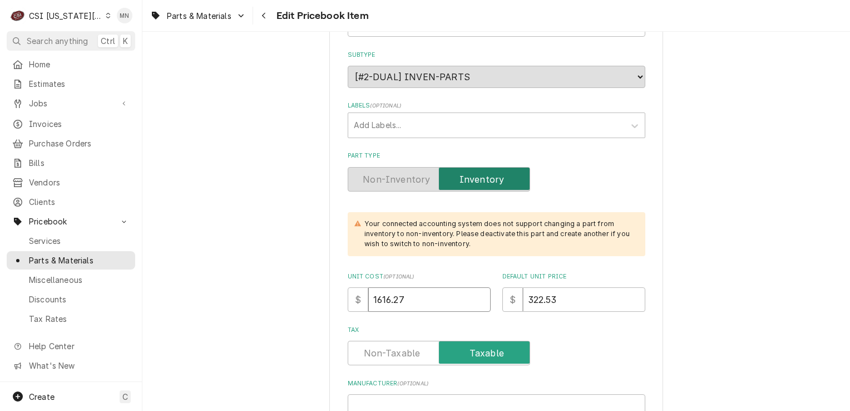
drag, startPoint x: 421, startPoint y: 298, endPoint x: 283, endPoint y: 301, distance: 137.4
type textarea "x"
type input "1"
type textarea "x"
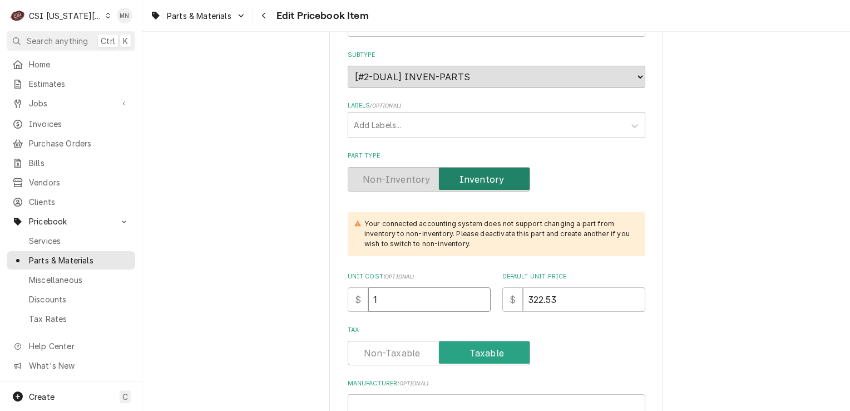
type input "16"
type textarea "x"
type input "161"
type textarea "x"
type input "1616"
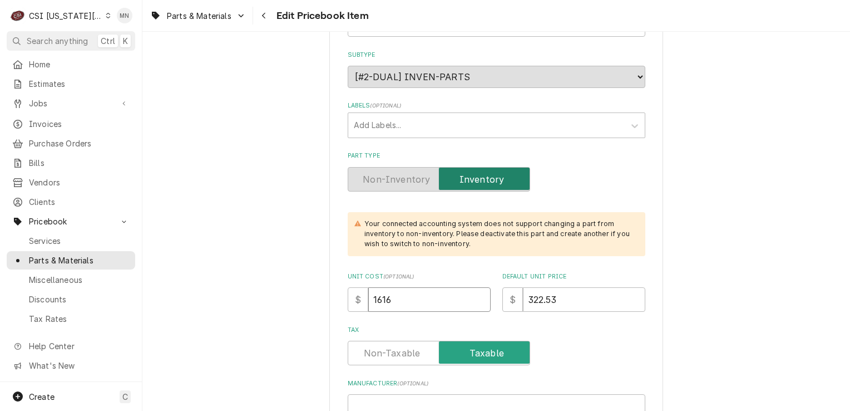
type textarea "x"
type input "161"
type textarea "x"
type input "161.2"
type textarea "x"
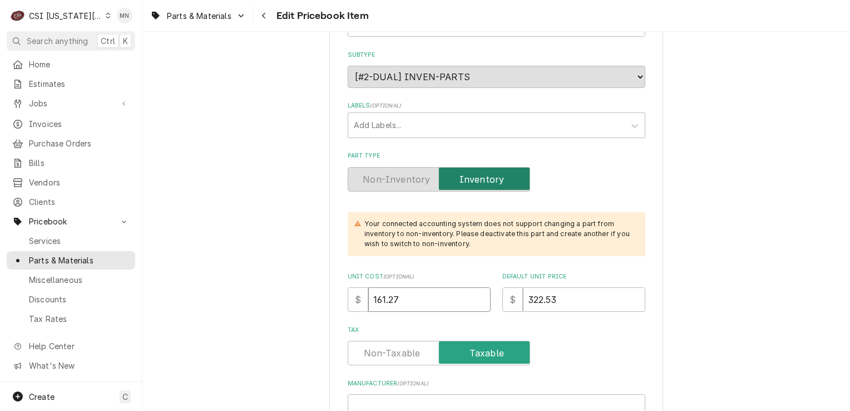
type input "161.27"
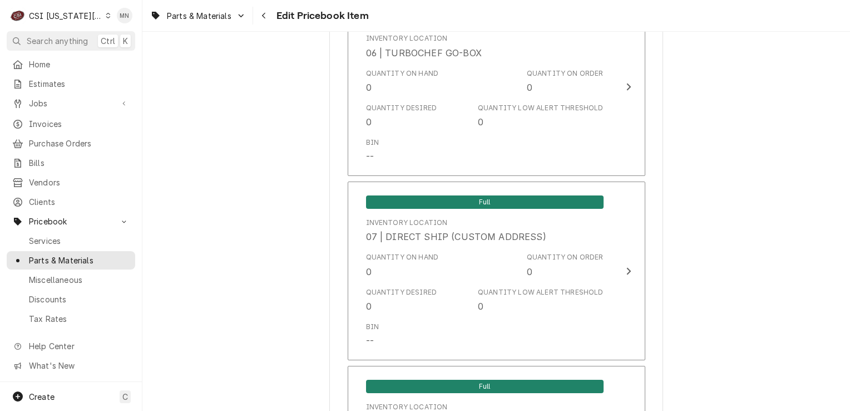
scroll to position [11132, 0]
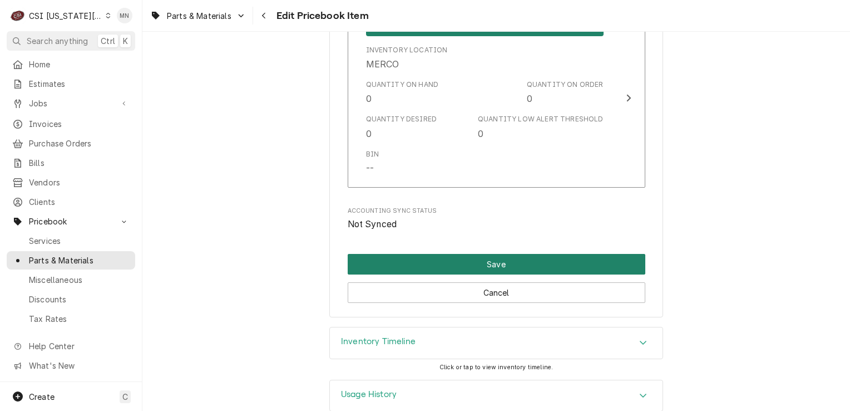
click at [548, 254] on button "Save" at bounding box center [497, 264] width 298 height 21
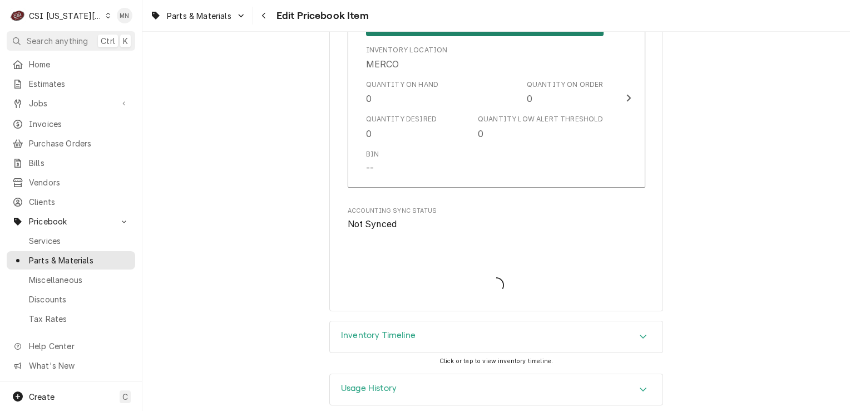
scroll to position [11127, 0]
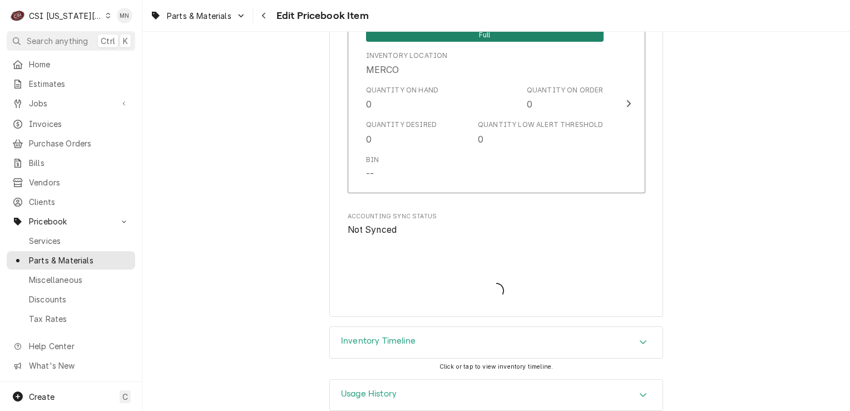
type textarea "x"
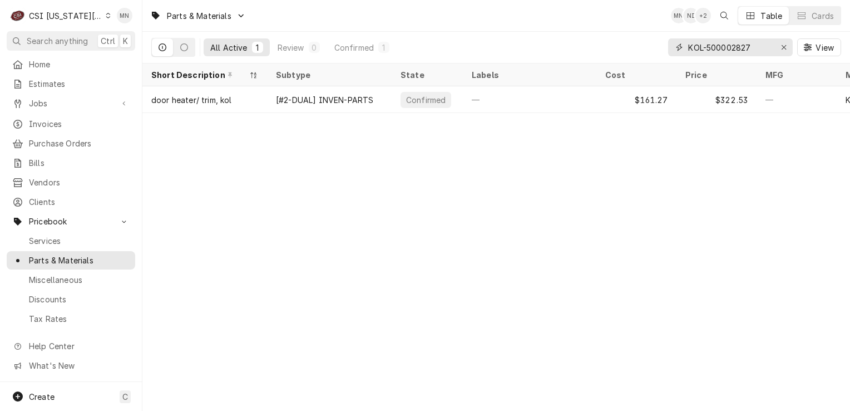
drag, startPoint x: 781, startPoint y: 48, endPoint x: 763, endPoint y: 54, distance: 18.8
click at [782, 48] on icon "Erase input" at bounding box center [784, 47] width 6 height 8
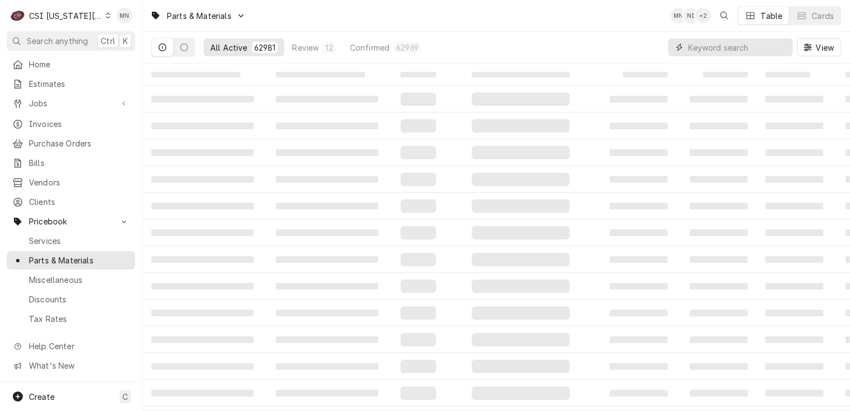
paste input "PER-C22999CMP01"
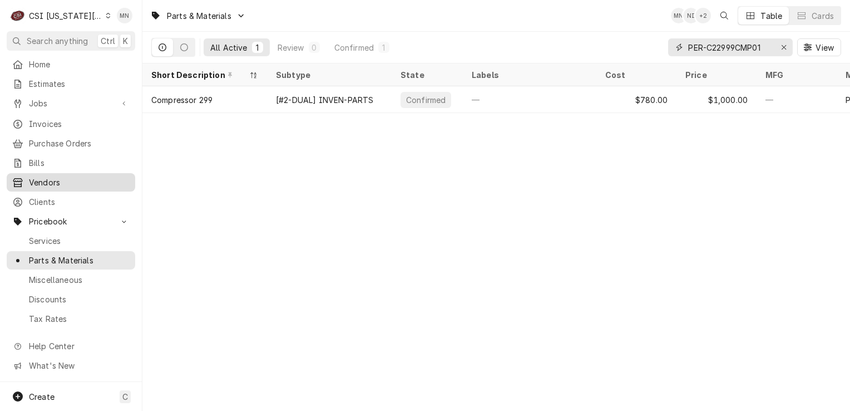
type input "PER-C22999CMP01"
click at [779, 50] on div "Erase input" at bounding box center [783, 47] width 11 height 11
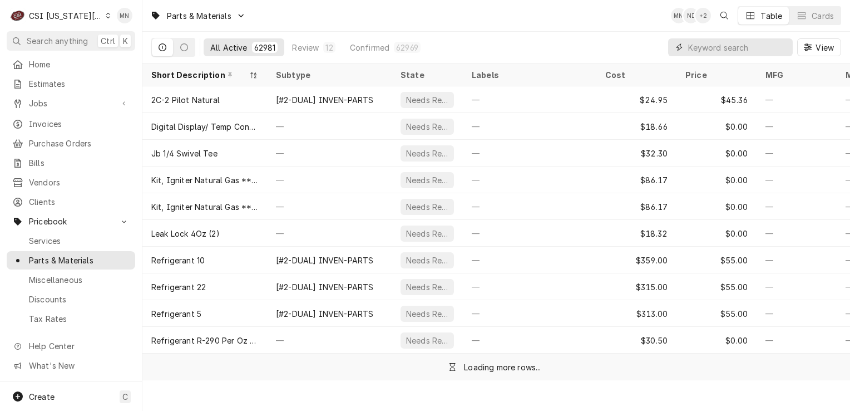
paste input "PIT-140-000080-001-C"
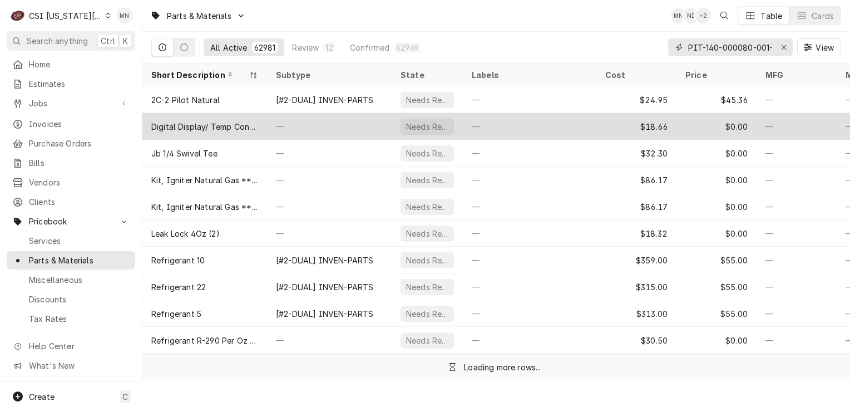
scroll to position [0, 8]
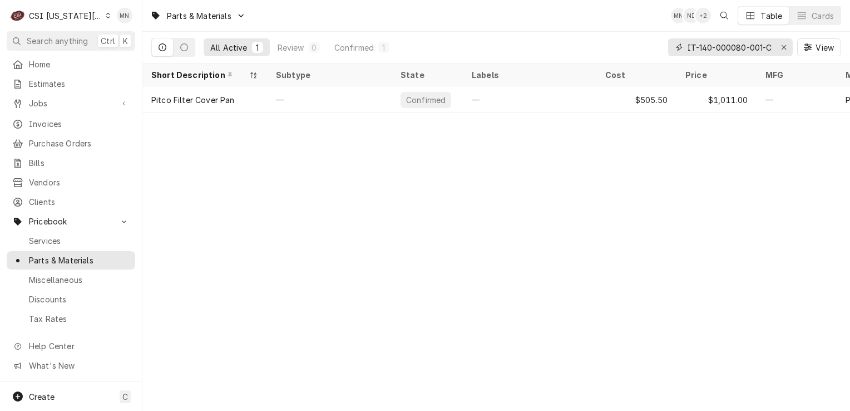
type input "PIT-140-000080-001-C"
click at [785, 47] on icon "Erase input" at bounding box center [784, 47] width 6 height 8
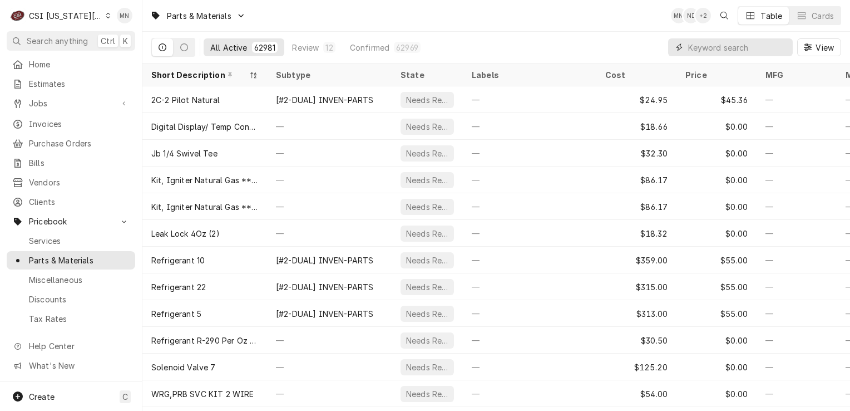
paste input "CON-2251361NP"
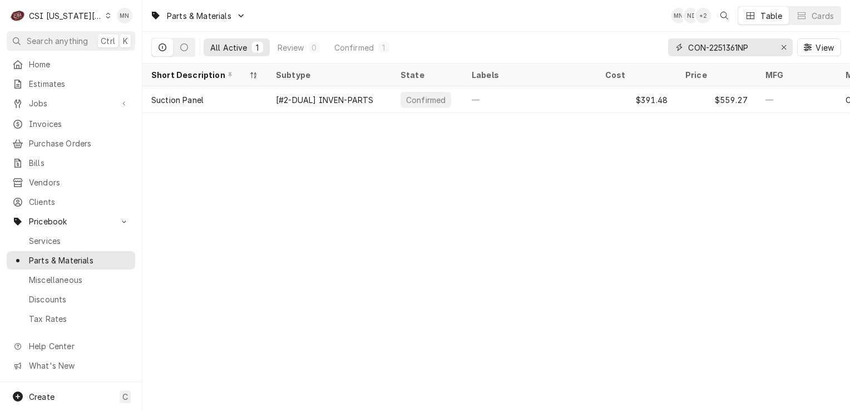
type input "CON-2251361NP"
click at [782, 46] on icon "Erase input" at bounding box center [784, 47] width 4 height 4
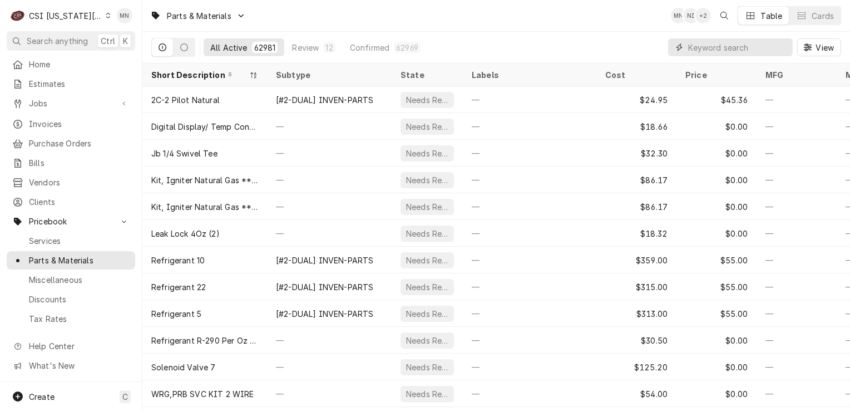
paste input "PIT-60148101"
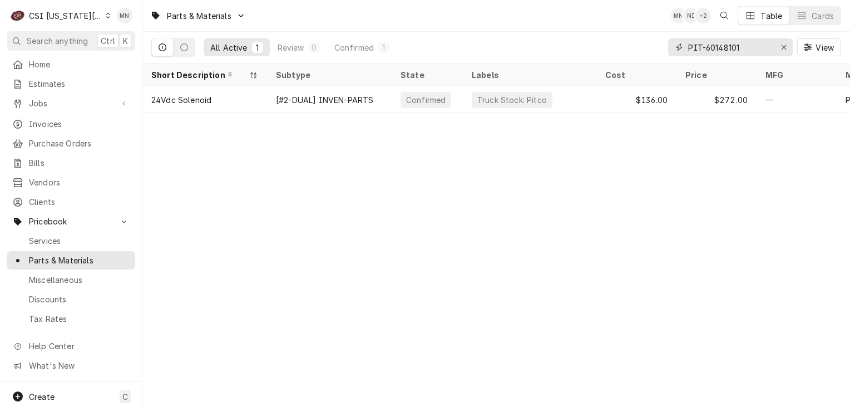
type input "PIT-60148101"
click at [781, 49] on icon "Erase input" at bounding box center [784, 47] width 6 height 8
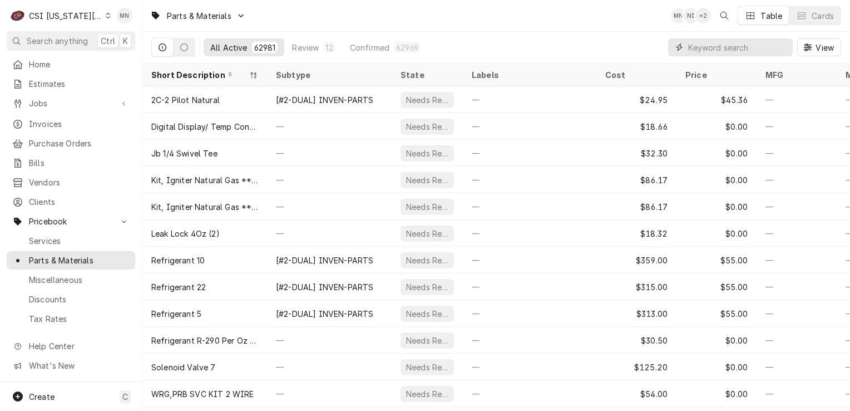
paste input "KOL-500000784"
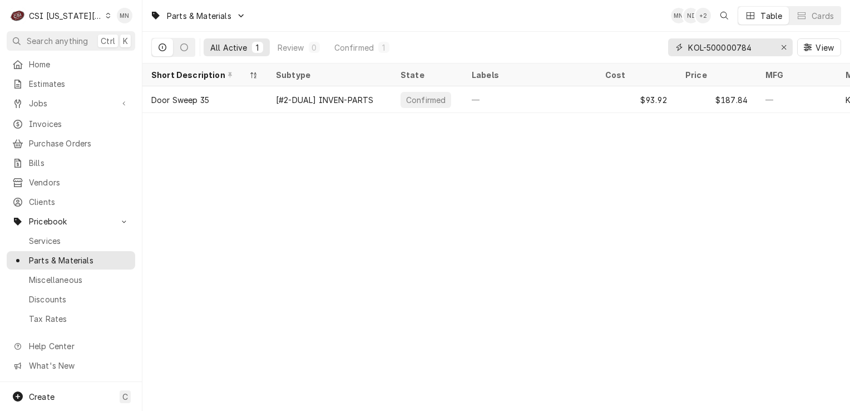
type input "KOL-500000784"
drag, startPoint x: 779, startPoint y: 46, endPoint x: 761, endPoint y: 45, distance: 17.8
click at [779, 46] on div "Erase input" at bounding box center [783, 47] width 11 height 11
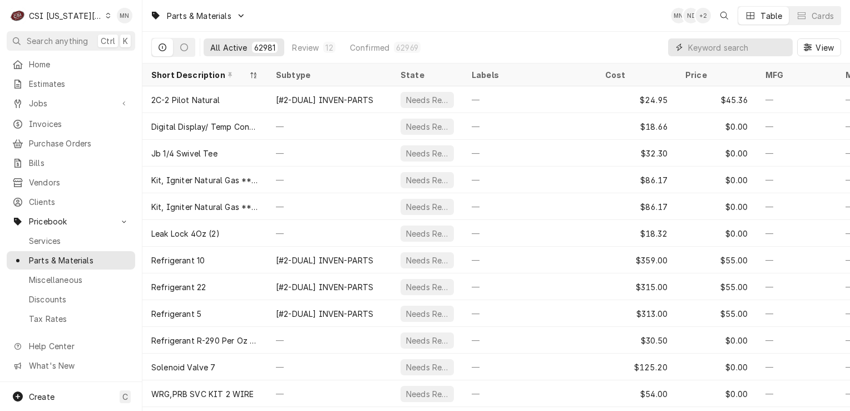
paste input "FRY-1062999SP"
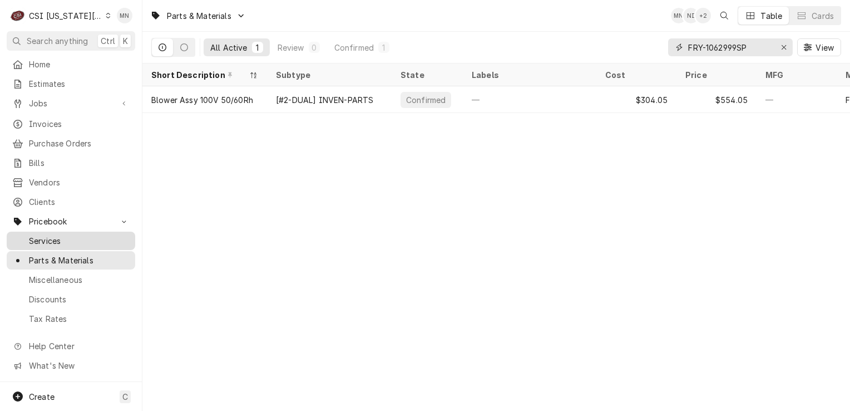
type input "FRY-1062999SP"
click at [788, 43] on div "Erase input" at bounding box center [783, 47] width 11 height 11
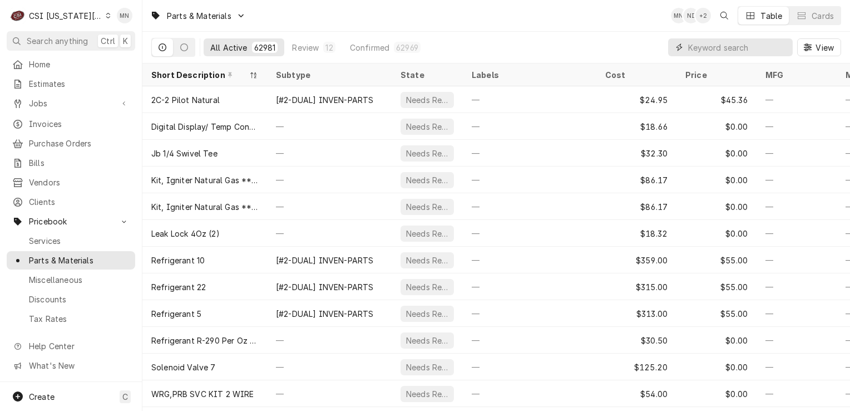
paste input "RAN-HD-CNT0501"
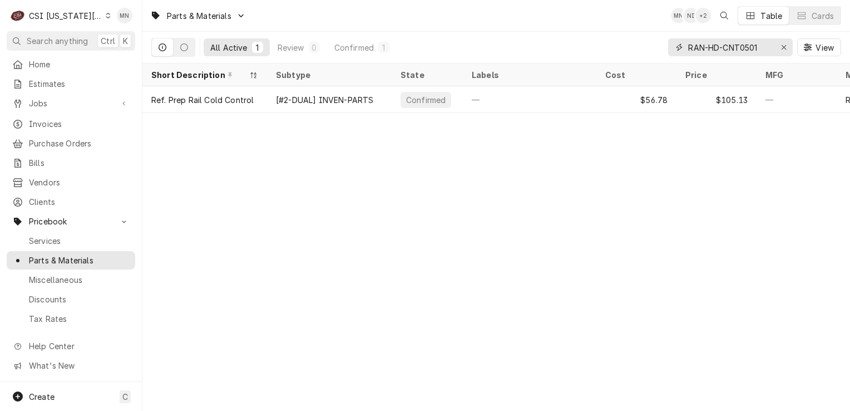
type input "RAN-HD-CNT0501"
click at [784, 46] on icon "Erase input" at bounding box center [784, 47] width 6 height 8
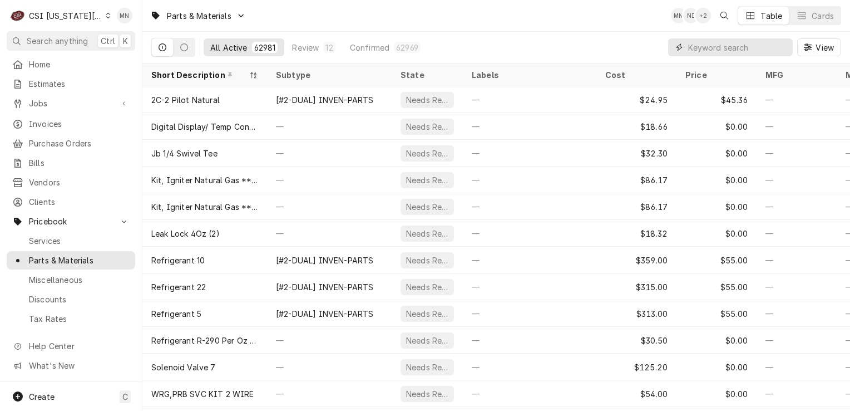
paste input "KAS-TM-00"
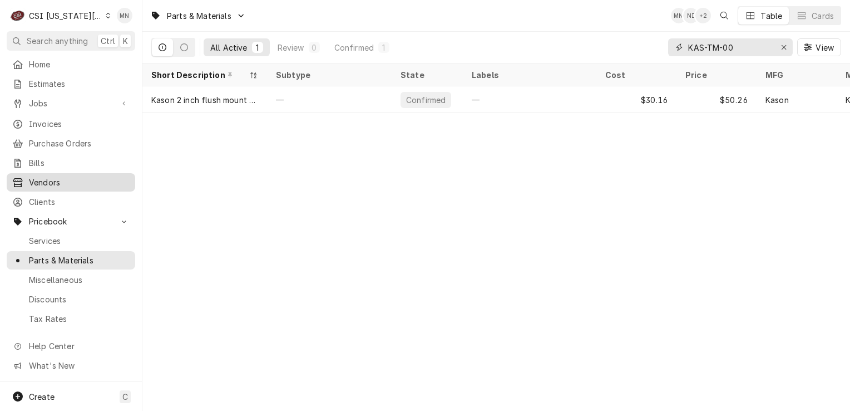
type input "KAS-TM-00"
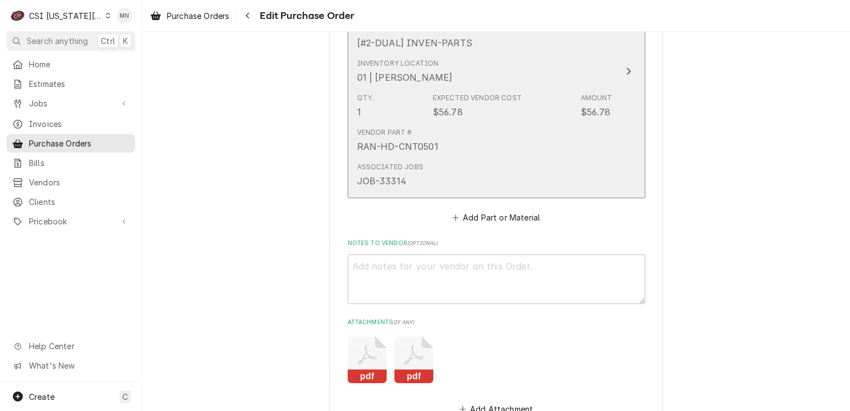
scroll to position [3004, 0]
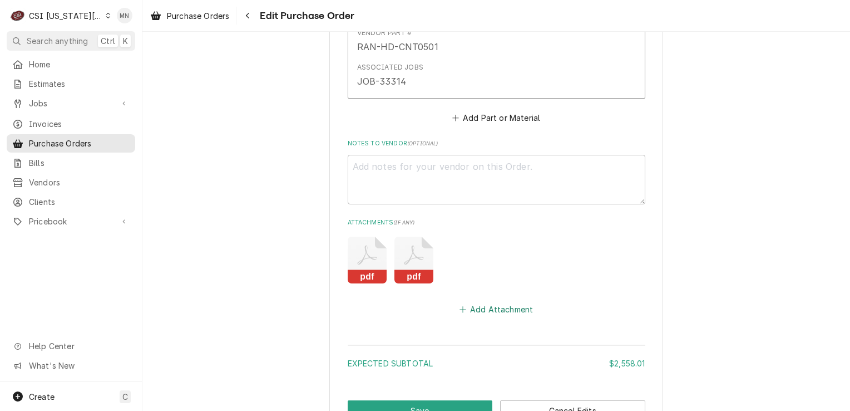
click at [480, 304] on button "Add Attachment" at bounding box center [496, 309] width 78 height 16
type textarea "x"
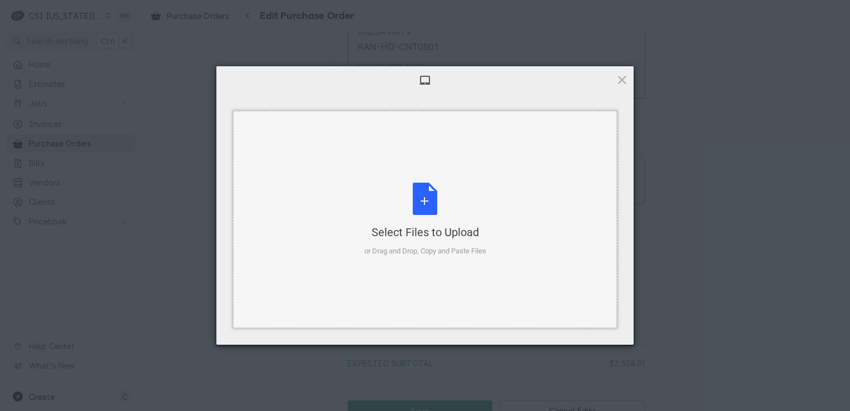
click at [442, 225] on div "Select Files to Upload" at bounding box center [425, 232] width 122 height 16
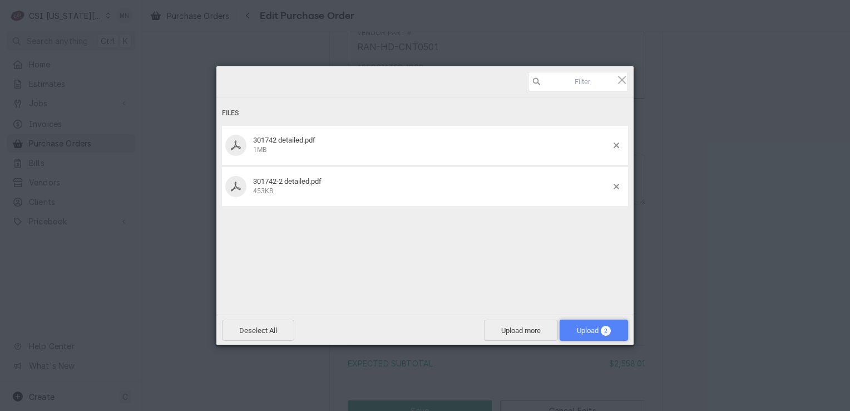
click at [587, 328] on span "Upload 2" at bounding box center [594, 330] width 34 height 8
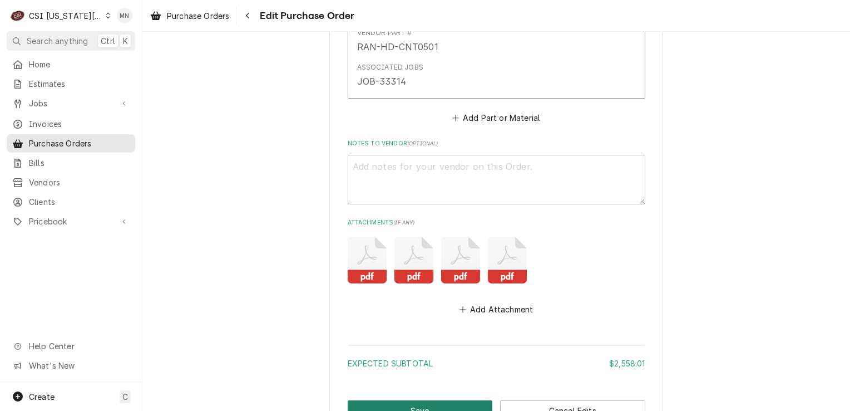
click at [404, 400] on button "Save" at bounding box center [420, 410] width 145 height 21
type textarea "x"
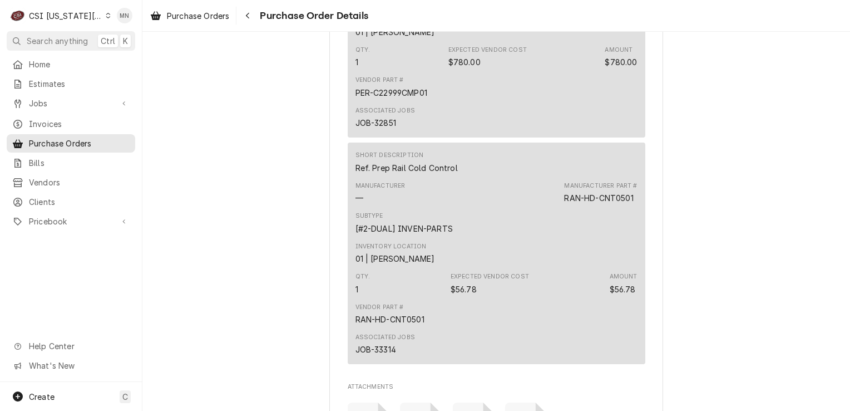
scroll to position [2392, 0]
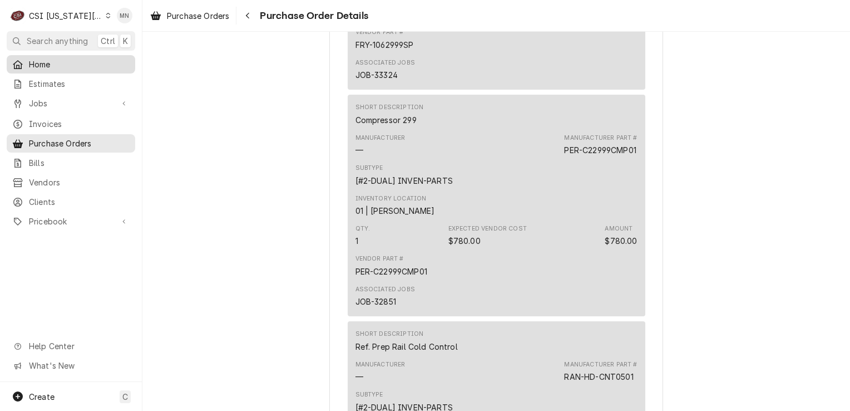
click at [51, 58] on span "Home" at bounding box center [79, 64] width 101 height 12
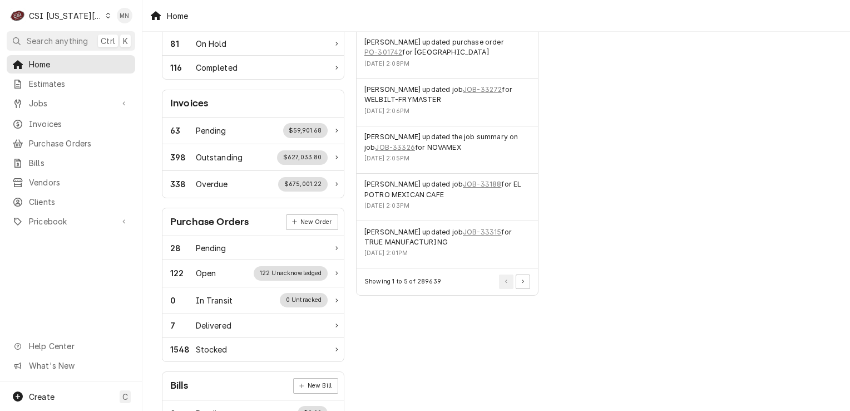
scroll to position [278, 0]
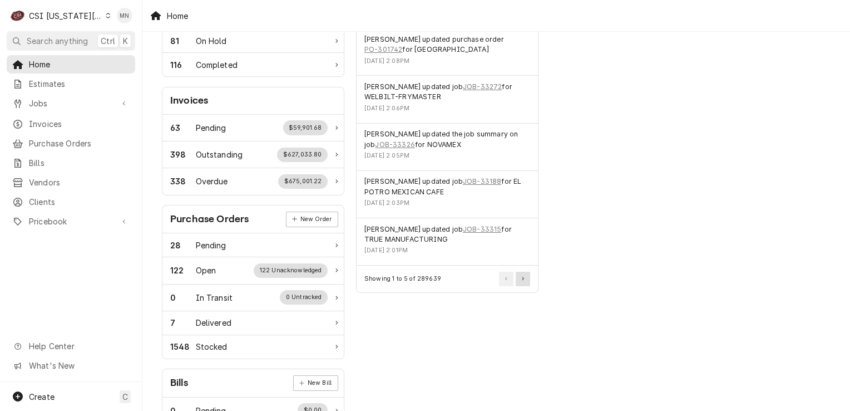
click at [524, 276] on button "Pagination Controls" at bounding box center [523, 278] width 14 height 14
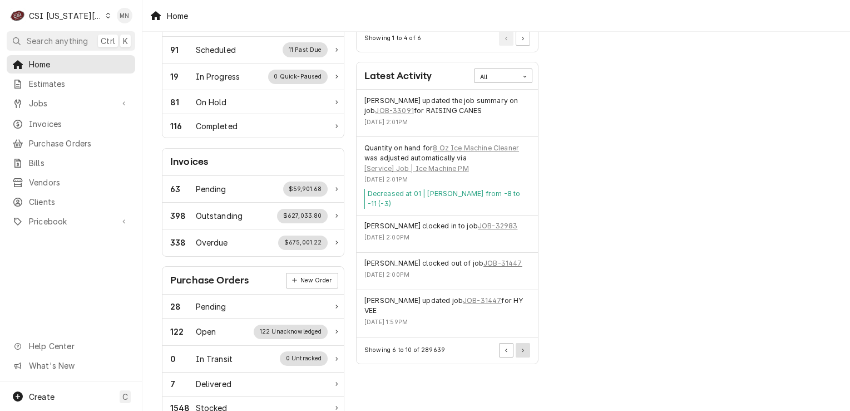
scroll to position [223, 0]
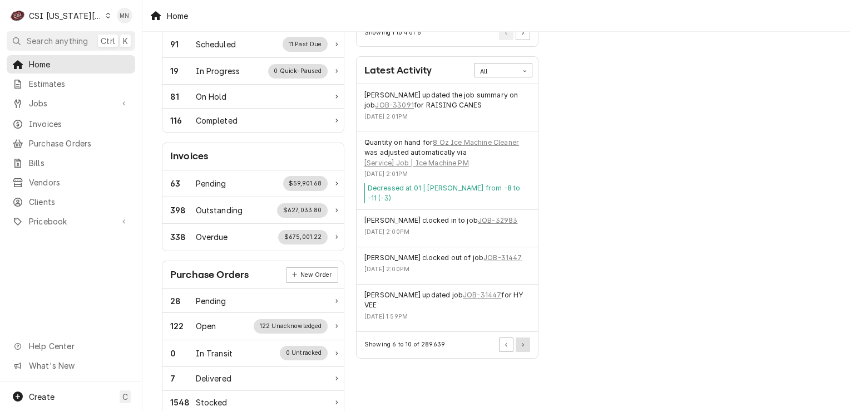
click at [522, 344] on icon "Pagination Controls" at bounding box center [523, 345] width 2 height 4
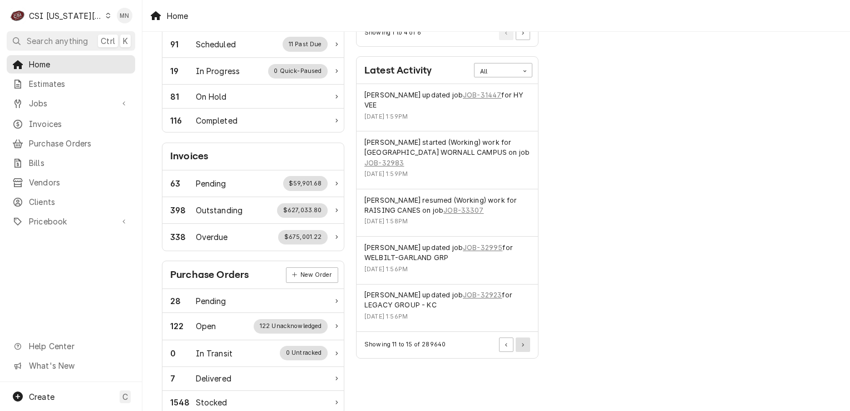
click at [522, 344] on icon "Pagination Controls" at bounding box center [523, 345] width 2 height 4
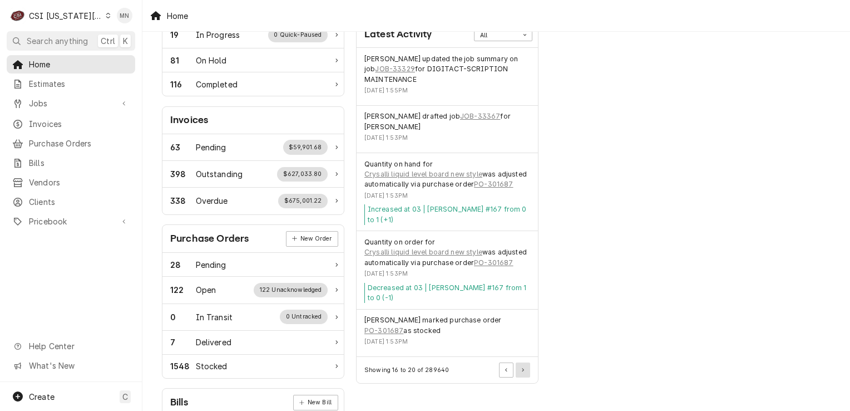
scroll to position [278, 0]
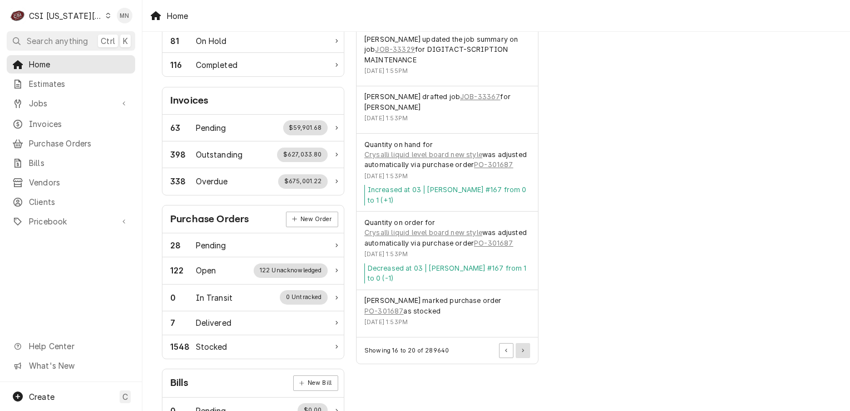
click at [524, 343] on button "Pagination Controls" at bounding box center [523, 350] width 14 height 14
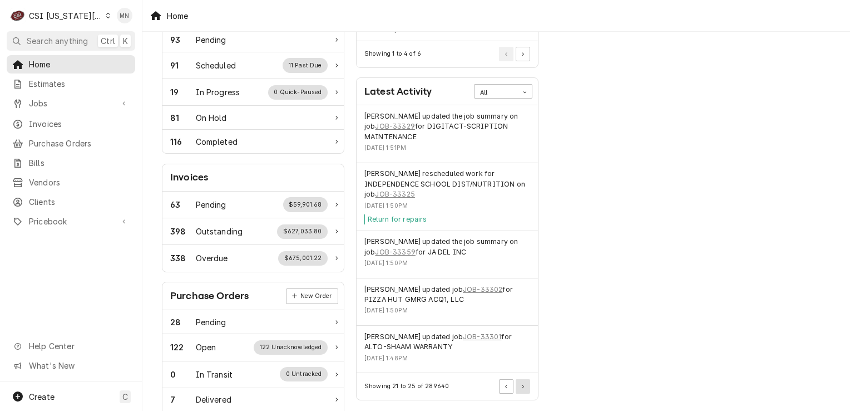
scroll to position [223, 0]
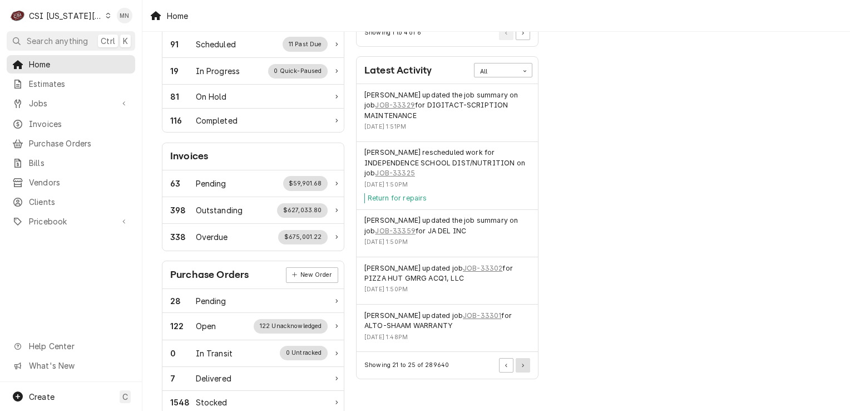
click at [523, 365] on button "Pagination Controls" at bounding box center [523, 365] width 14 height 14
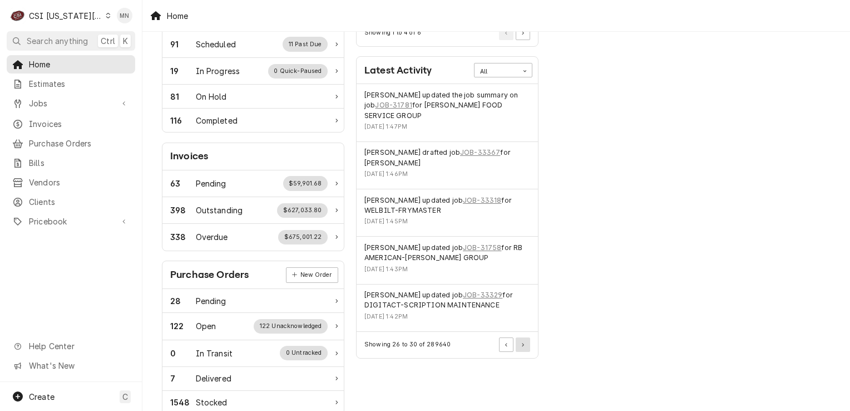
click at [522, 343] on icon "Pagination Controls" at bounding box center [523, 345] width 2 height 4
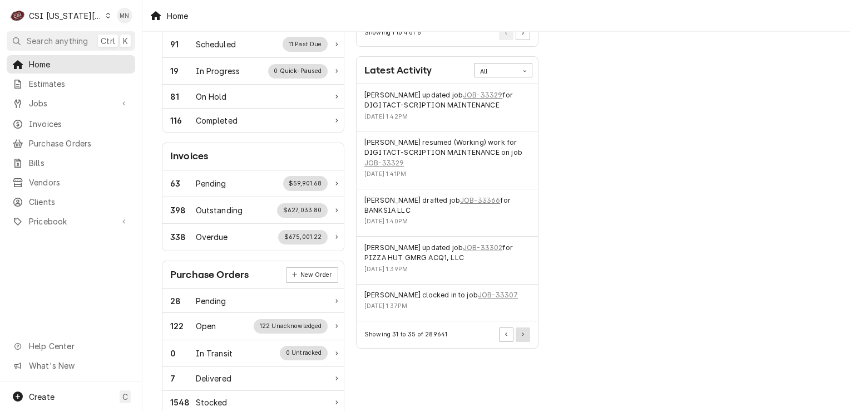
click at [521, 324] on div "Showing 31 to 35 of 289641" at bounding box center [447, 334] width 181 height 26
click at [523, 333] on icon "Pagination Controls" at bounding box center [523, 334] width 2 height 3
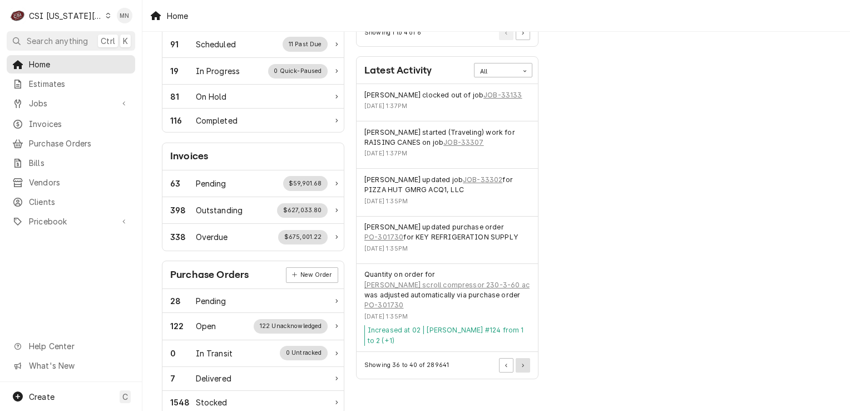
click at [522, 364] on icon "Pagination Controls" at bounding box center [523, 365] width 2 height 4
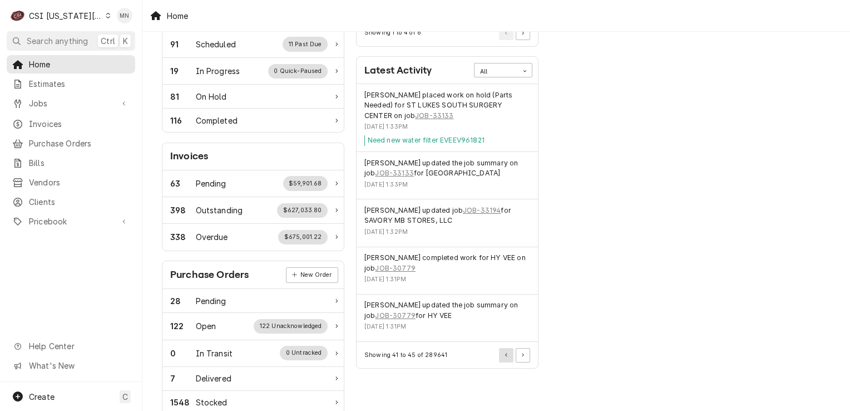
click at [507, 362] on button "Pagination Controls" at bounding box center [506, 355] width 14 height 14
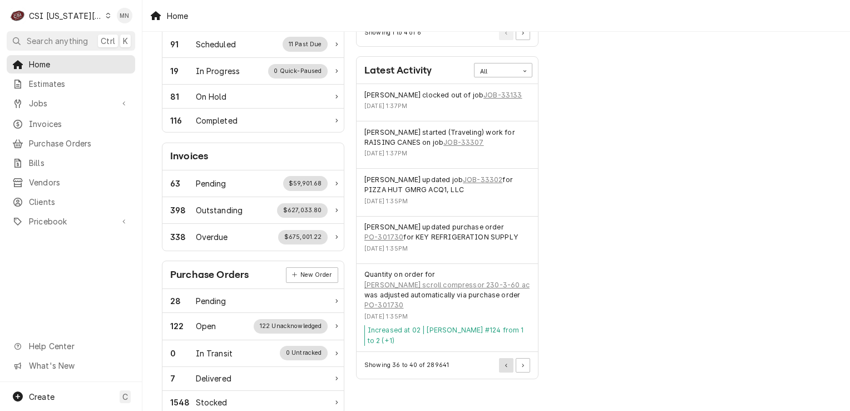
click at [507, 363] on icon "Pagination Controls" at bounding box center [506, 365] width 2 height 4
click at [507, 362] on div "Actions Urgent Actions All 4 Unconfirmed Services Confirm or delete items 12 Un…" at bounding box center [447, 179] width 194 height 720
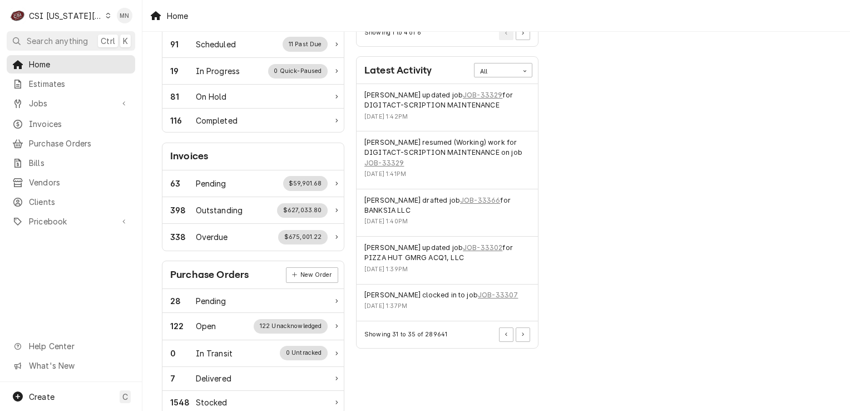
click at [507, 361] on div "Actions Urgent Actions All 4 Unconfirmed Services Confirm or delete items 12 Un…" at bounding box center [447, 179] width 194 height 720
click at [503, 333] on button "Pagination Controls" at bounding box center [506, 334] width 14 height 14
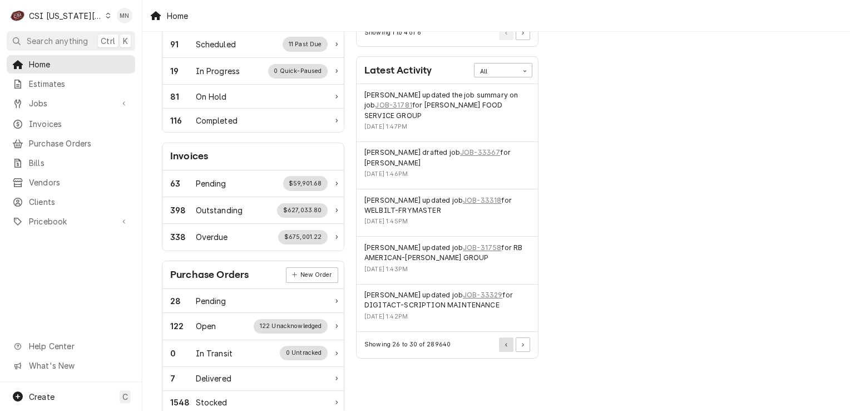
click at [503, 337] on button "Pagination Controls" at bounding box center [506, 344] width 14 height 14
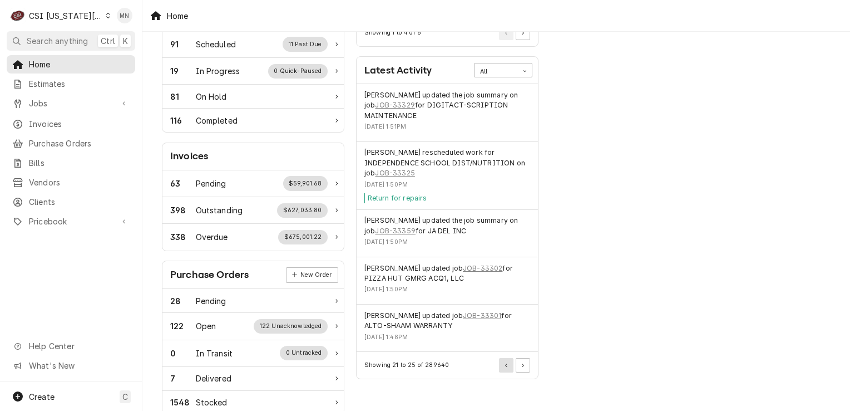
click at [505, 358] on button "Pagination Controls" at bounding box center [506, 365] width 14 height 14
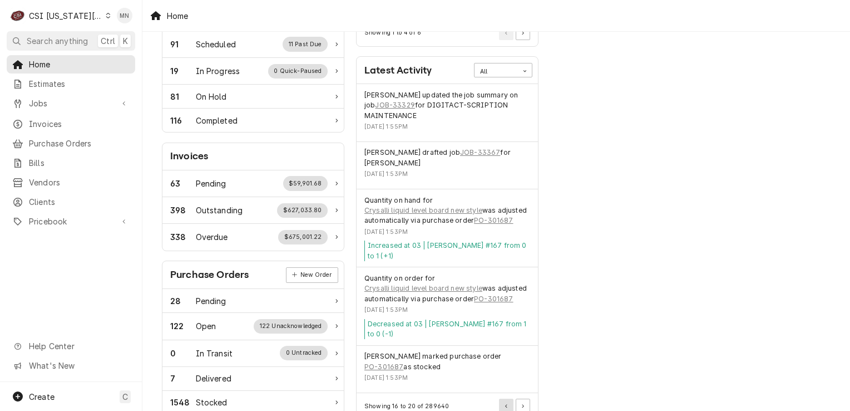
click at [506, 398] on button "Pagination Controls" at bounding box center [506, 405] width 14 height 14
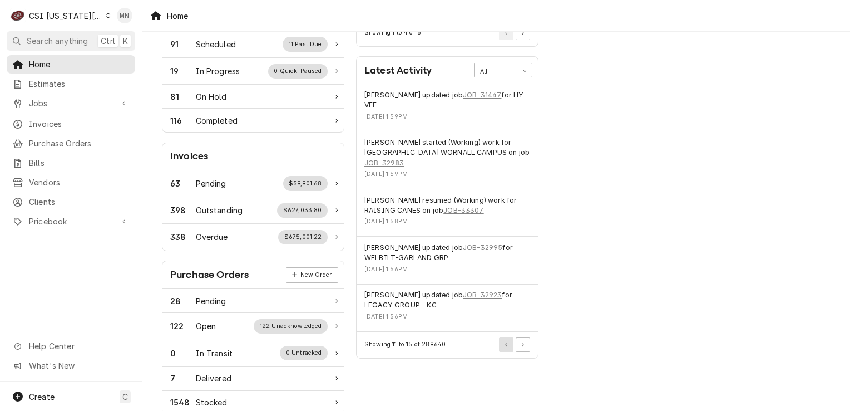
click at [500, 340] on button "Pagination Controls" at bounding box center [506, 344] width 14 height 14
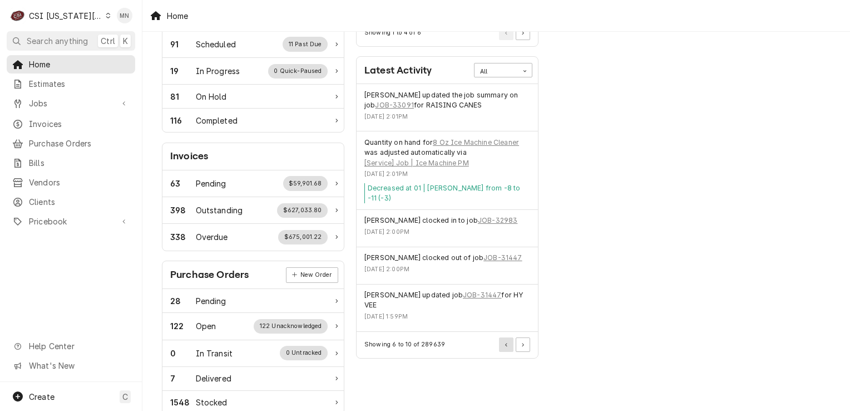
click at [500, 340] on button "Pagination Controls" at bounding box center [506, 344] width 14 height 14
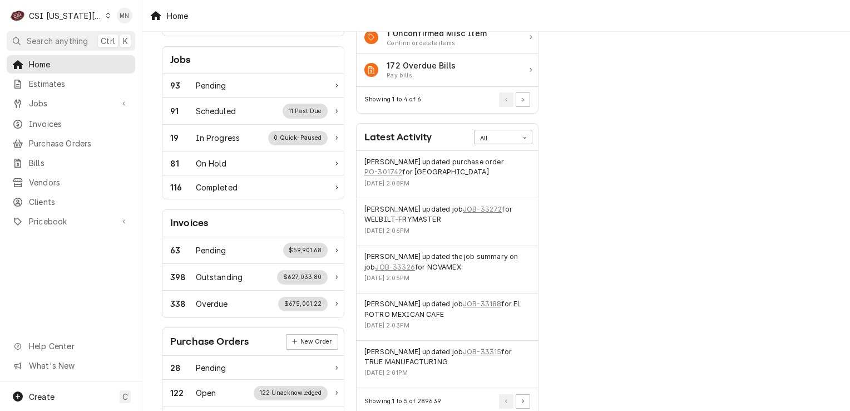
scroll to position [0, 0]
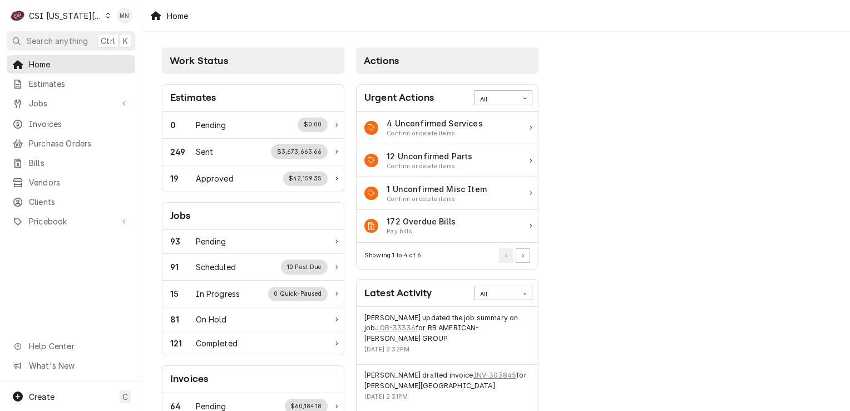
drag, startPoint x: 92, startPoint y: 11, endPoint x: 96, endPoint y: 17, distance: 6.5
click at [93, 12] on div "C CSI Kansas City" at bounding box center [60, 15] width 107 height 22
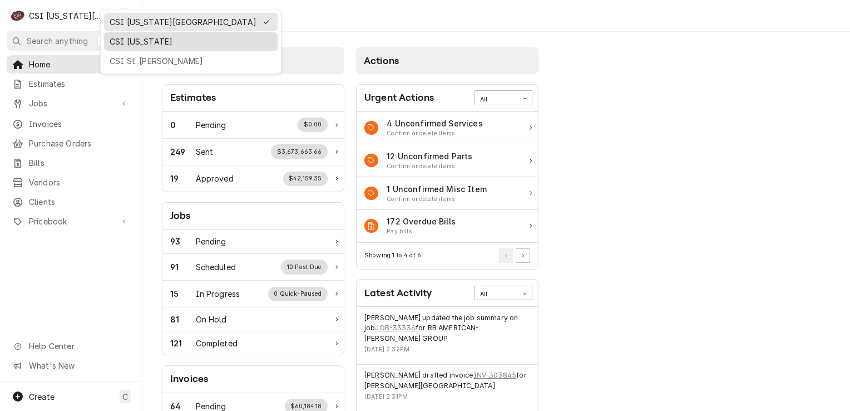
click at [132, 41] on div "CSI [US_STATE]" at bounding box center [191, 42] width 162 height 12
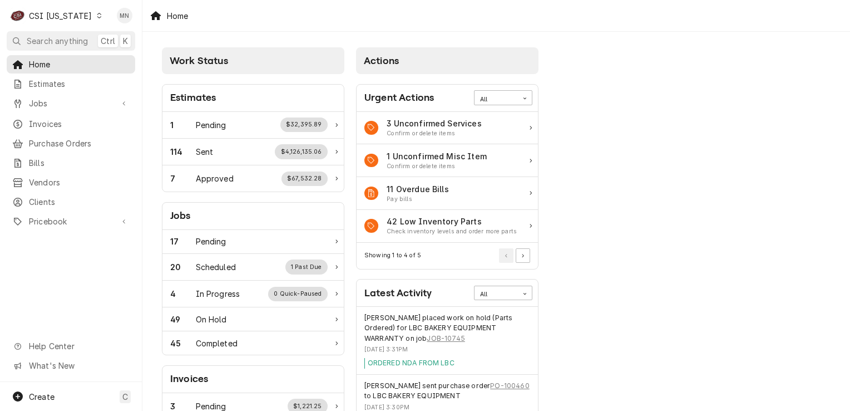
click at [70, 13] on div "CSI [US_STATE]" at bounding box center [60, 16] width 63 height 12
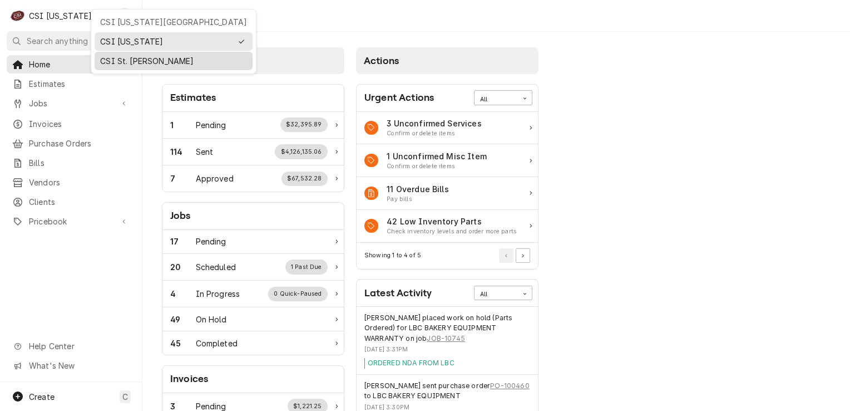
click at [116, 52] on div "CSI St. [PERSON_NAME]" at bounding box center [174, 61] width 158 height 18
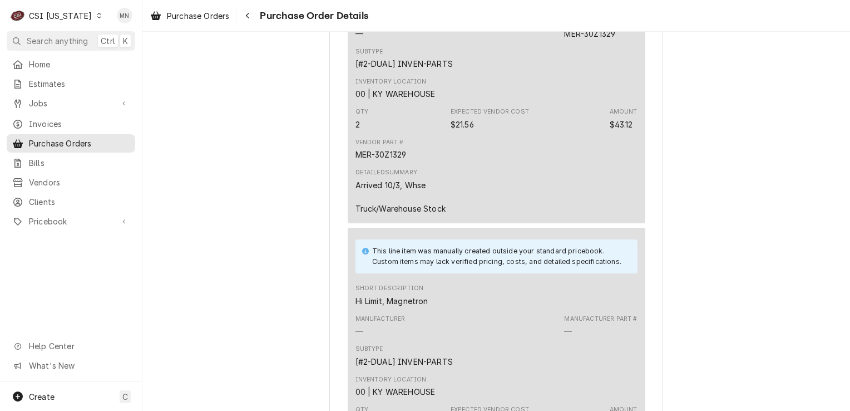
scroll to position [1151, 0]
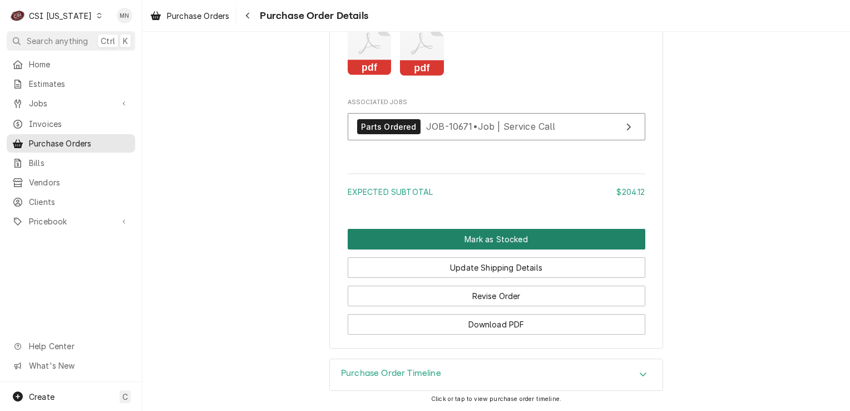
scroll to position [1364, 0]
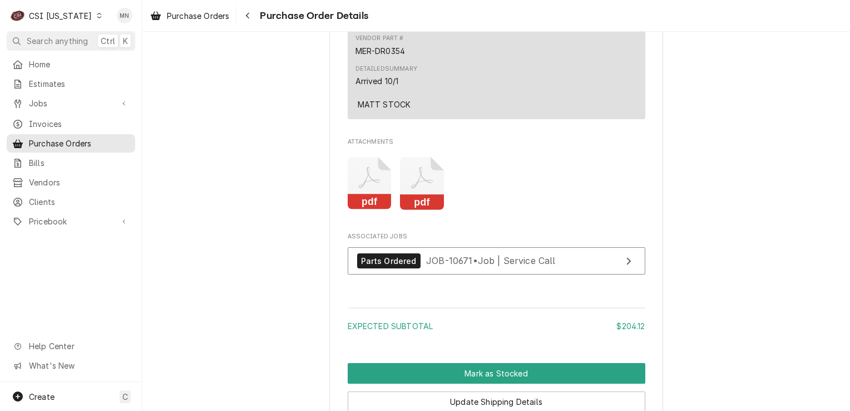
click at [425, 210] on icon "Attachments" at bounding box center [422, 183] width 44 height 53
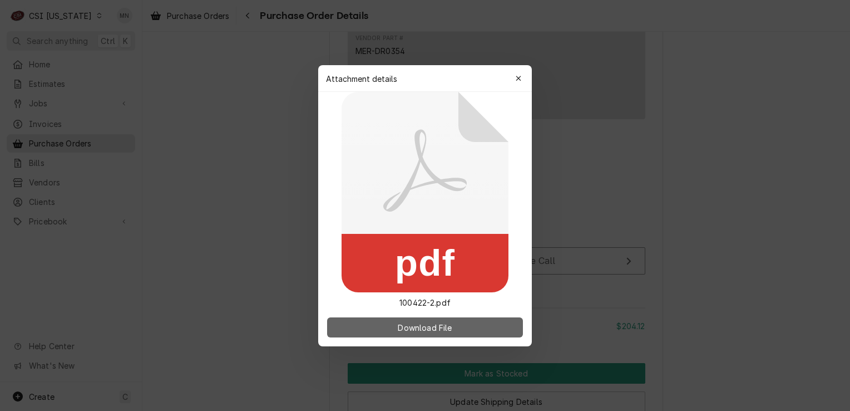
click at [401, 324] on span "Download File" at bounding box center [424, 327] width 58 height 12
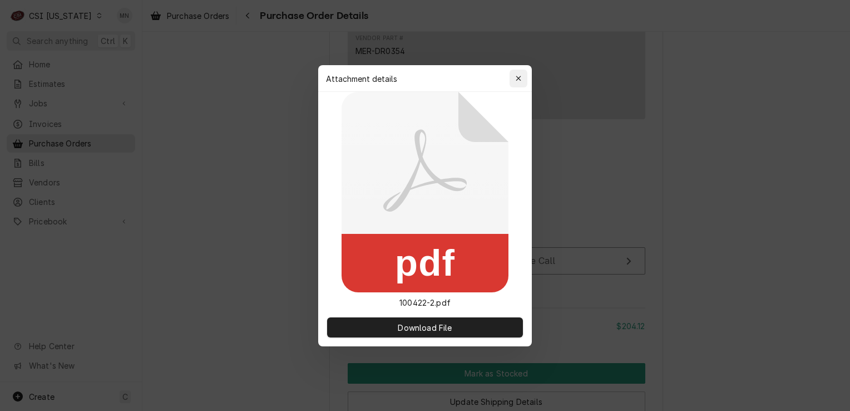
click at [525, 81] on button "button" at bounding box center [519, 79] width 18 height 18
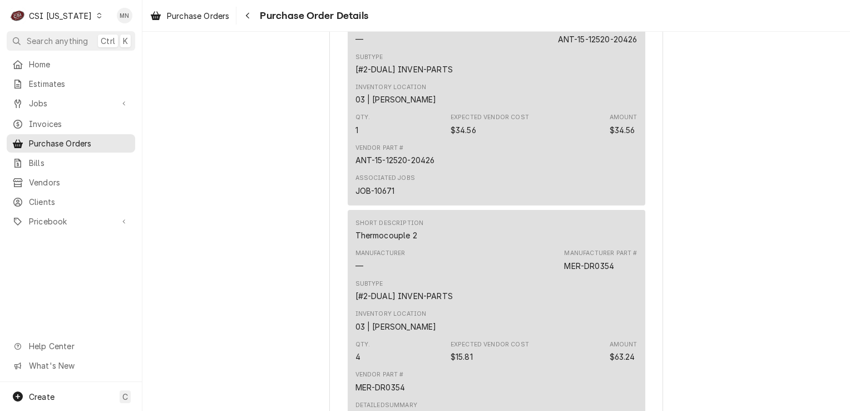
scroll to position [1001, 0]
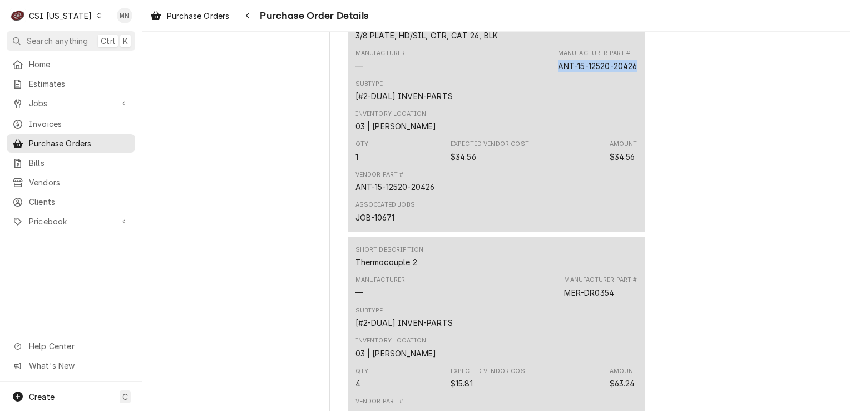
drag, startPoint x: 552, startPoint y: 101, endPoint x: 631, endPoint y: 102, distance: 79.6
click at [631, 72] on div "ANT-15-12520-20426" at bounding box center [598, 66] width 80 height 12
drag, startPoint x: 631, startPoint y: 102, endPoint x: 625, endPoint y: 103, distance: 6.3
copy div "ANT-15-12520-20426"
click at [78, 17] on div "CSI Kentucky" at bounding box center [60, 16] width 63 height 12
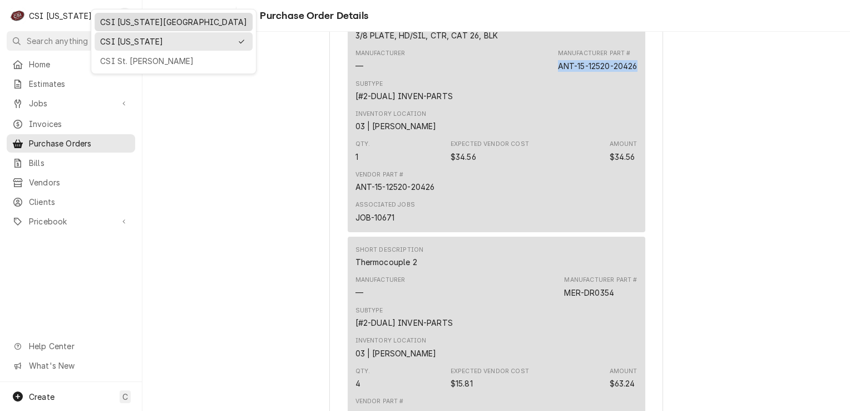
click at [132, 26] on div "CSI [US_STATE][GEOGRAPHIC_DATA]" at bounding box center [173, 22] width 147 height 12
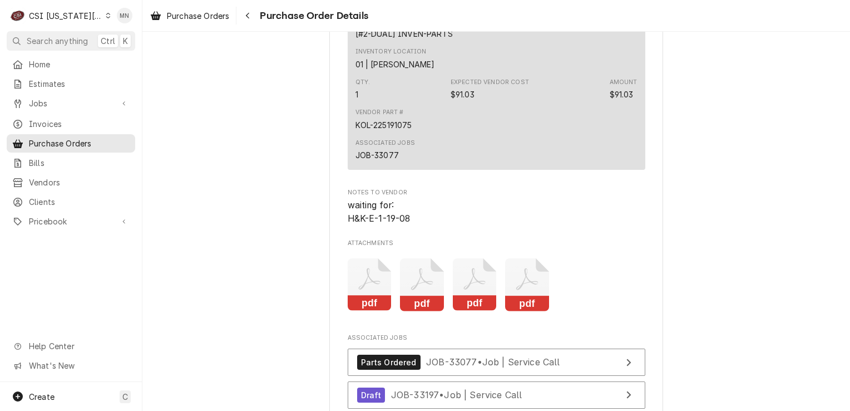
scroll to position [2503, 0]
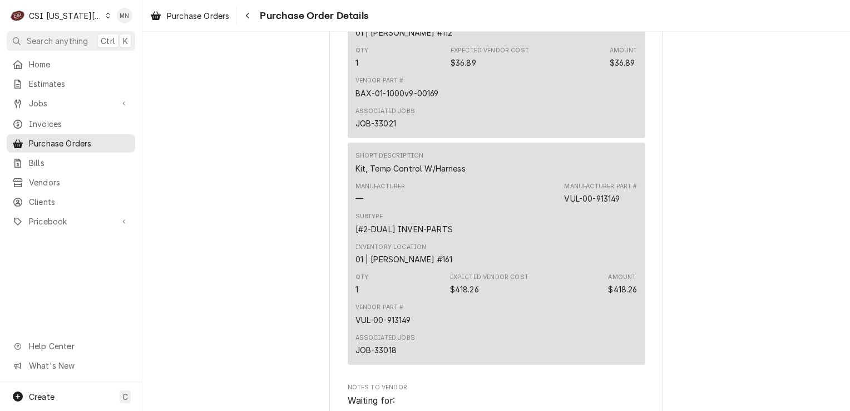
scroll to position [2058, 0]
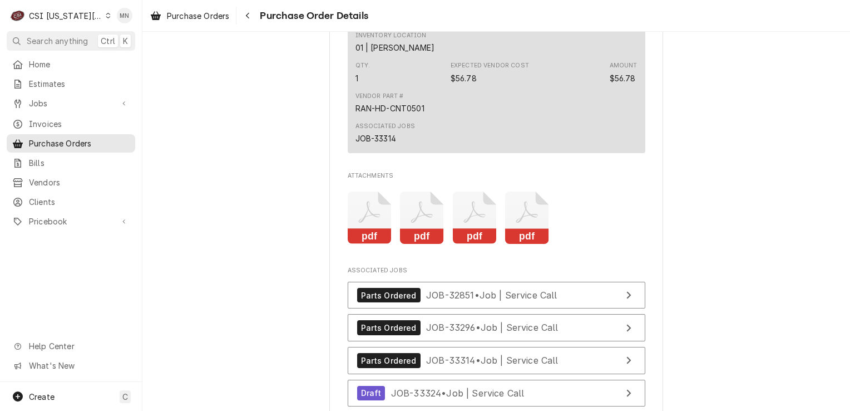
scroll to position [3059, 0]
